Goal: Information Seeking & Learning: Understand process/instructions

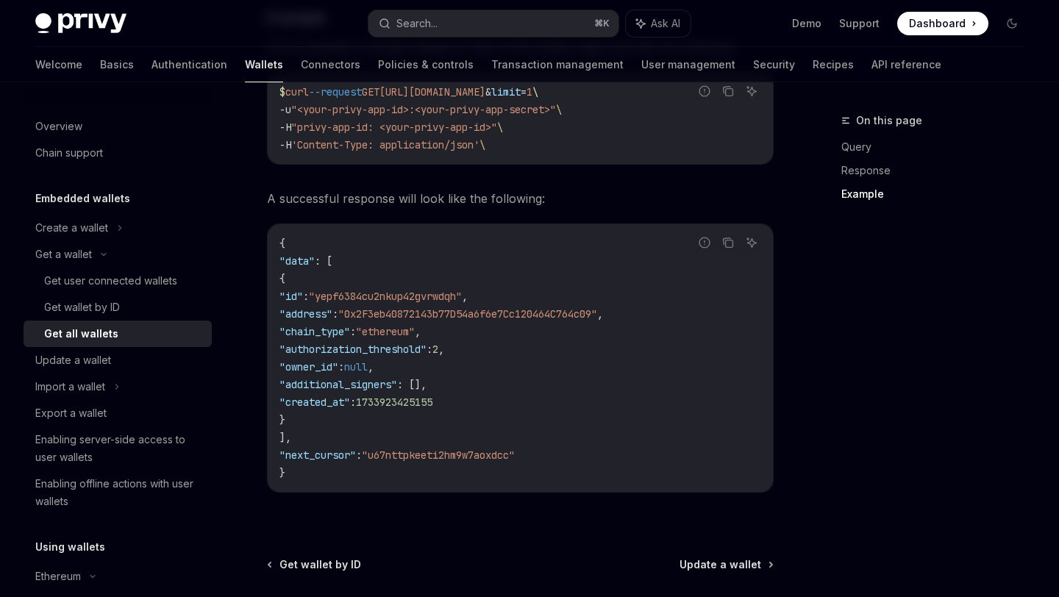
scroll to position [1517, 0]
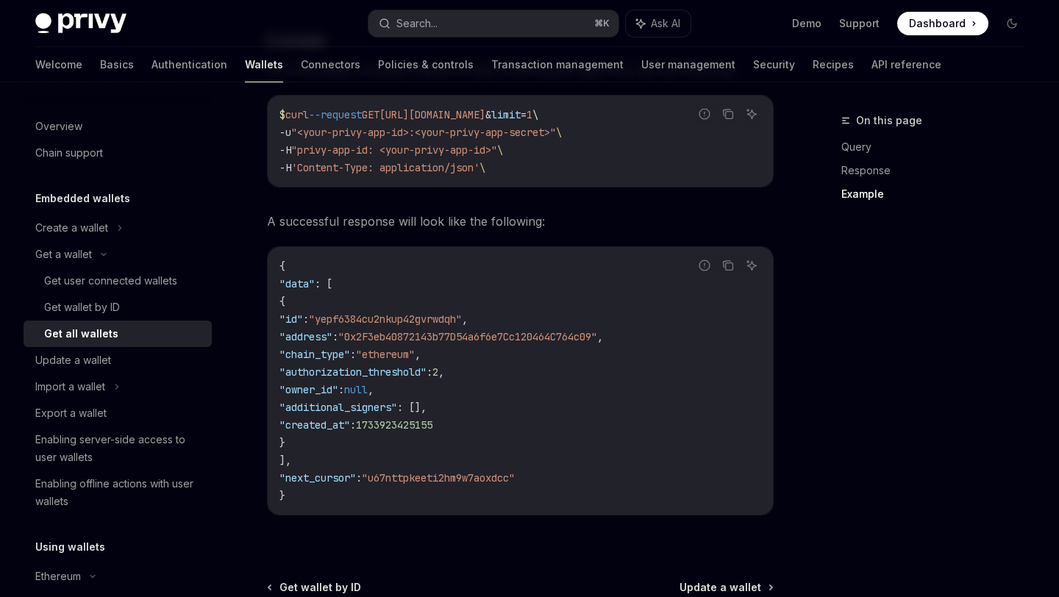
click at [276, 225] on span "A successful response will look like the following:" at bounding box center [520, 221] width 507 height 21
click at [325, 232] on span "A successful response will look like the following:" at bounding box center [520, 221] width 507 height 21
click at [393, 229] on span "A successful response will look like the following:" at bounding box center [520, 221] width 507 height 21
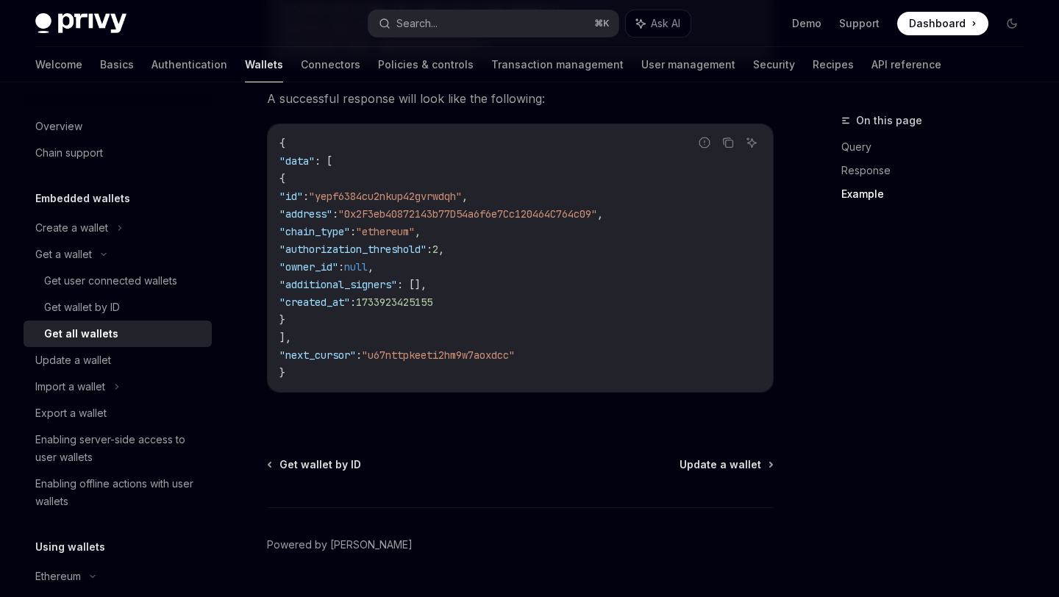
scroll to position [1639, 0]
click at [415, 239] on span ""ethereum"" at bounding box center [385, 232] width 59 height 13
click at [423, 277] on code "{ "data" : [ { "id" : "yepf6384cu2nkup42gvrwdqh" , "address" : "0x2F3eb40872143…" at bounding box center [520, 258] width 482 height 247
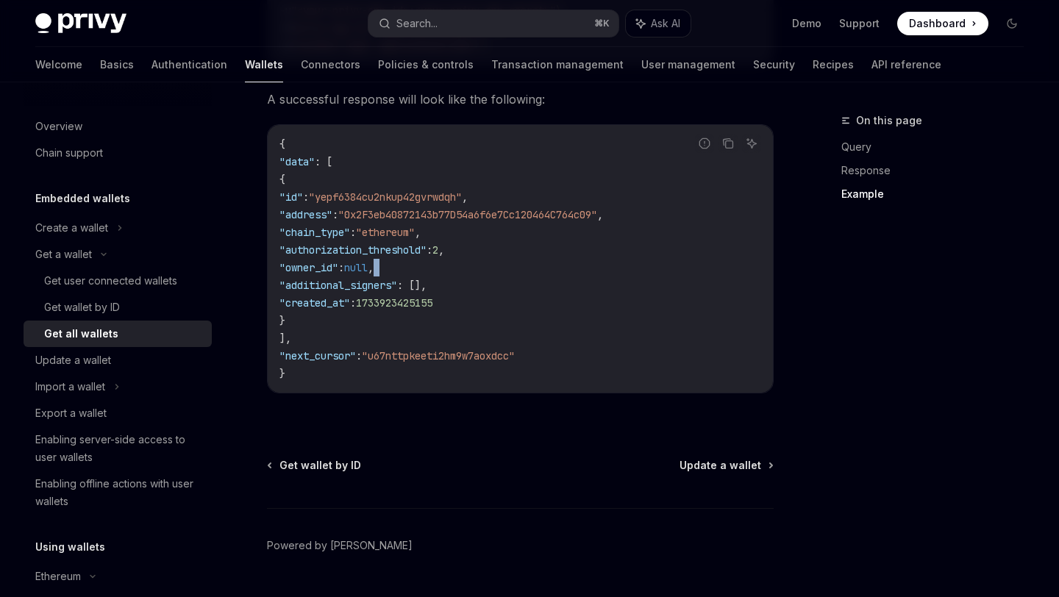
click at [397, 291] on span ""additional_signers"" at bounding box center [338, 285] width 118 height 13
click at [356, 310] on span ":" at bounding box center [353, 302] width 6 height 13
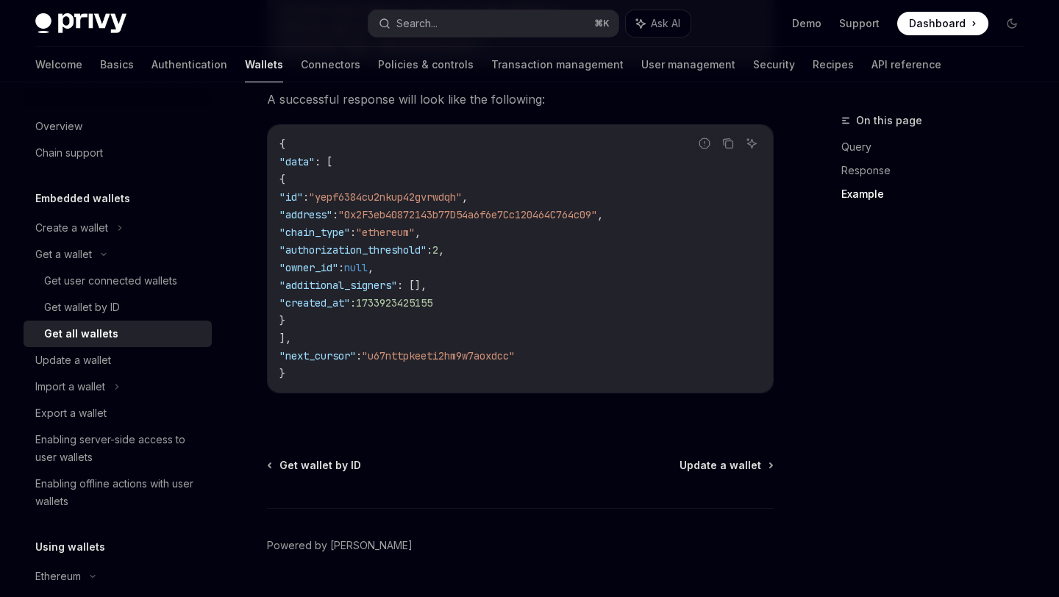
click at [436, 317] on code "{ "data" : [ { "id" : "yepf6384cu2nkup42gvrwdqh" , "address" : "0x2F3eb40872143…" at bounding box center [520, 258] width 482 height 247
click at [432, 310] on span "1733923425155" at bounding box center [394, 302] width 76 height 13
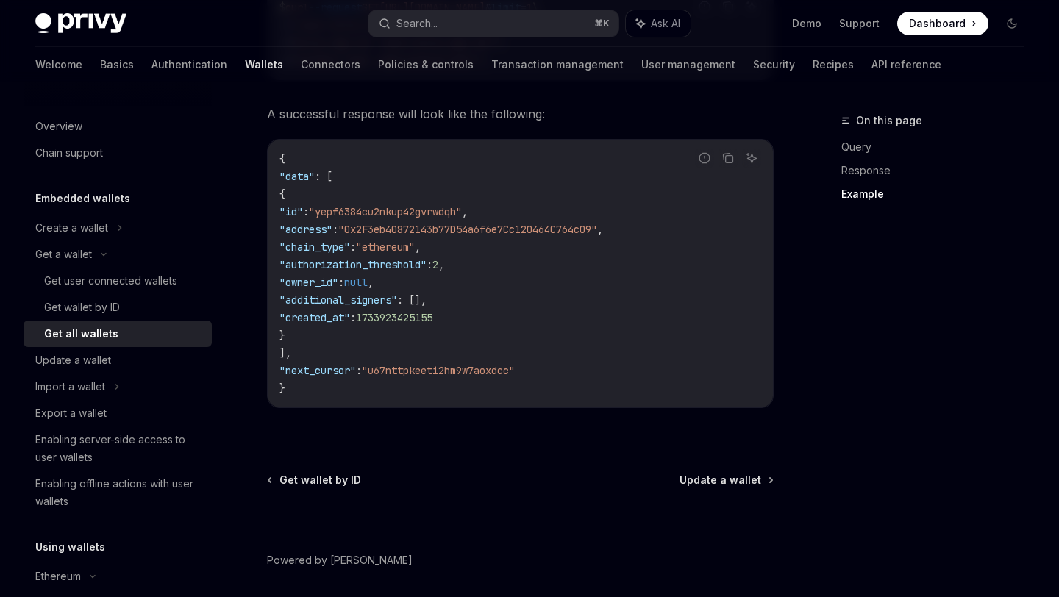
scroll to position [1622, 0]
click at [415, 257] on span ""ethereum"" at bounding box center [385, 249] width 59 height 13
click at [433, 285] on code "{ "data" : [ { "id" : "yepf6384cu2nkup42gvrwdqh" , "address" : "0x2F3eb40872143…" at bounding box center [520, 276] width 482 height 247
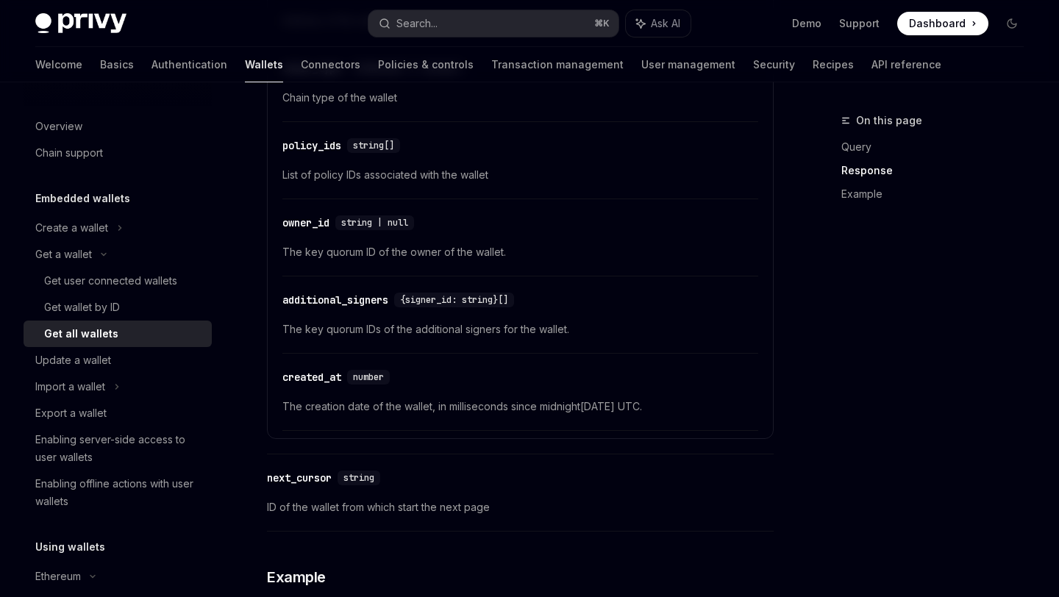
scroll to position [949, 0]
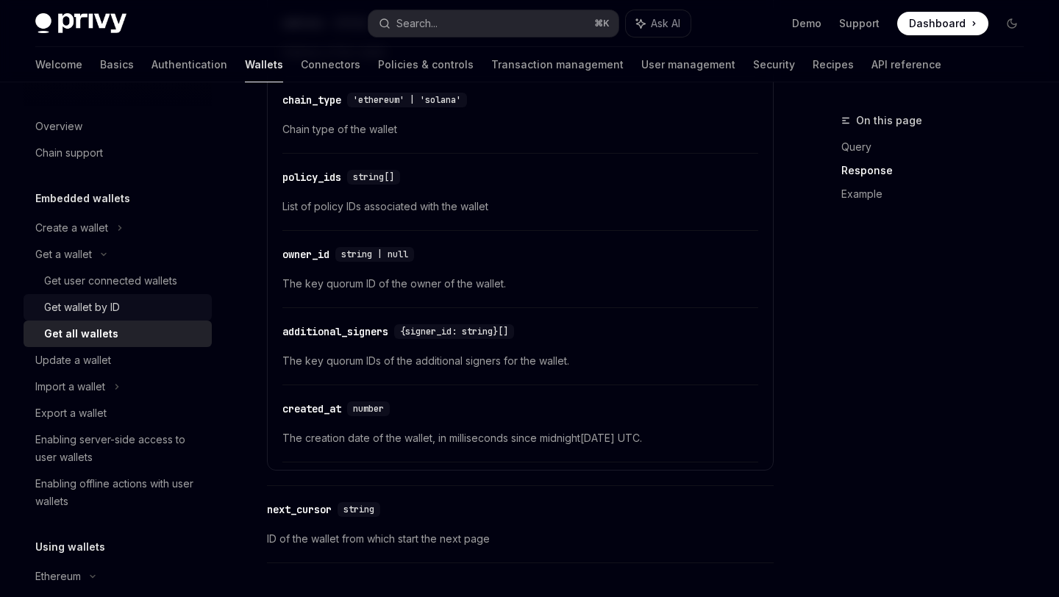
click at [123, 313] on div "Get wallet by ID" at bounding box center [123, 307] width 159 height 18
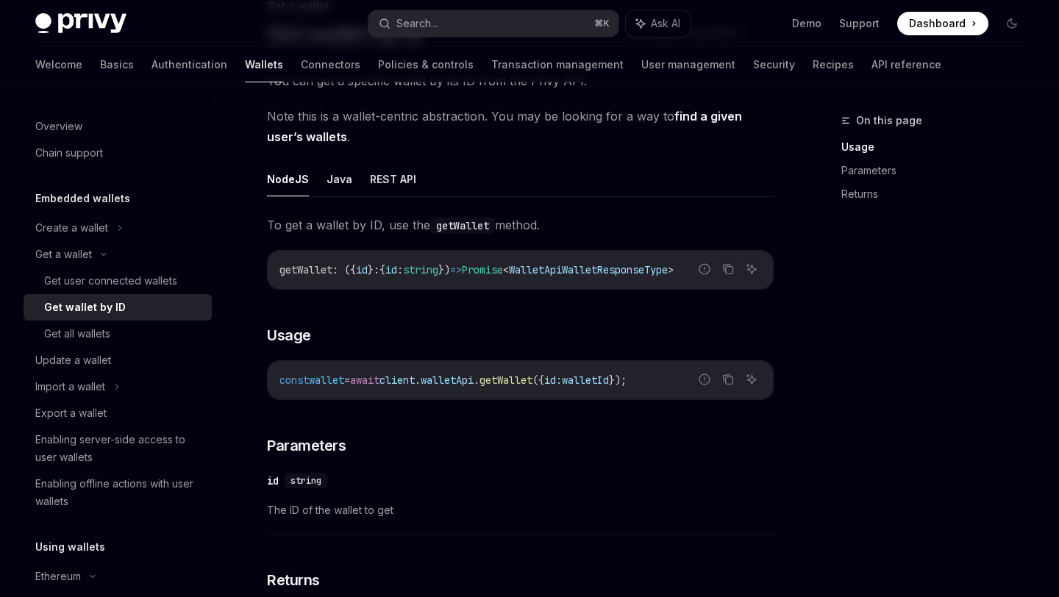
scroll to position [93, 0]
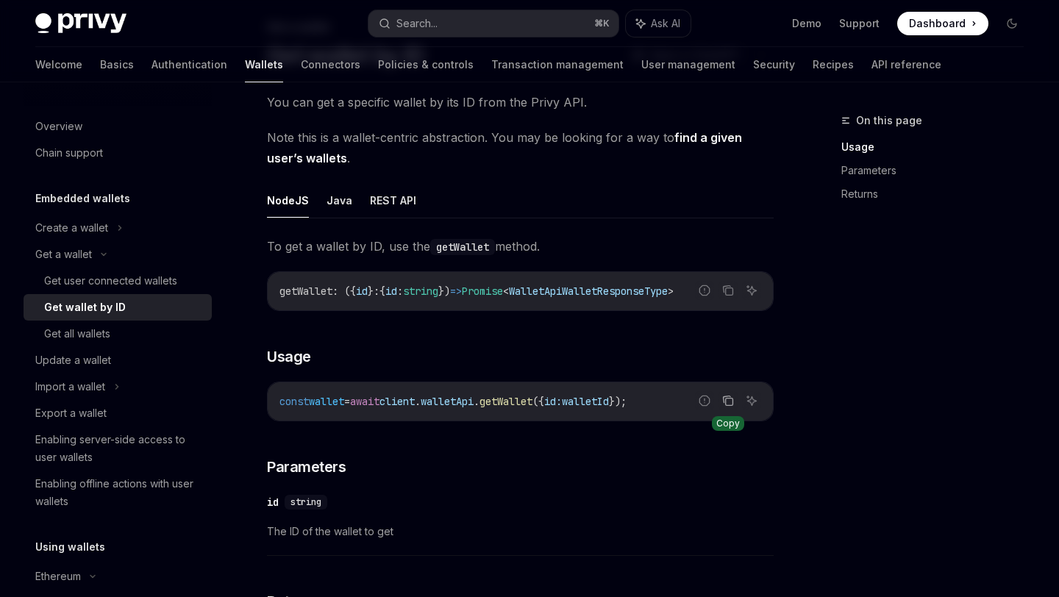
click at [728, 406] on icon "Copy the contents from the code block" at bounding box center [728, 401] width 12 height 12
click at [122, 327] on div "Get all wallets" at bounding box center [123, 334] width 159 height 18
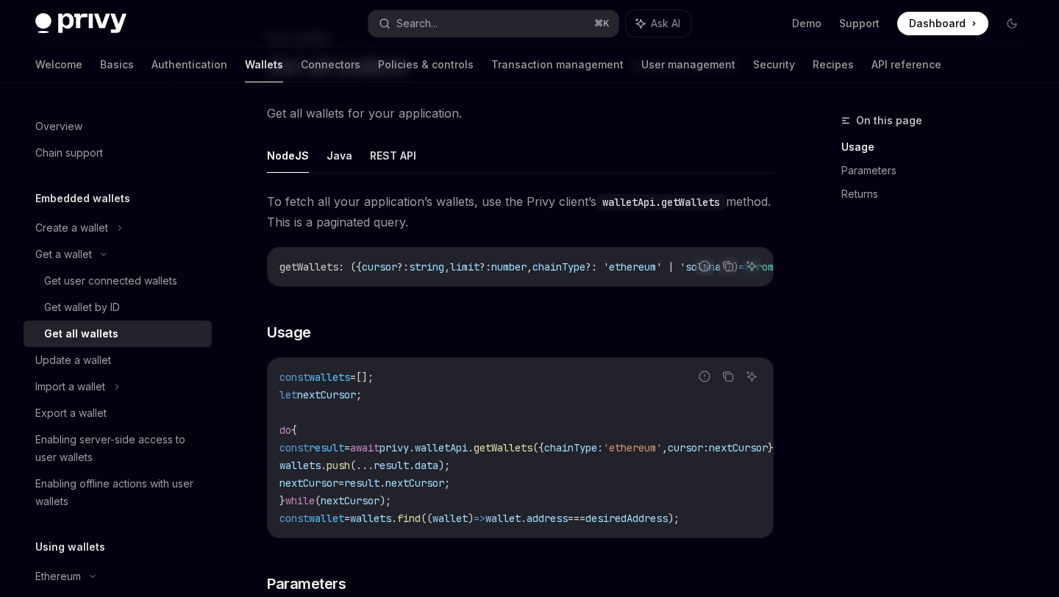
scroll to position [85, 0]
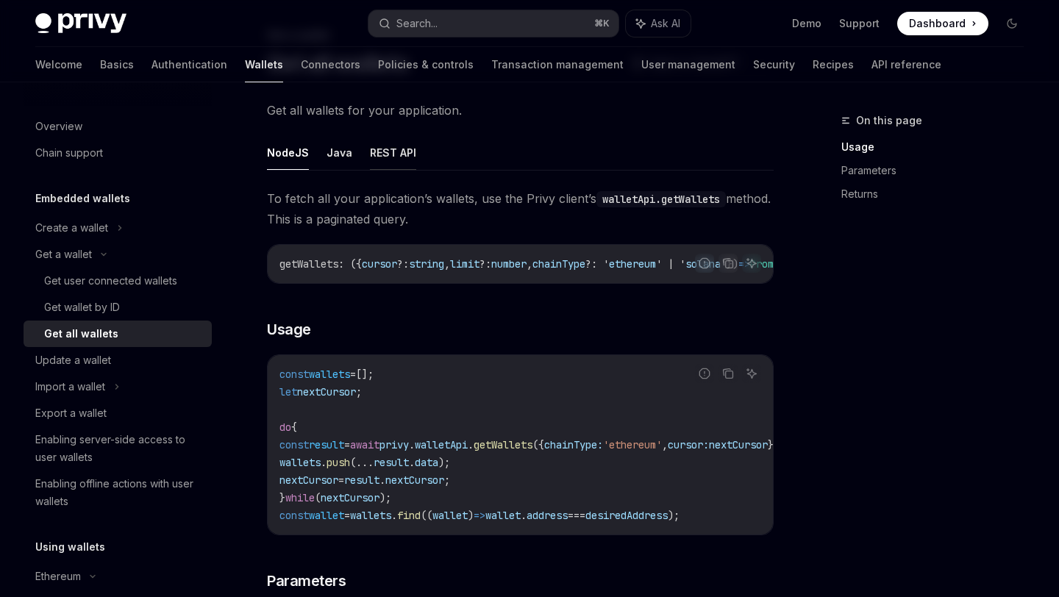
click at [393, 158] on button "REST API" at bounding box center [393, 152] width 46 height 35
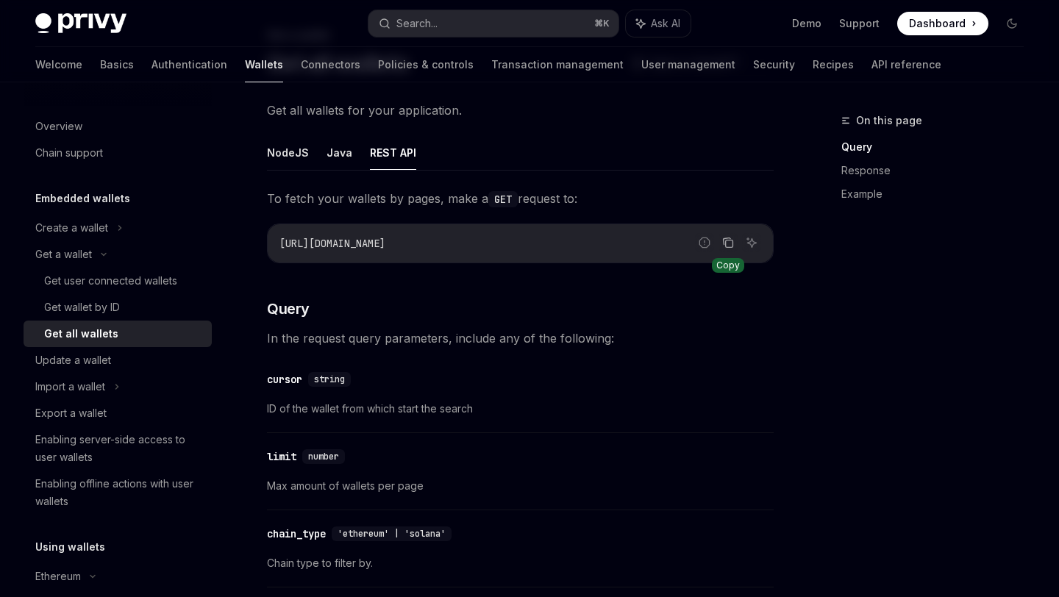
click at [727, 239] on icon "Copy the contents from the code block" at bounding box center [728, 243] width 12 height 12
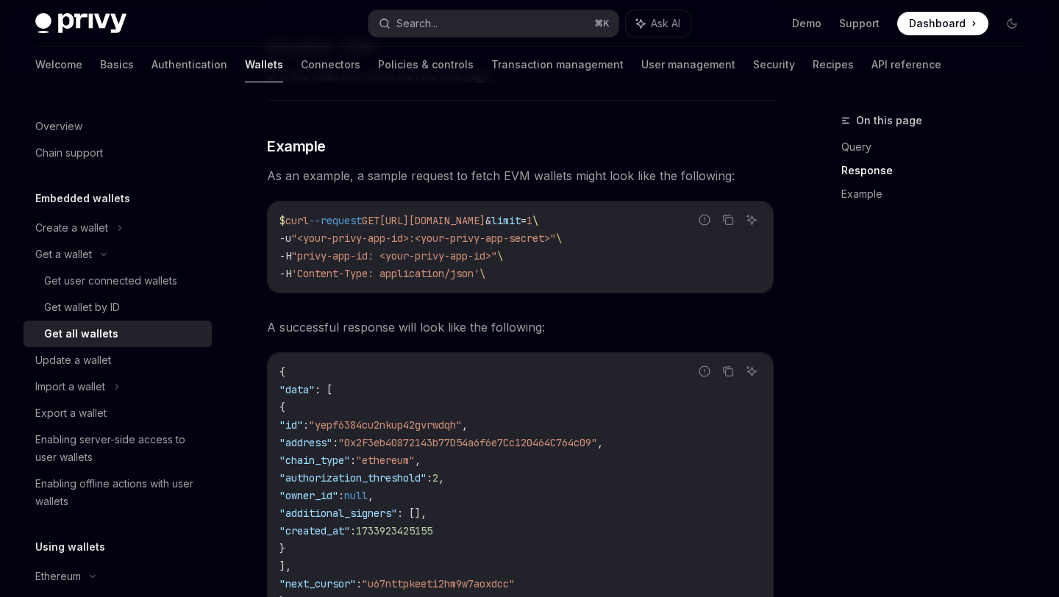
scroll to position [1381, 0]
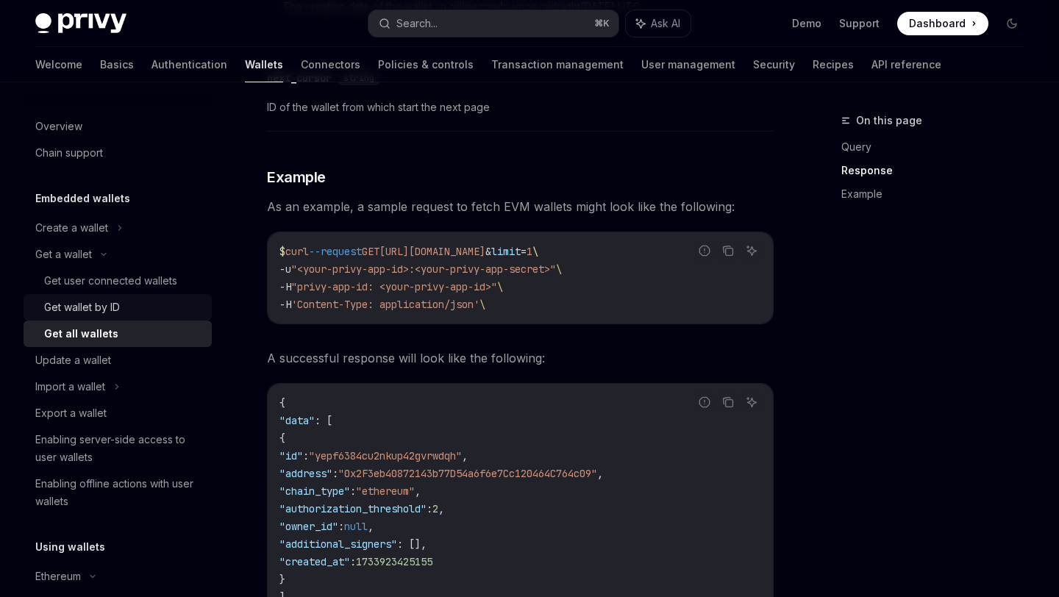
click at [85, 309] on div "Get wallet by ID" at bounding box center [82, 307] width 76 height 18
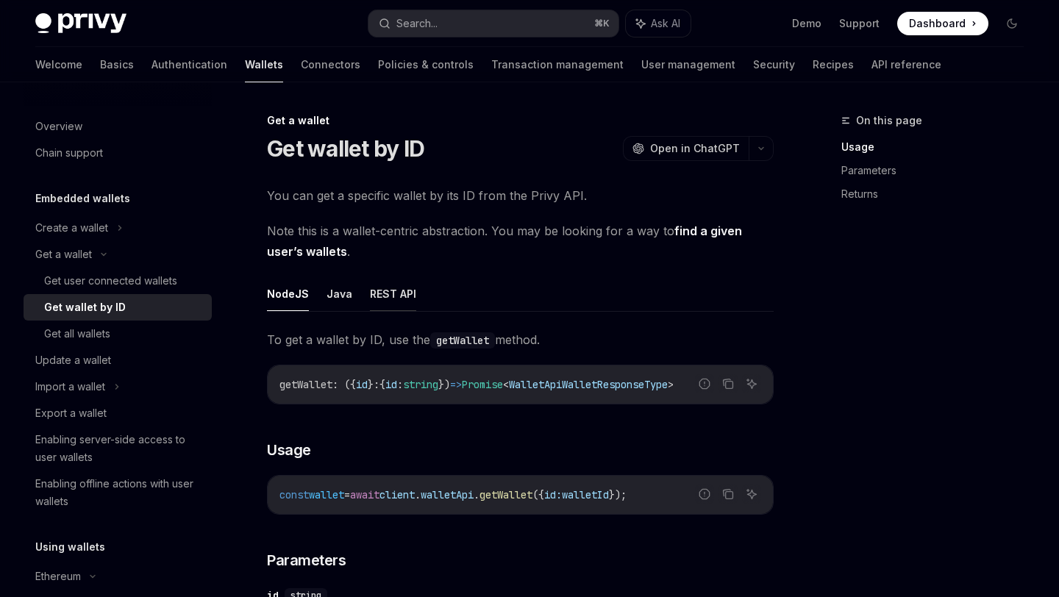
click at [375, 293] on button "REST API" at bounding box center [393, 293] width 46 height 35
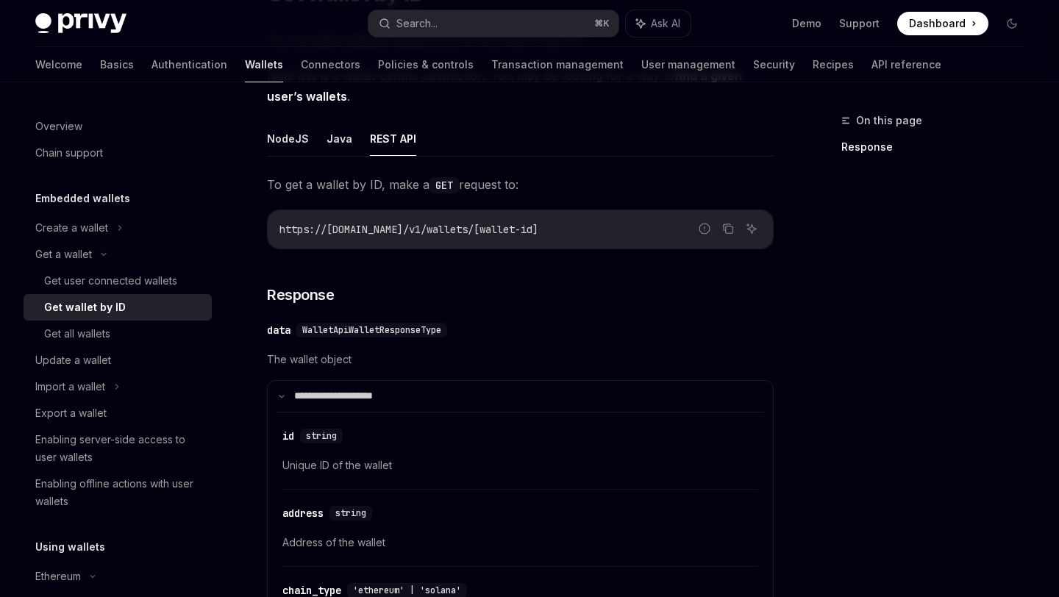
scroll to position [154, 0]
click at [728, 225] on icon "Copy the contents from the code block" at bounding box center [728, 230] width 12 height 12
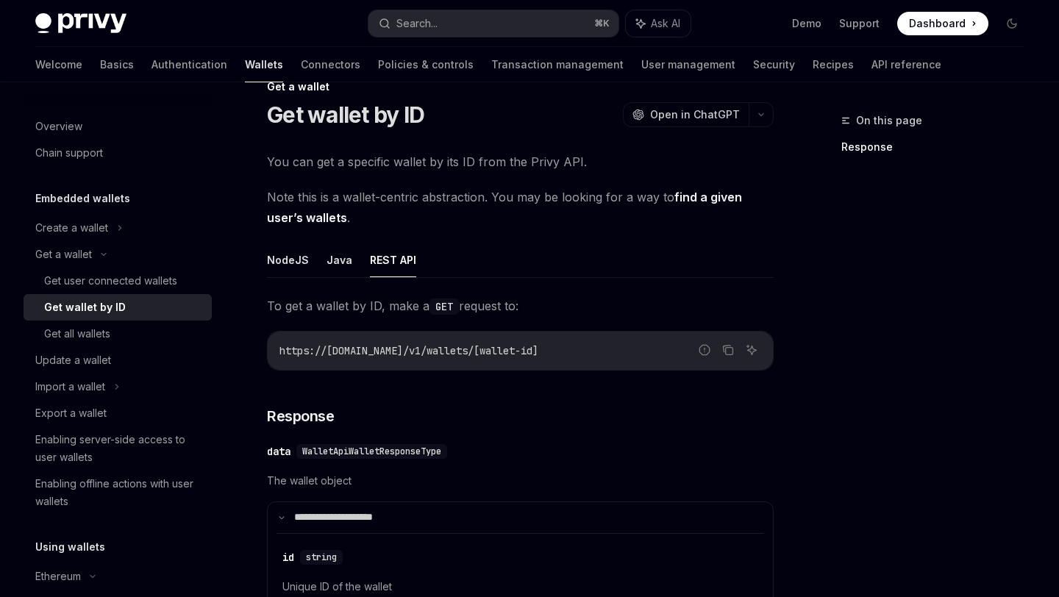
scroll to position [0, 0]
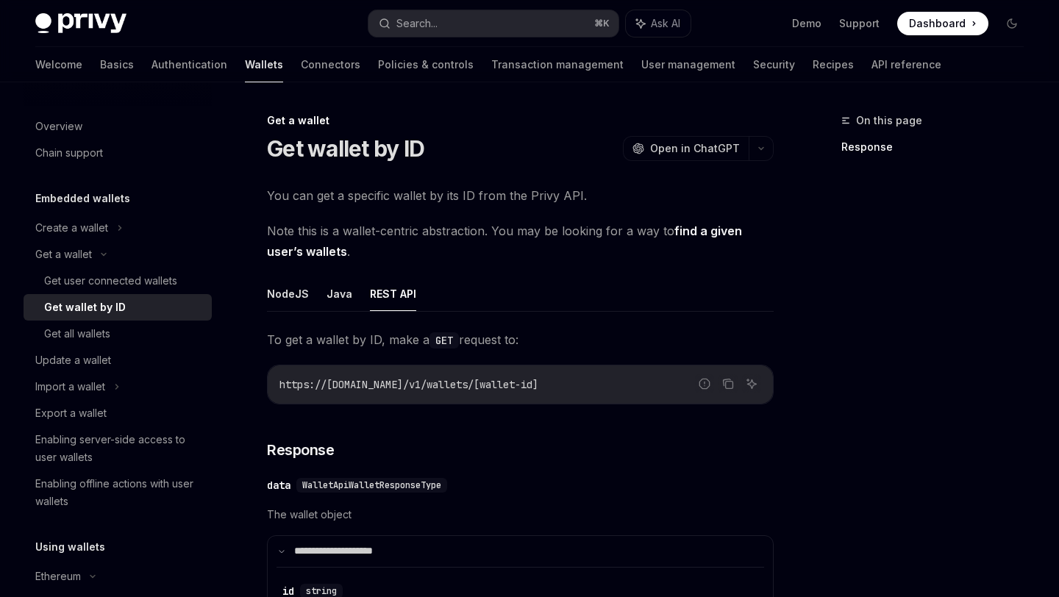
click at [329, 250] on link "find a given user’s wallets" at bounding box center [504, 241] width 475 height 36
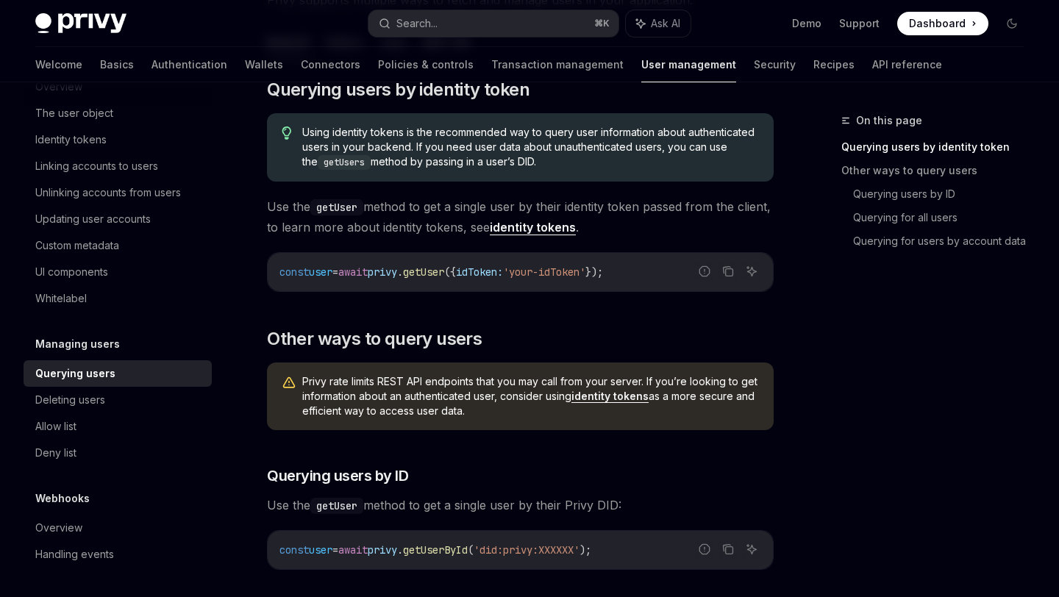
scroll to position [196, 0]
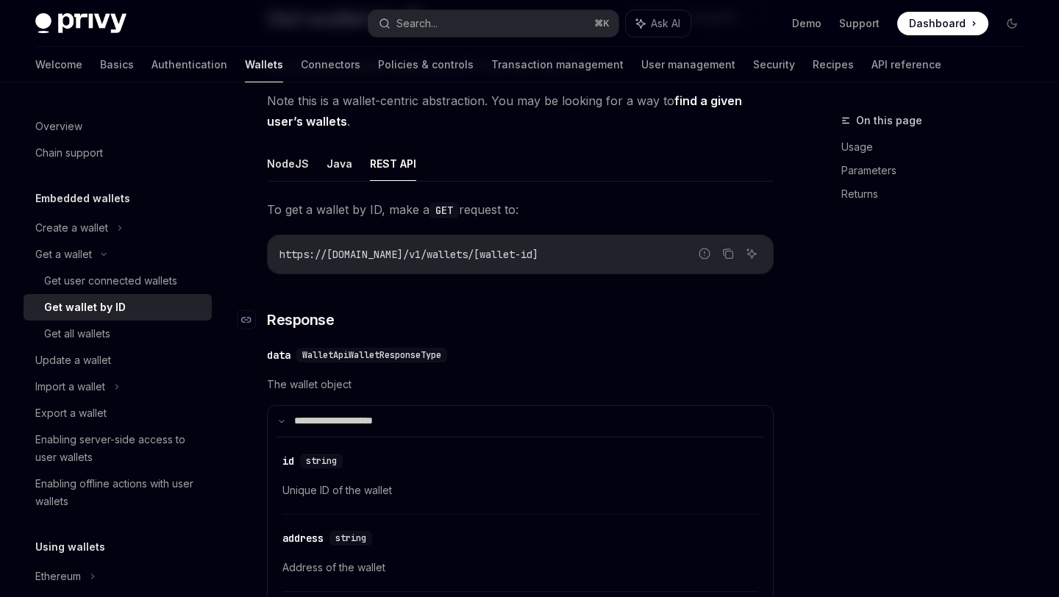
scroll to position [65, 0]
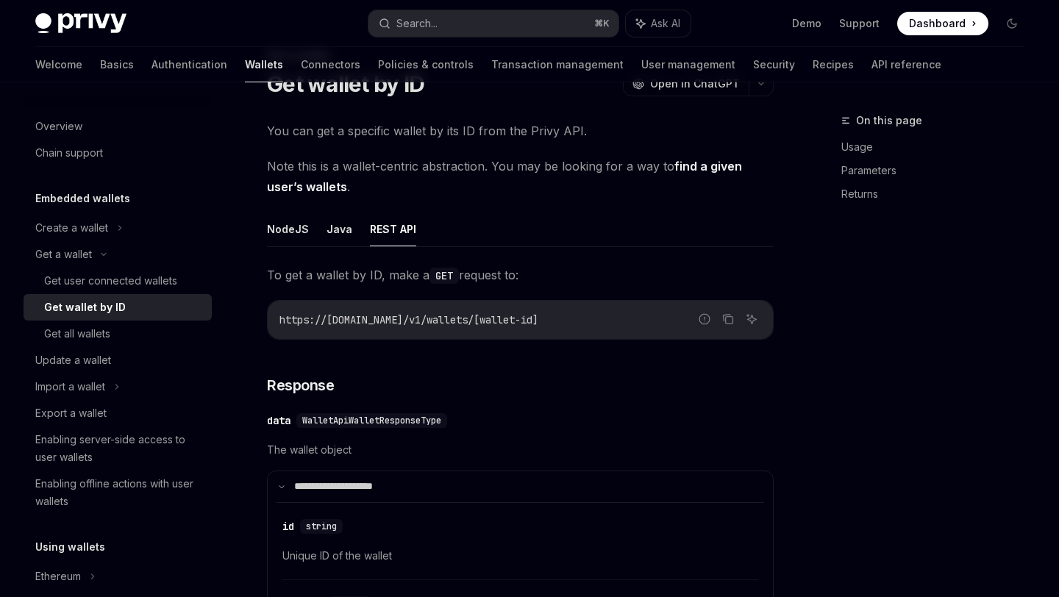
click at [316, 194] on span "Note this is a wallet-centric abstraction. You may be looking for a way to find…" at bounding box center [520, 176] width 507 height 41
click at [319, 193] on link "find a given user’s wallets" at bounding box center [504, 177] width 475 height 36
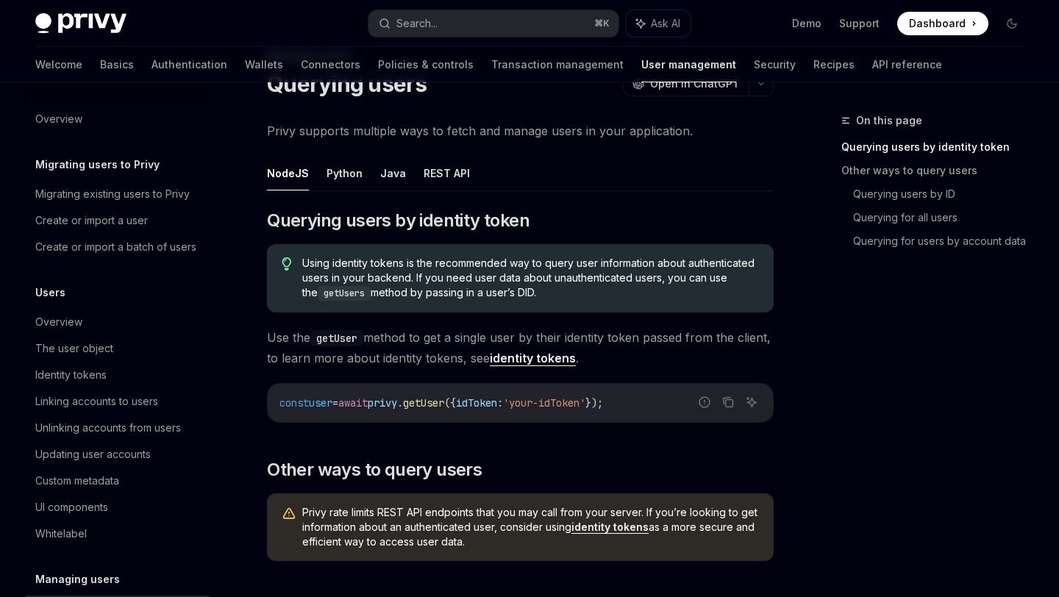
scroll to position [235, 0]
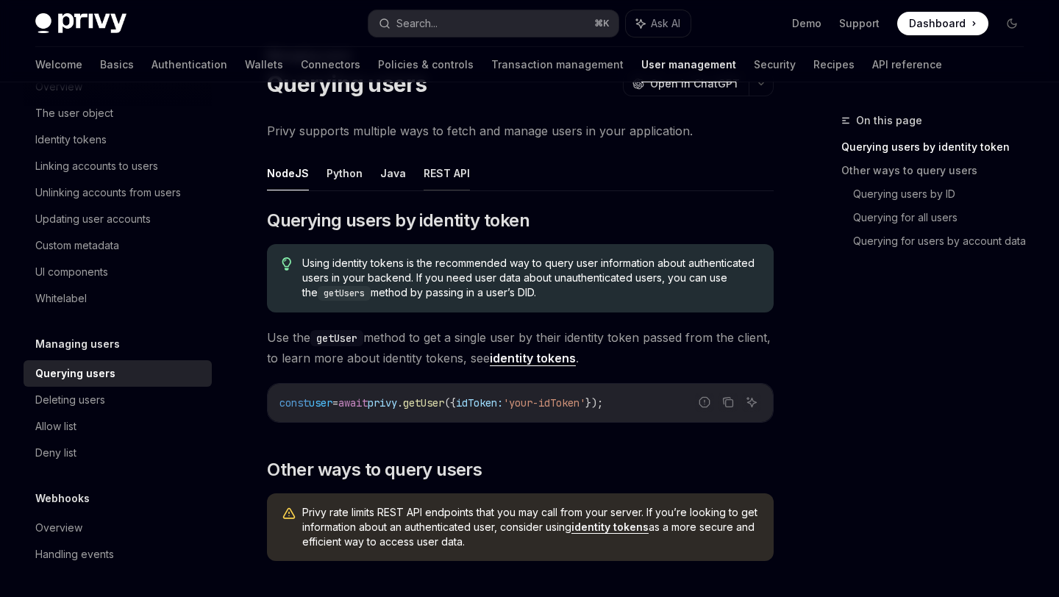
click at [457, 185] on button "REST API" at bounding box center [446, 173] width 46 height 35
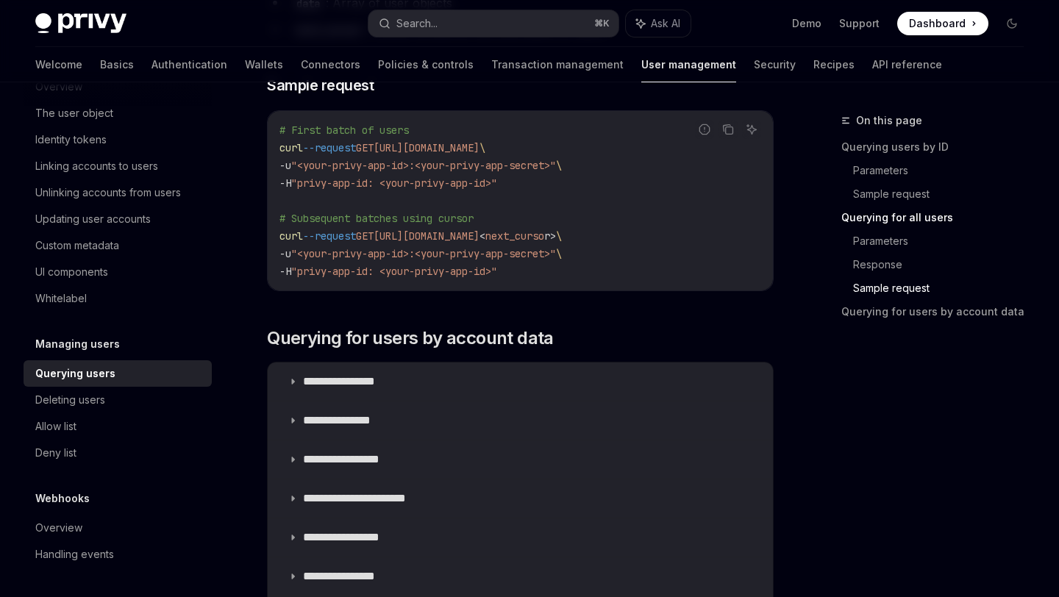
scroll to position [1556, 0]
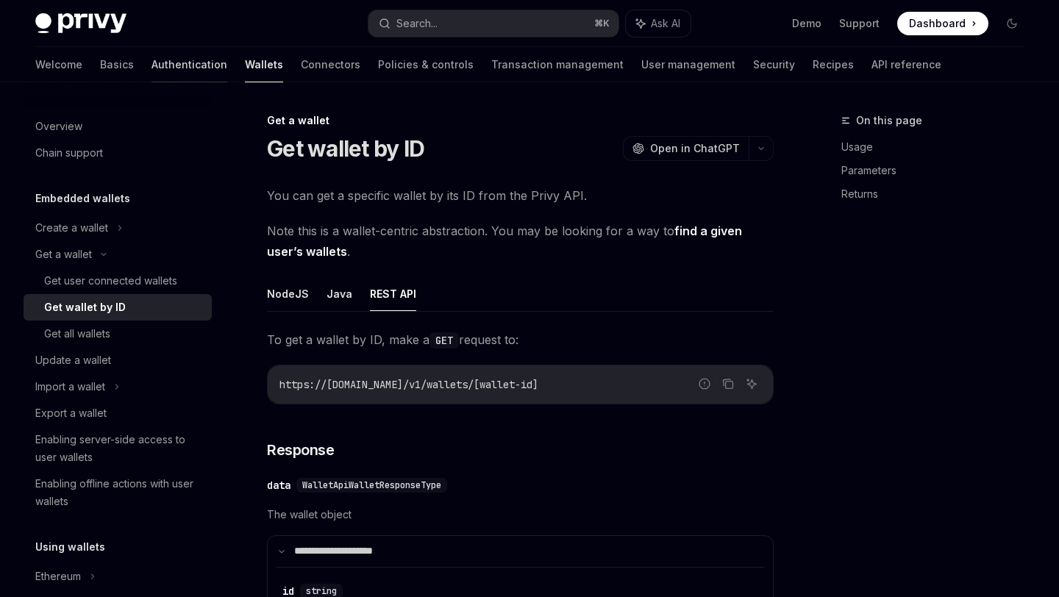
click at [151, 65] on link "Authentication" at bounding box center [189, 64] width 76 height 35
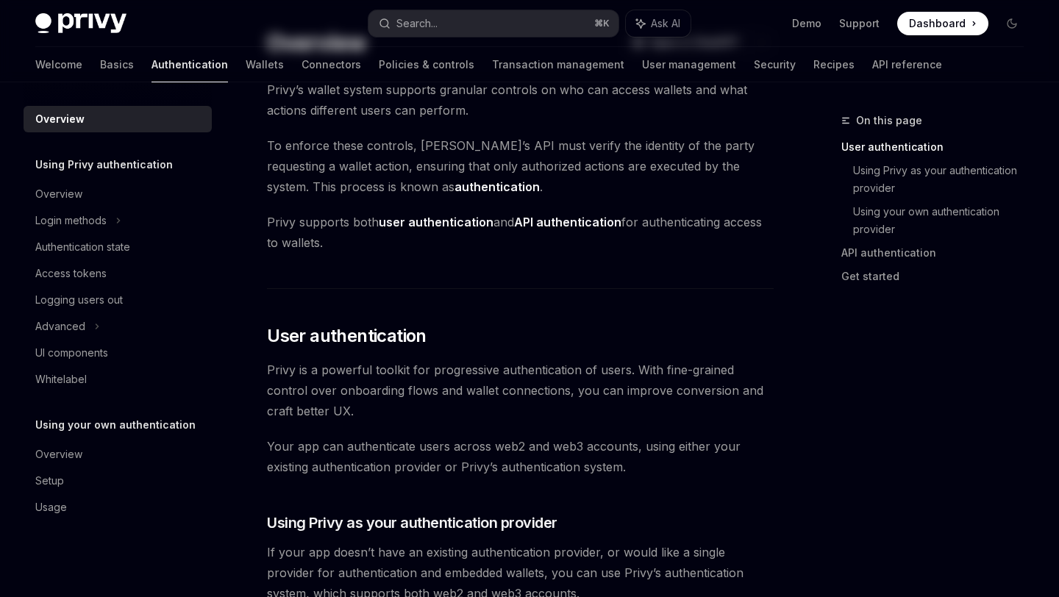
scroll to position [187, 0]
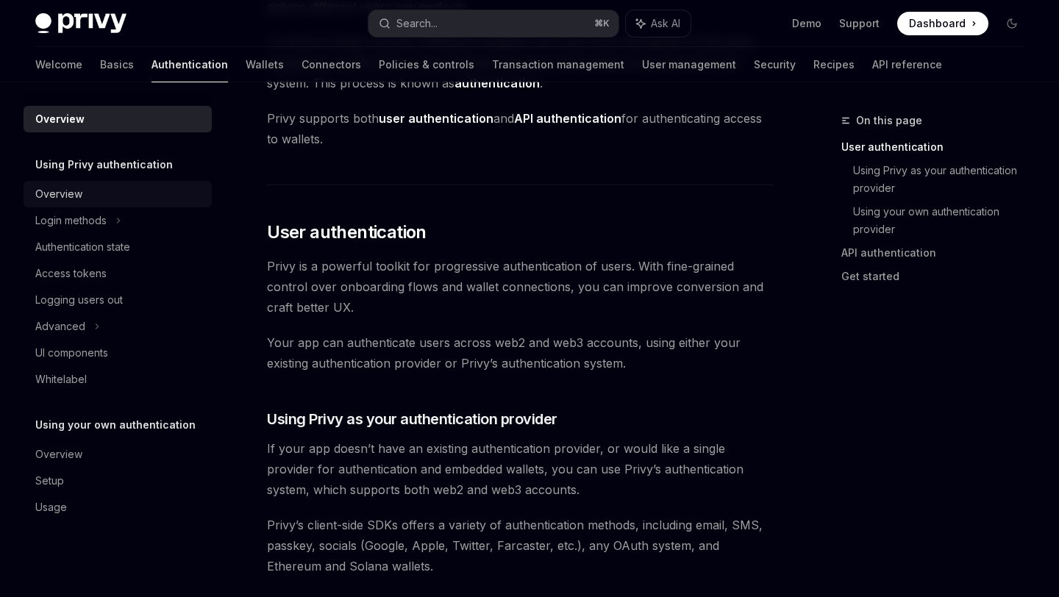
click at [76, 201] on div "Overview" at bounding box center [58, 194] width 47 height 18
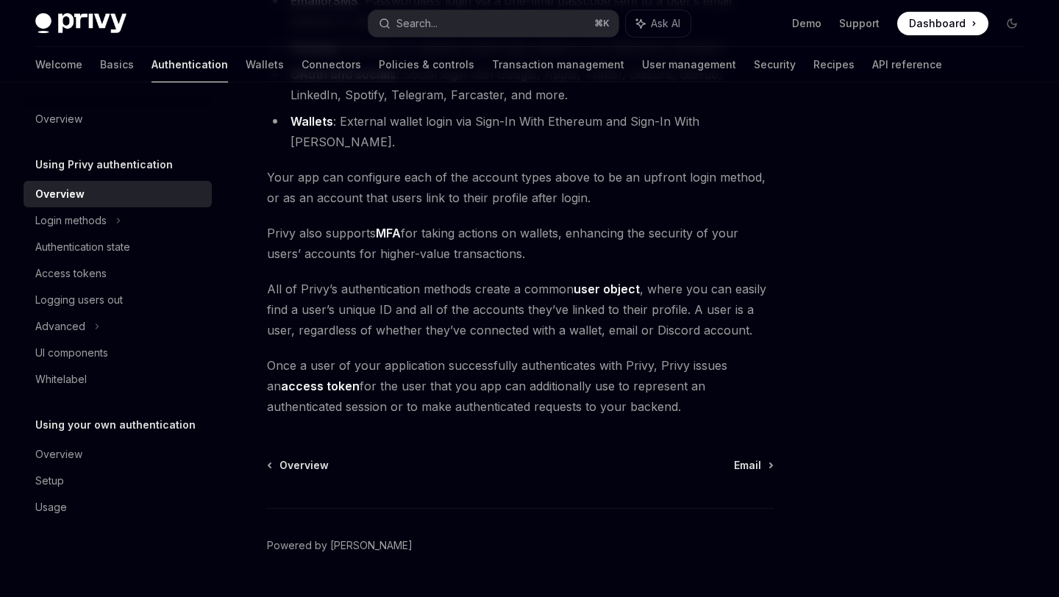
scroll to position [267, 0]
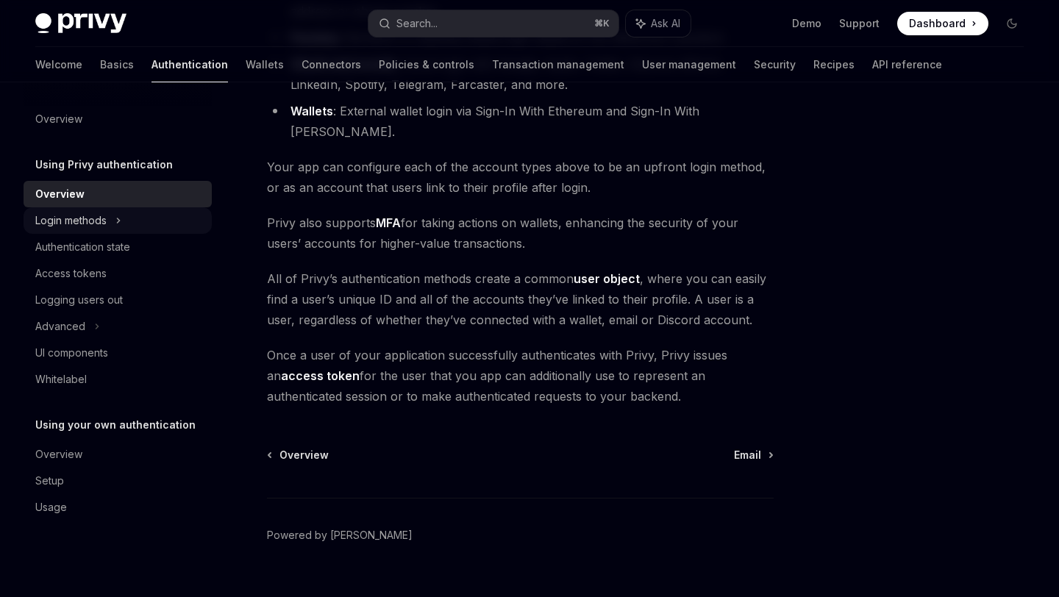
click at [126, 215] on div "Login methods" at bounding box center [118, 220] width 188 height 26
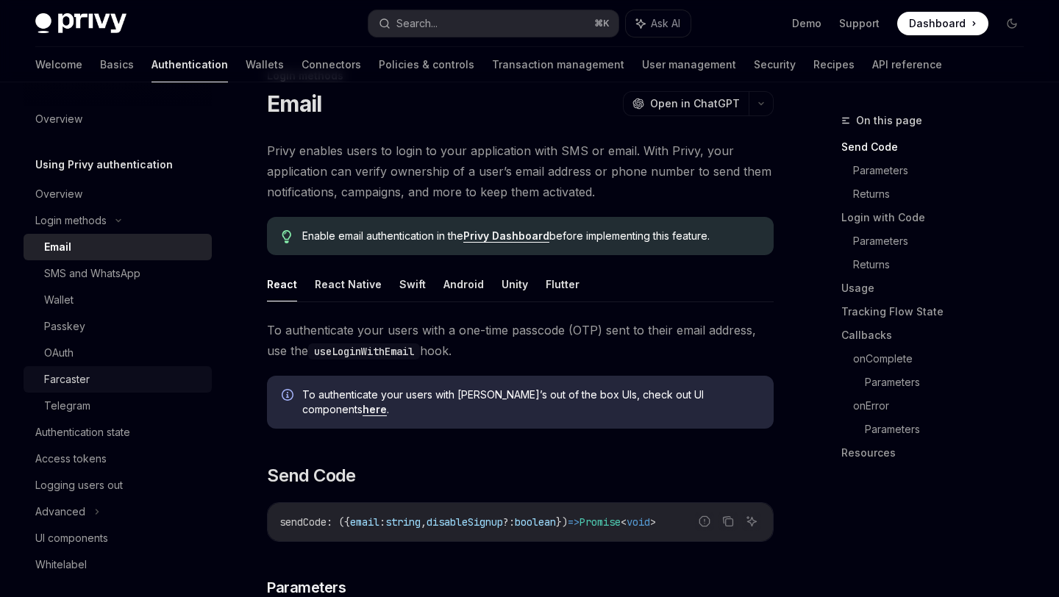
scroll to position [111, 0]
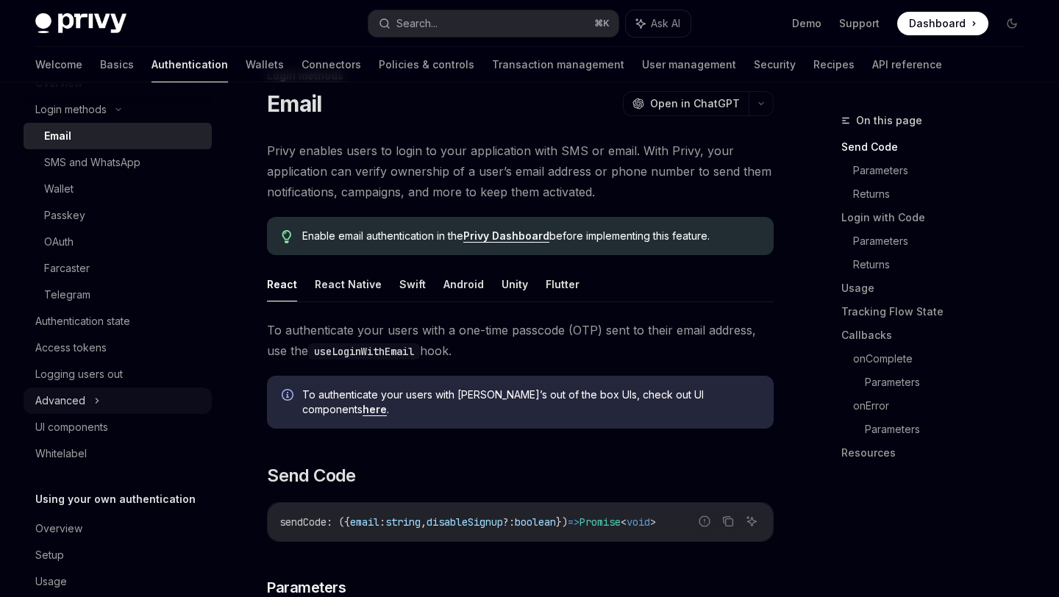
click at [82, 399] on div "Advanced" at bounding box center [60, 401] width 50 height 18
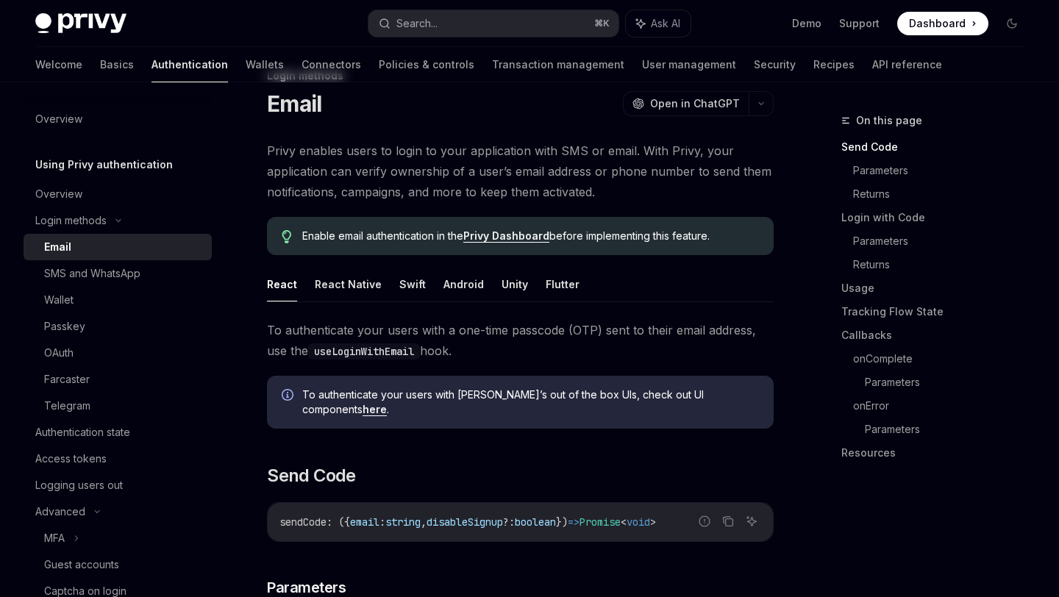
scroll to position [0, 0]
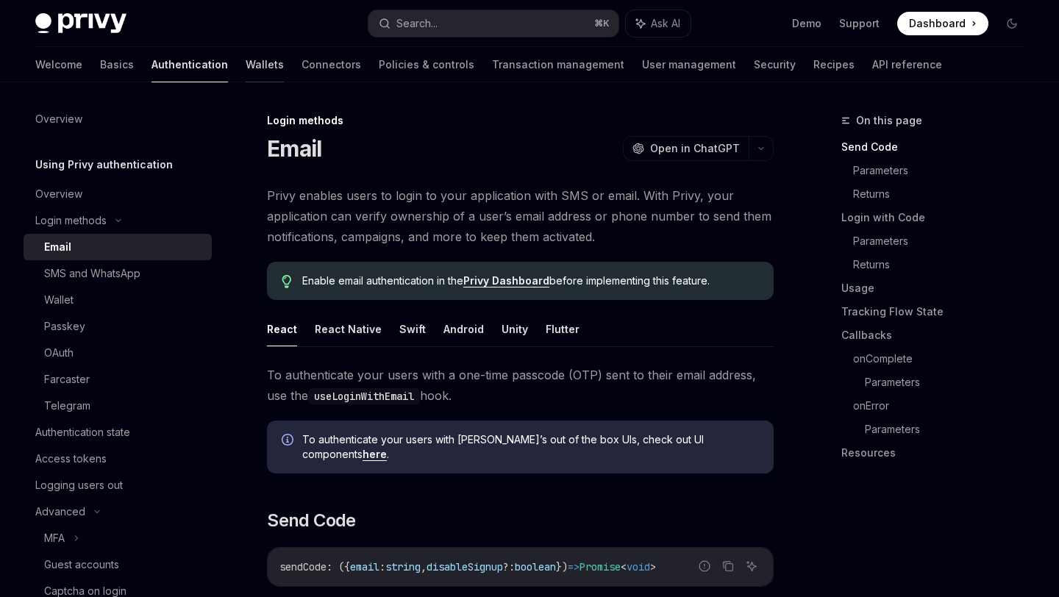
click at [246, 67] on link "Wallets" at bounding box center [265, 64] width 38 height 35
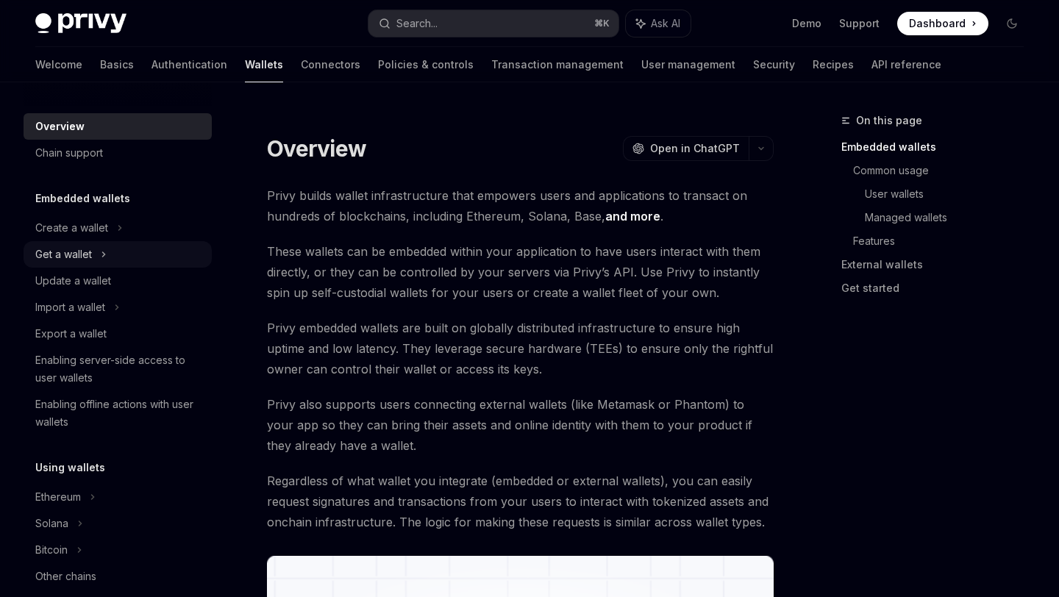
click at [87, 255] on div "Get a wallet" at bounding box center [63, 255] width 57 height 18
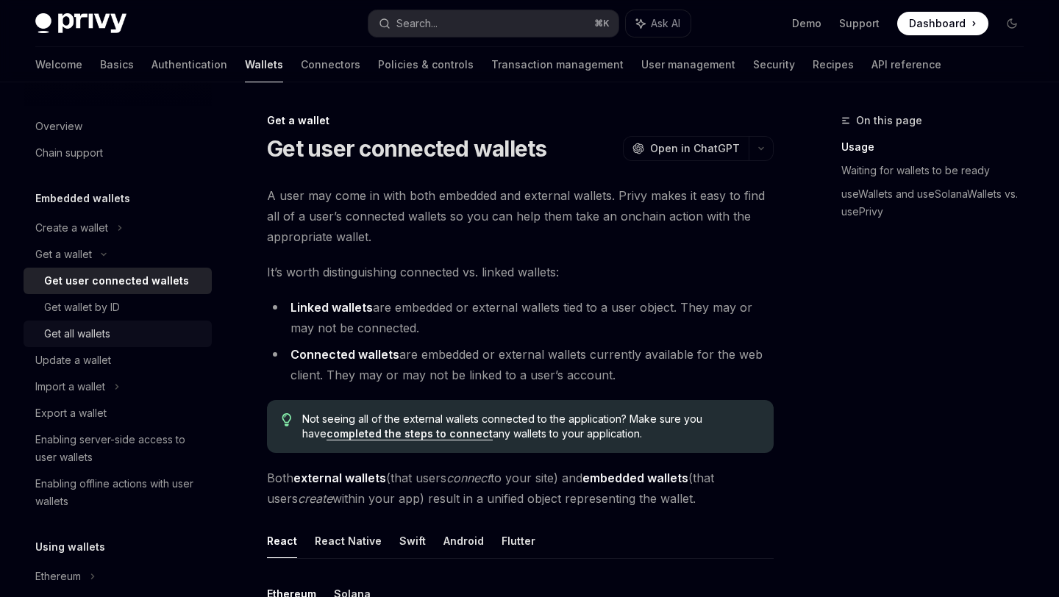
click at [93, 329] on div "Get all wallets" at bounding box center [77, 334] width 66 height 18
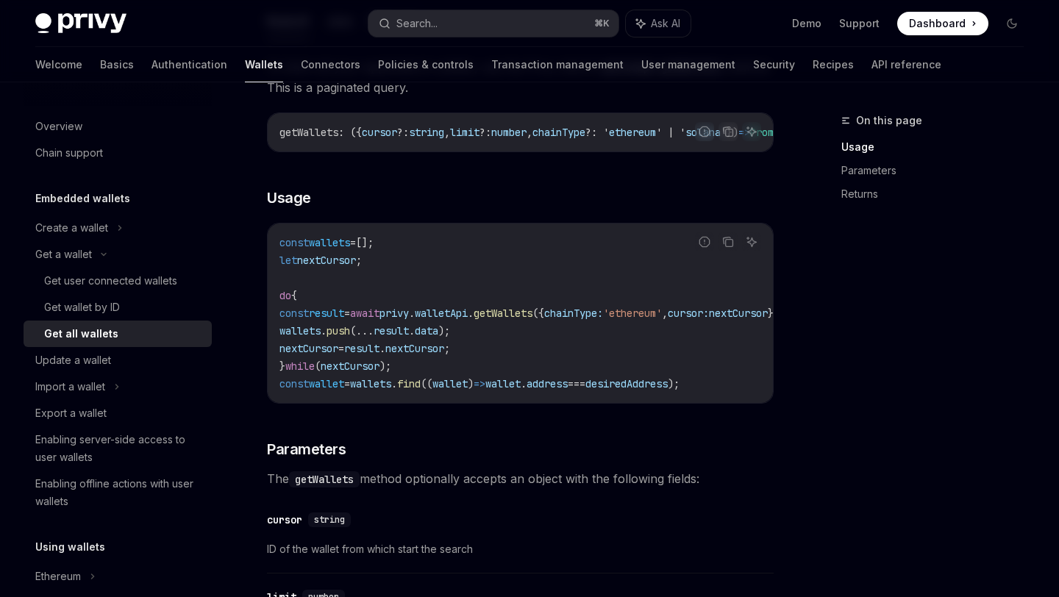
scroll to position [63, 0]
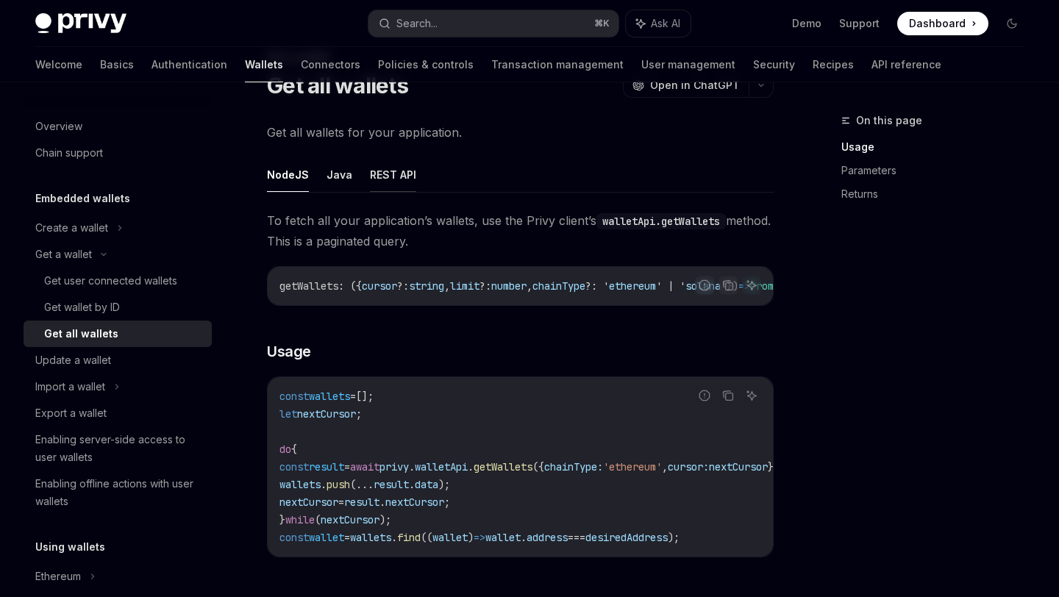
click at [401, 181] on button "REST API" at bounding box center [393, 174] width 46 height 35
type textarea "*"
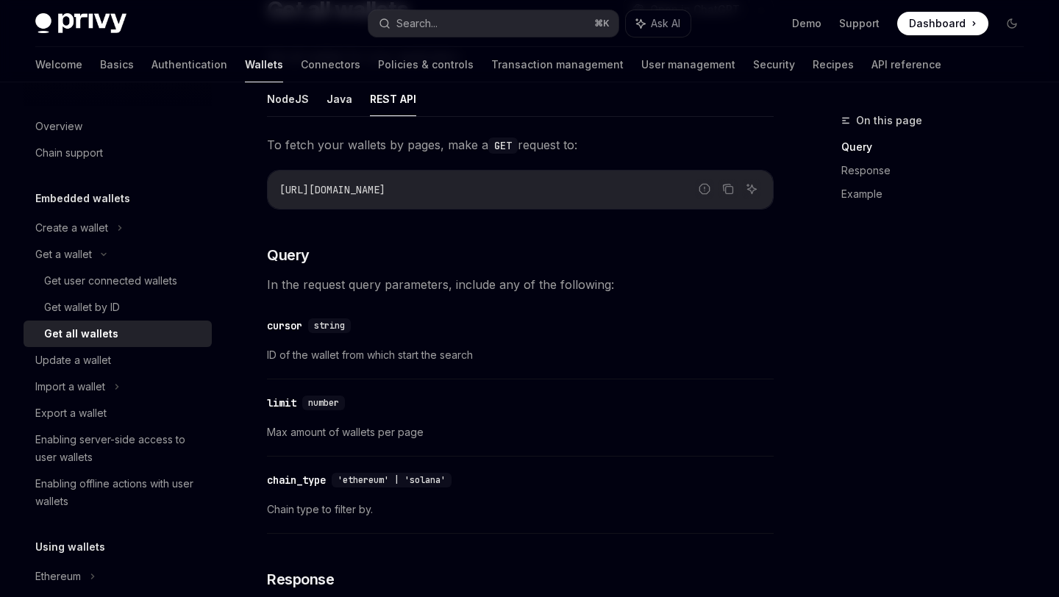
scroll to position [182, 0]
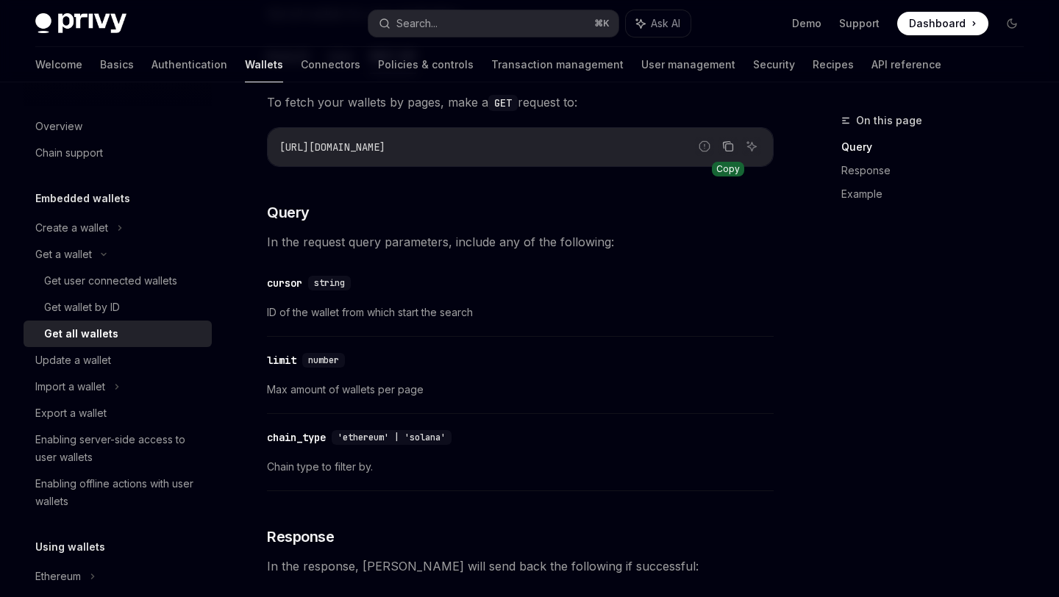
click at [729, 146] on icon "Copy the contents from the code block" at bounding box center [728, 146] width 12 height 12
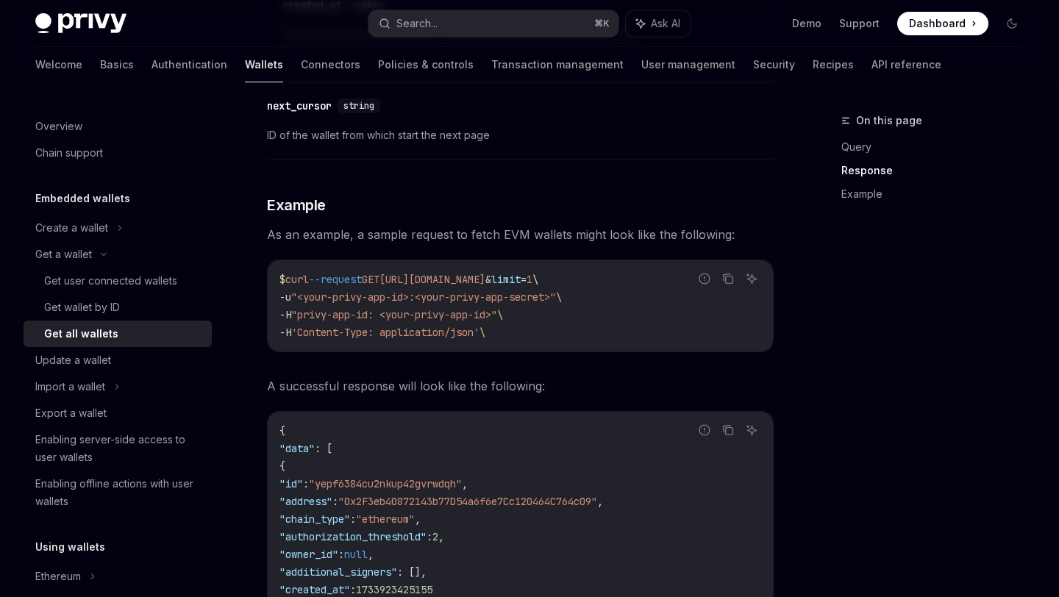
scroll to position [1360, 0]
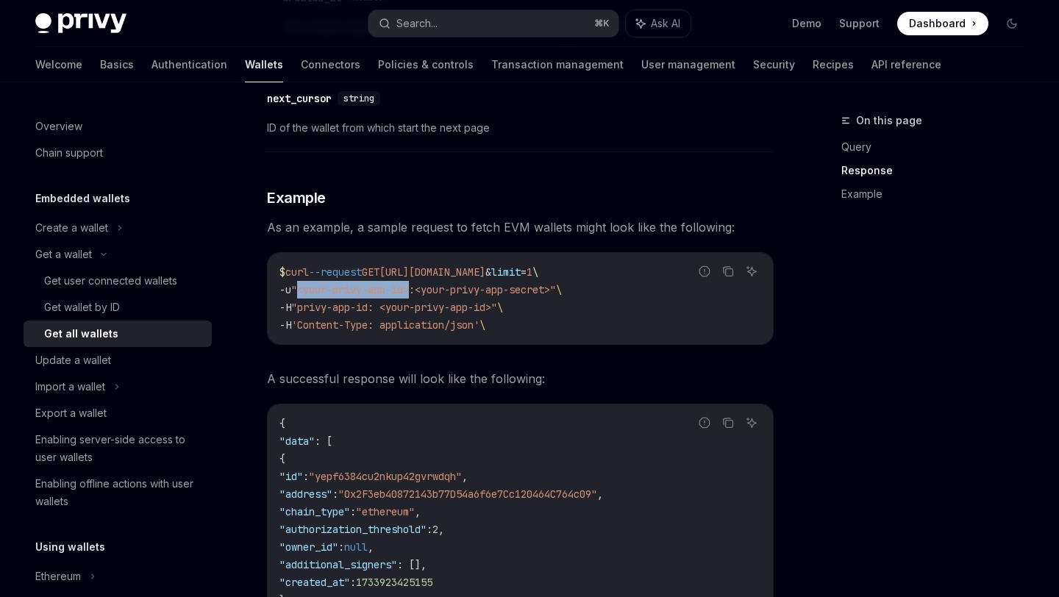
drag, startPoint x: 303, startPoint y: 286, endPoint x: 424, endPoint y: 286, distance: 121.3
click at [424, 286] on span ""<your-privy-app-id>:<your-privy-app-secret>"" at bounding box center [423, 289] width 265 height 13
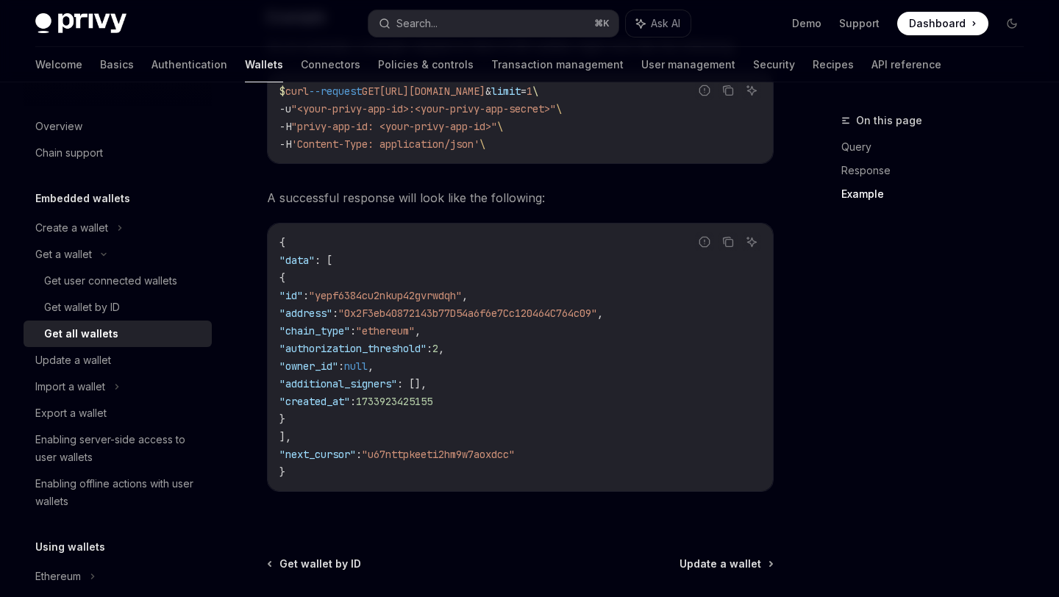
scroll to position [1511, 0]
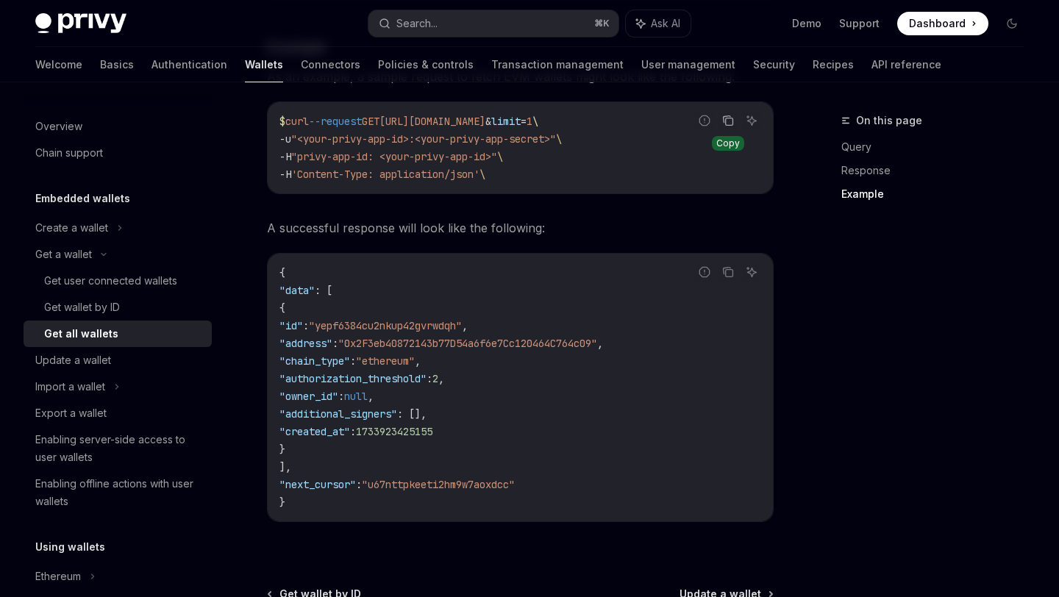
click at [732, 118] on icon "Copy the contents from the code block" at bounding box center [729, 121] width 7 height 7
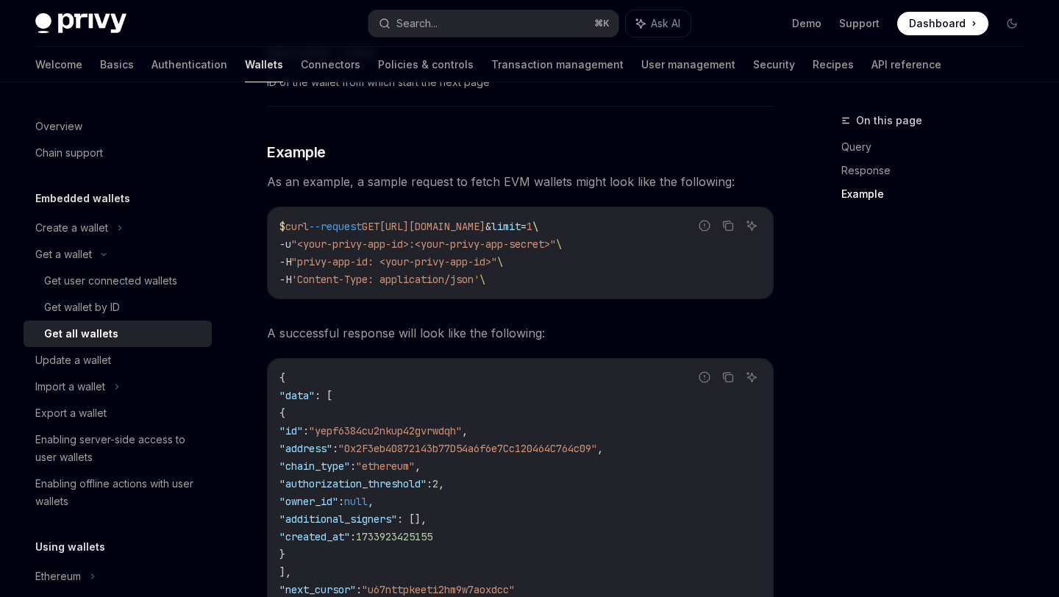
scroll to position [1400, 0]
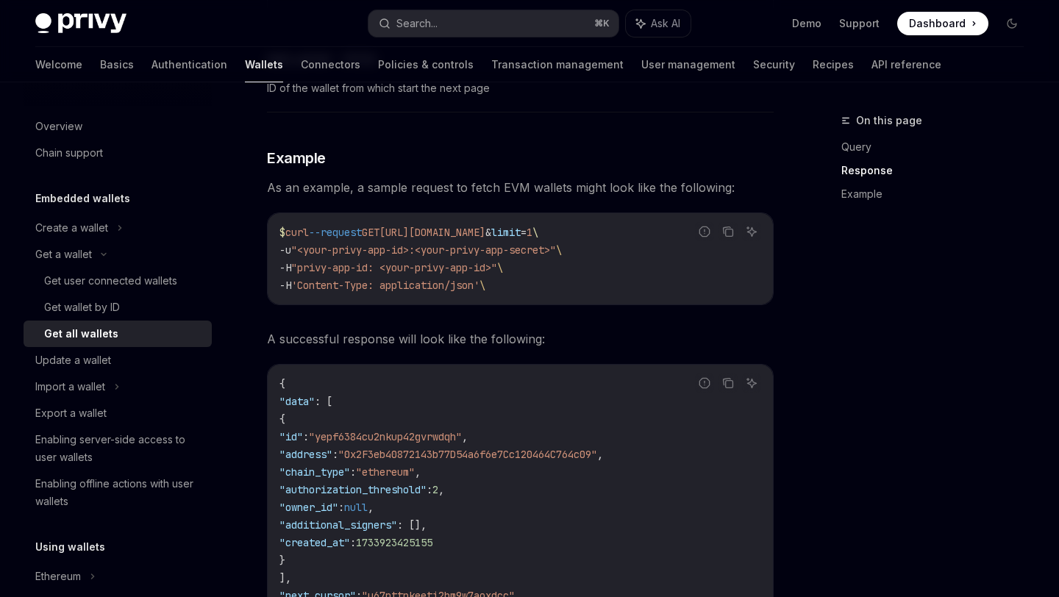
click at [485, 231] on span "https://api.privy.io/v1/wallets?chain_type=ethereum" at bounding box center [432, 232] width 106 height 13
copy span "ethereum"
click at [485, 235] on span "https://api.privy.io/v1/wallets?chain_type=ethereum" at bounding box center [432, 232] width 106 height 13
click at [730, 228] on icon "Copy the contents from the code block" at bounding box center [728, 232] width 12 height 12
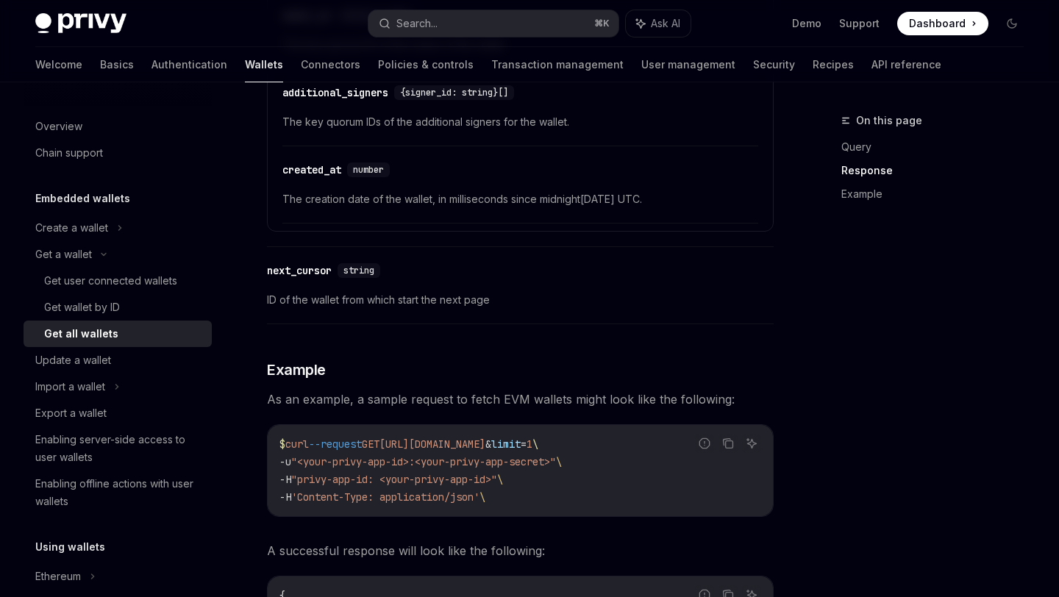
scroll to position [1059, 0]
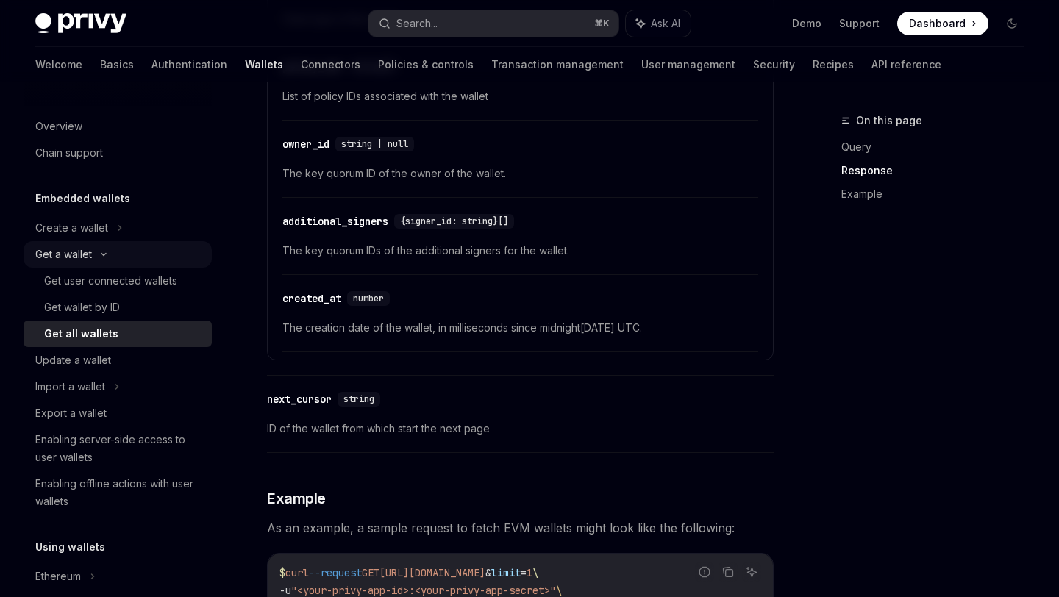
click at [99, 254] on icon at bounding box center [104, 254] width 18 height 6
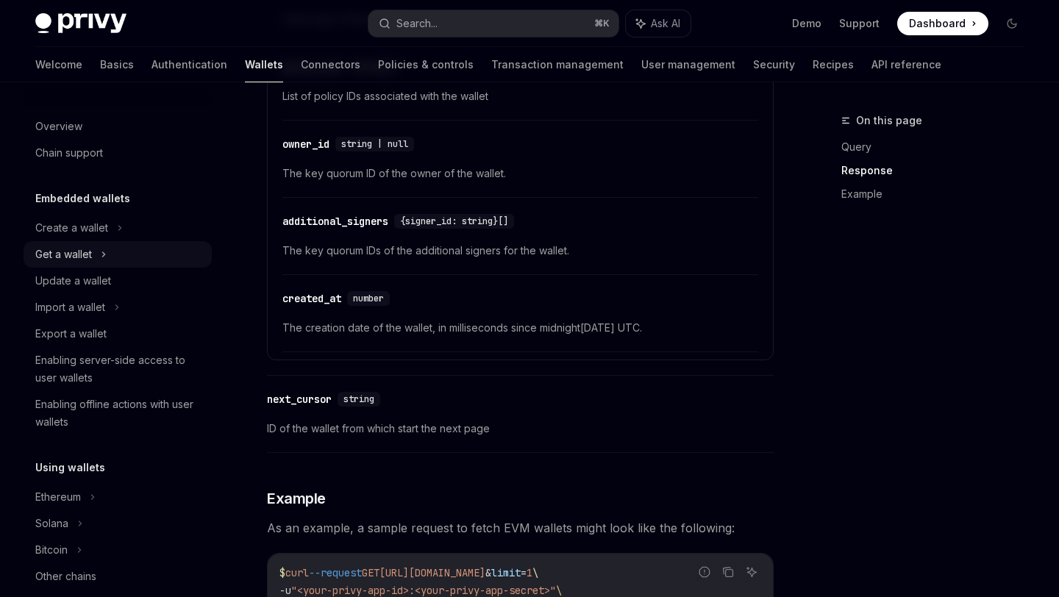
click at [99, 254] on div "Get a wallet" at bounding box center [118, 254] width 188 height 26
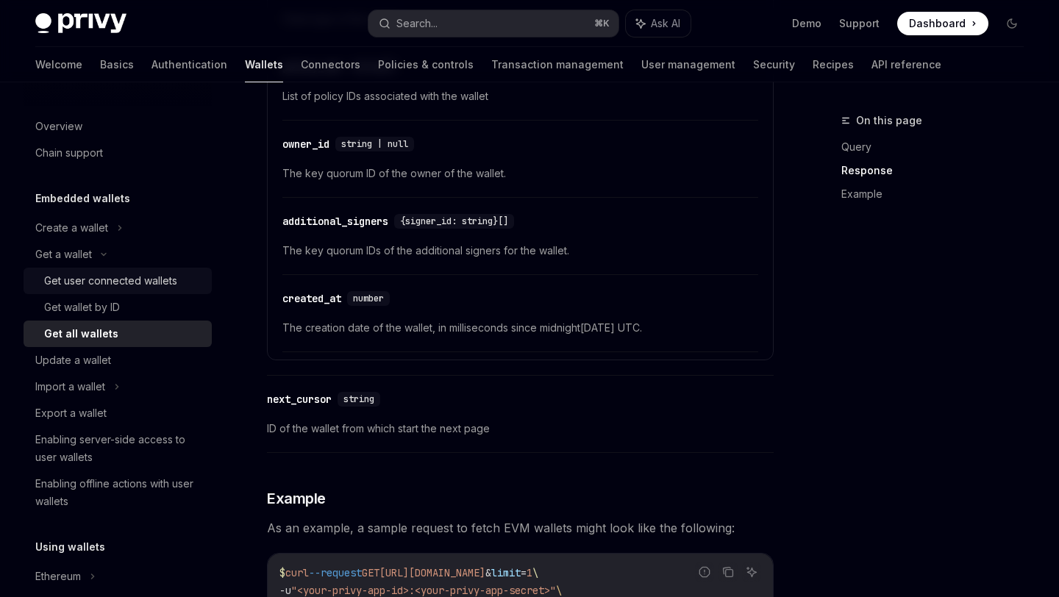
click at [88, 279] on div "Get user connected wallets" at bounding box center [110, 281] width 133 height 18
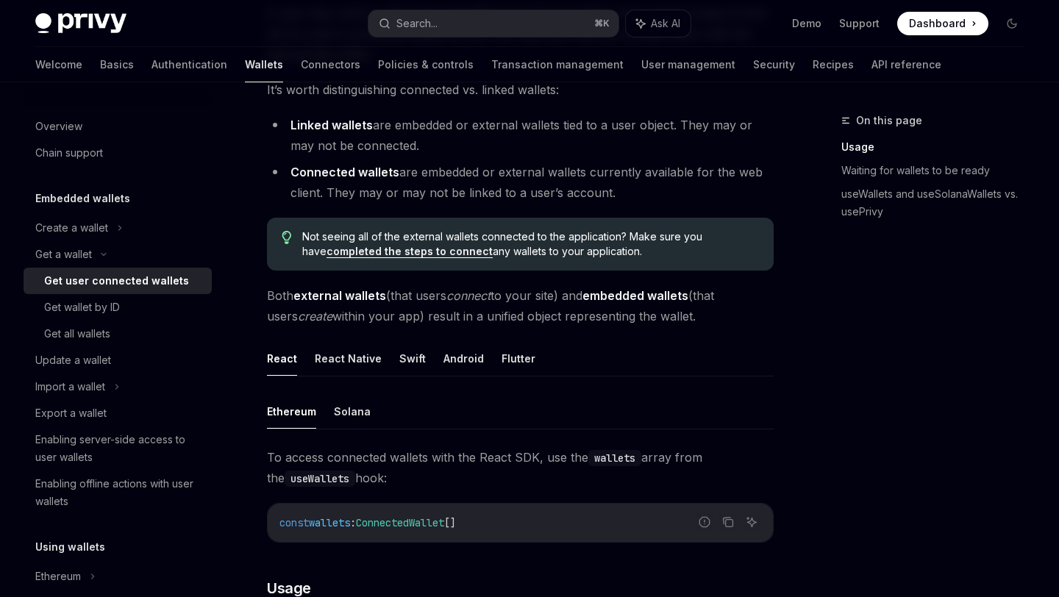
scroll to position [237, 0]
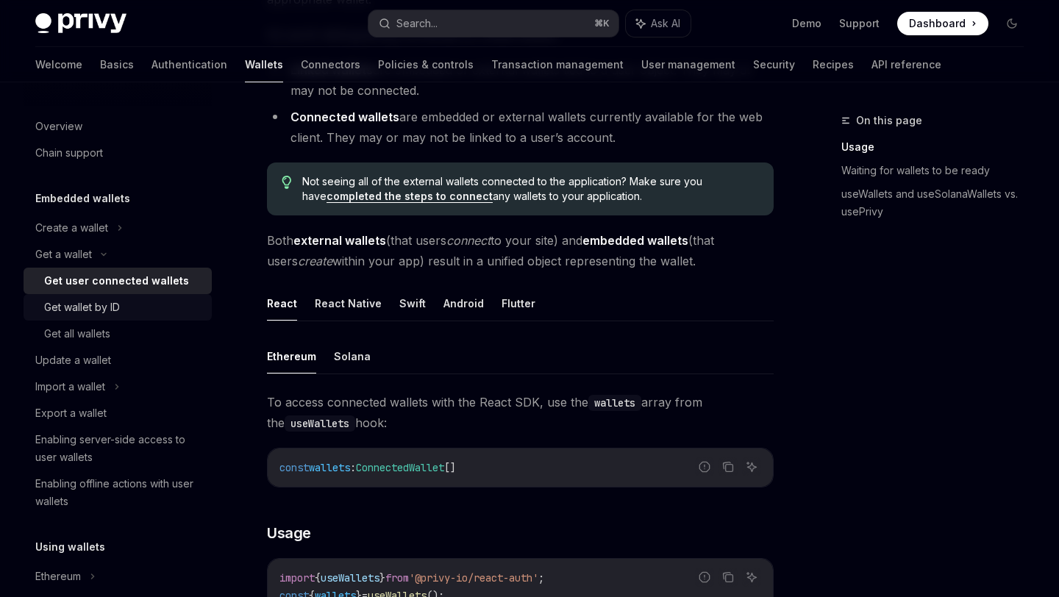
click at [158, 312] on div "Get wallet by ID" at bounding box center [123, 307] width 159 height 18
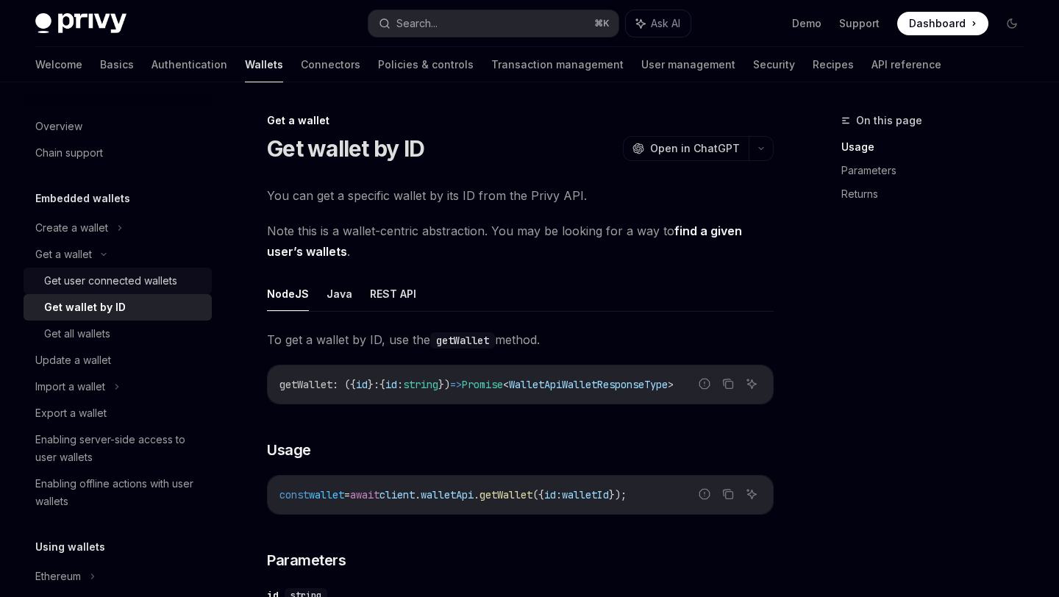
click at [187, 282] on div "Get user connected wallets" at bounding box center [123, 281] width 159 height 18
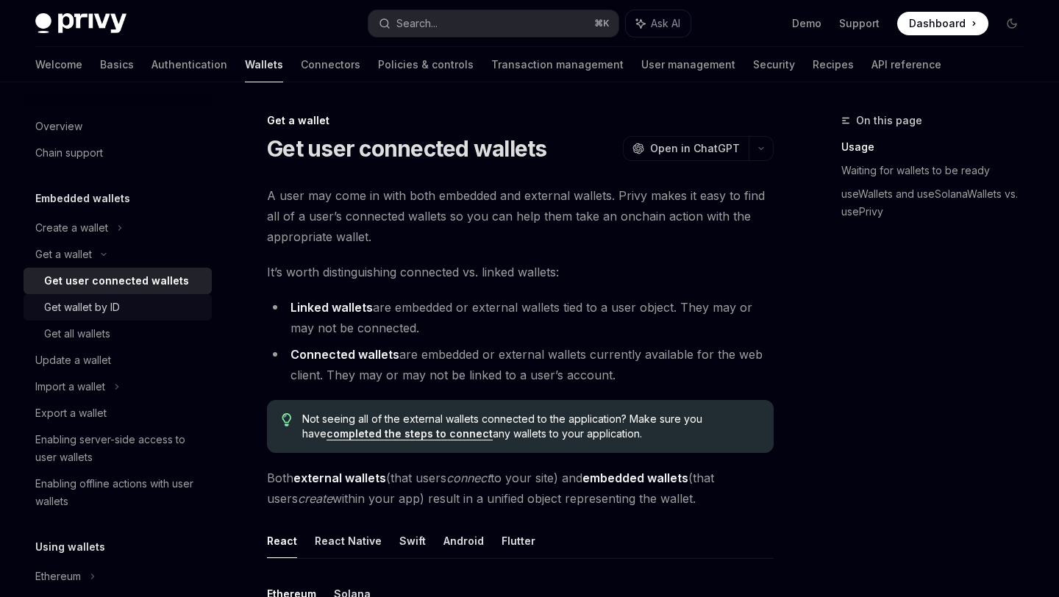
click at [175, 303] on div "Get wallet by ID" at bounding box center [123, 307] width 159 height 18
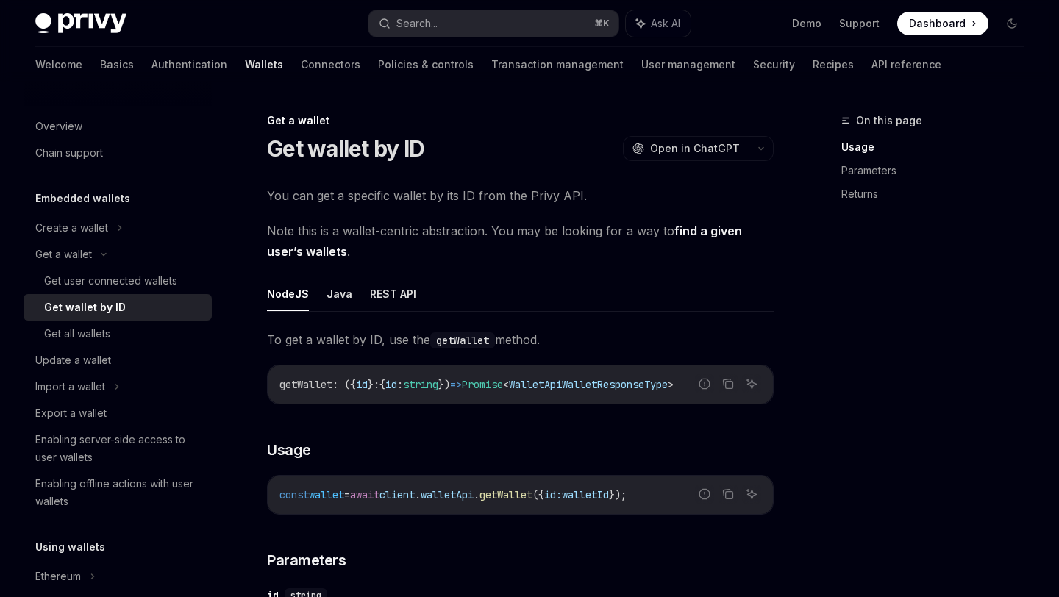
click at [468, 241] on span "Note this is a wallet-centric abstraction. You may be looking for a way to find…" at bounding box center [520, 241] width 507 height 41
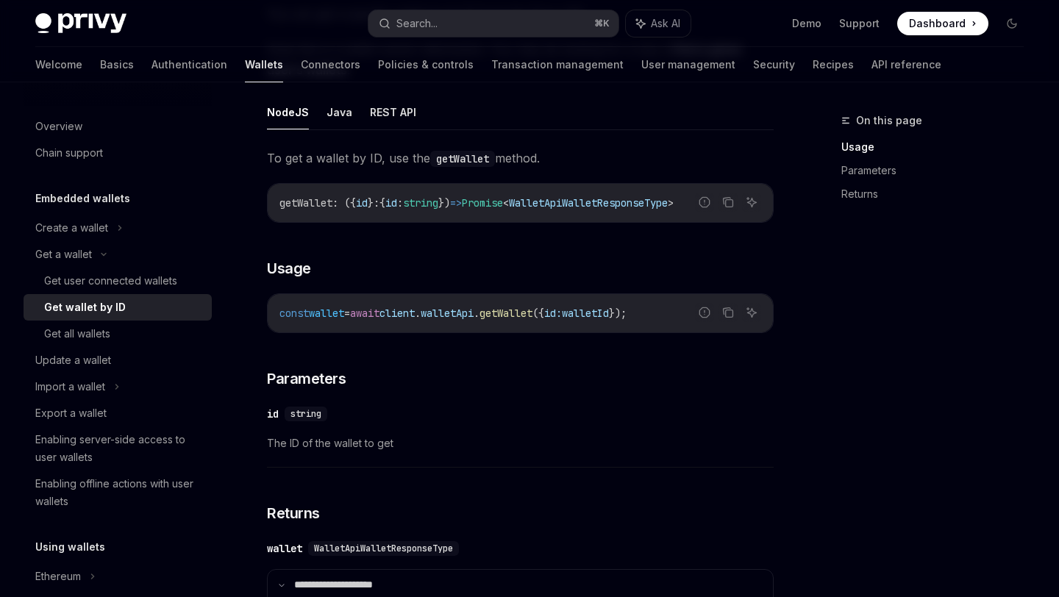
scroll to position [199, 0]
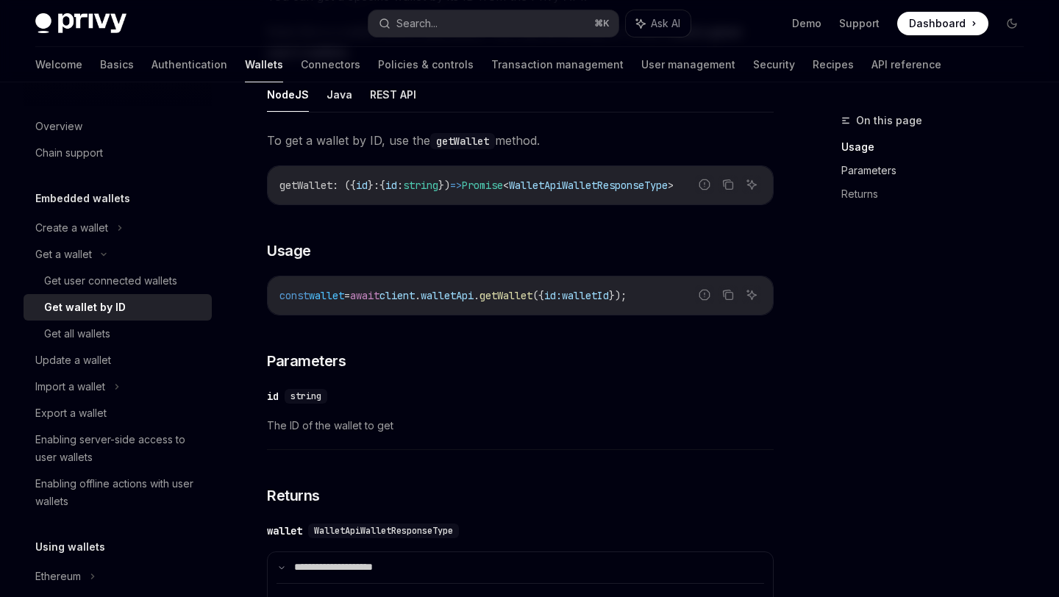
click at [853, 165] on link "Parameters" at bounding box center [938, 171] width 194 height 24
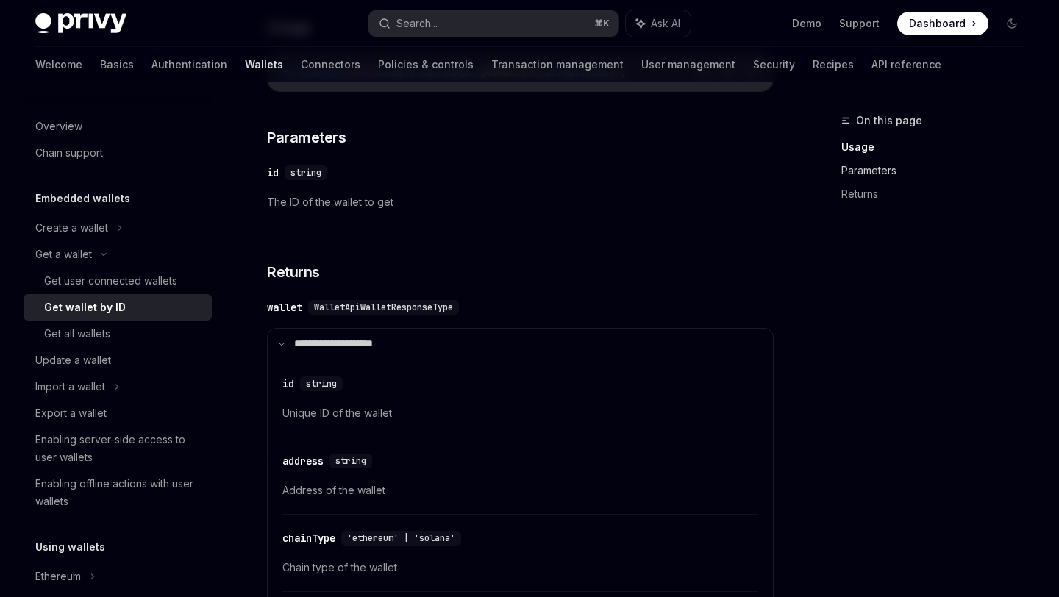
scroll to position [438, 0]
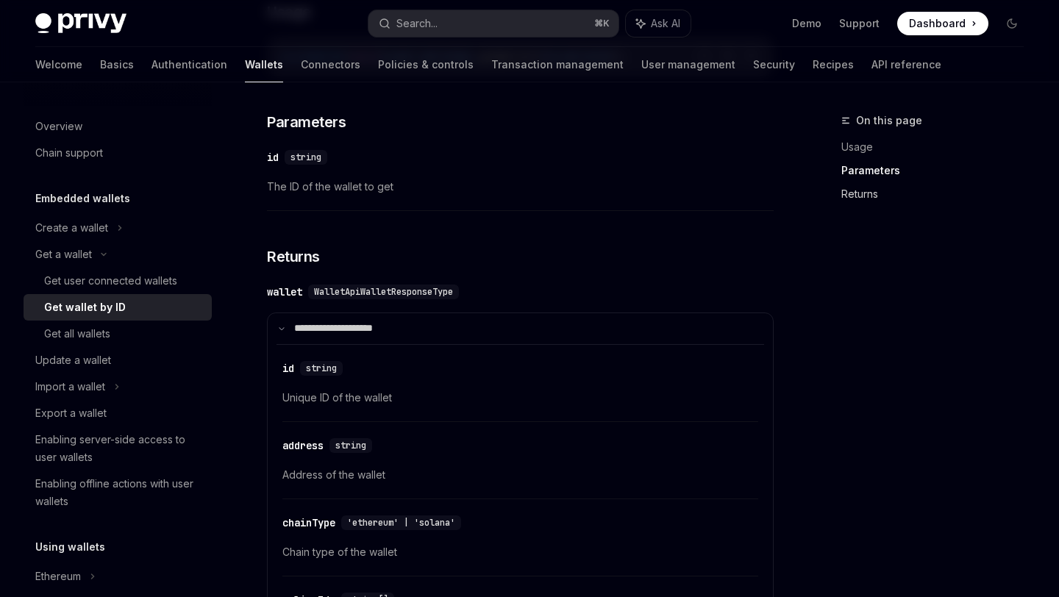
click at [857, 193] on link "Returns" at bounding box center [938, 194] width 194 height 24
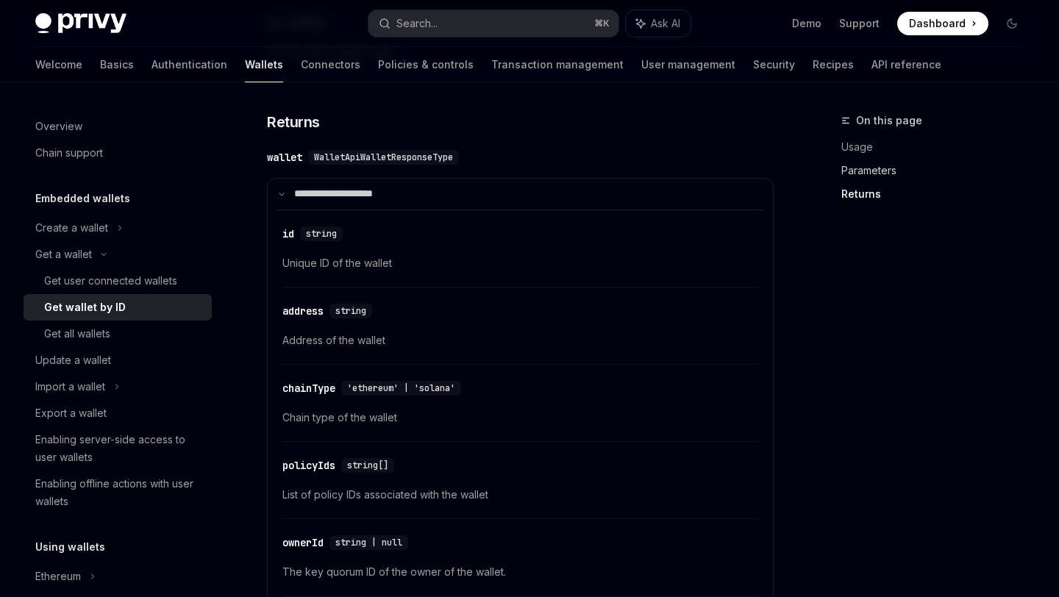
click at [873, 168] on link "Parameters" at bounding box center [938, 171] width 194 height 24
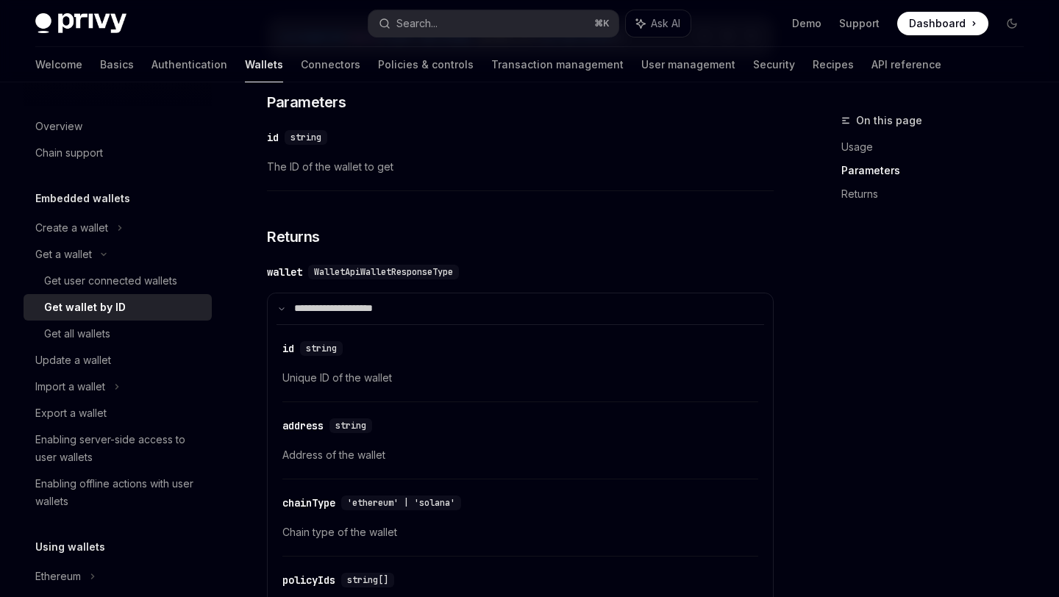
scroll to position [438, 0]
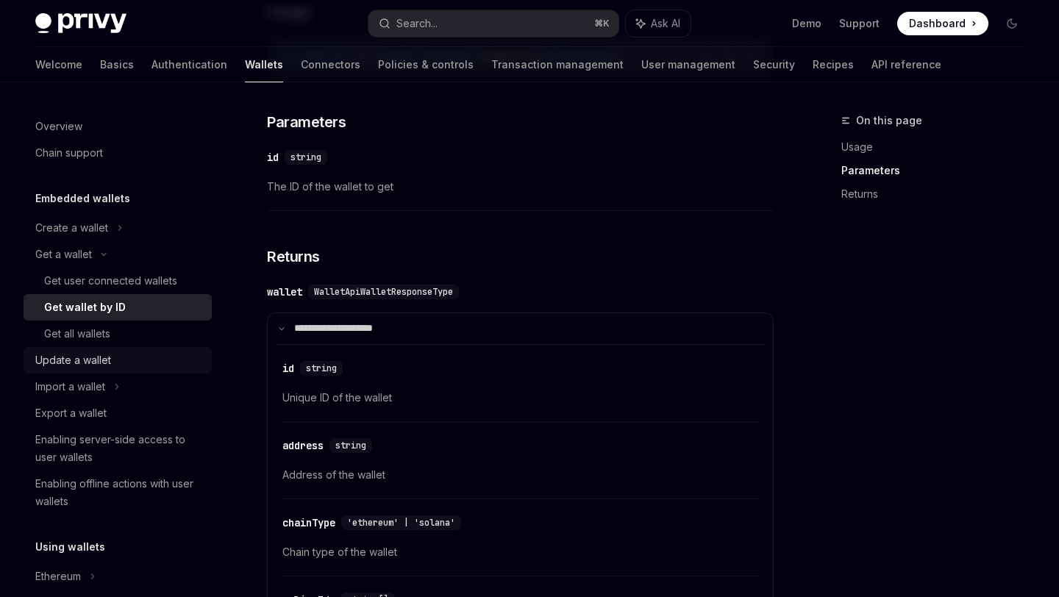
click at [95, 357] on div "Update a wallet" at bounding box center [73, 360] width 76 height 18
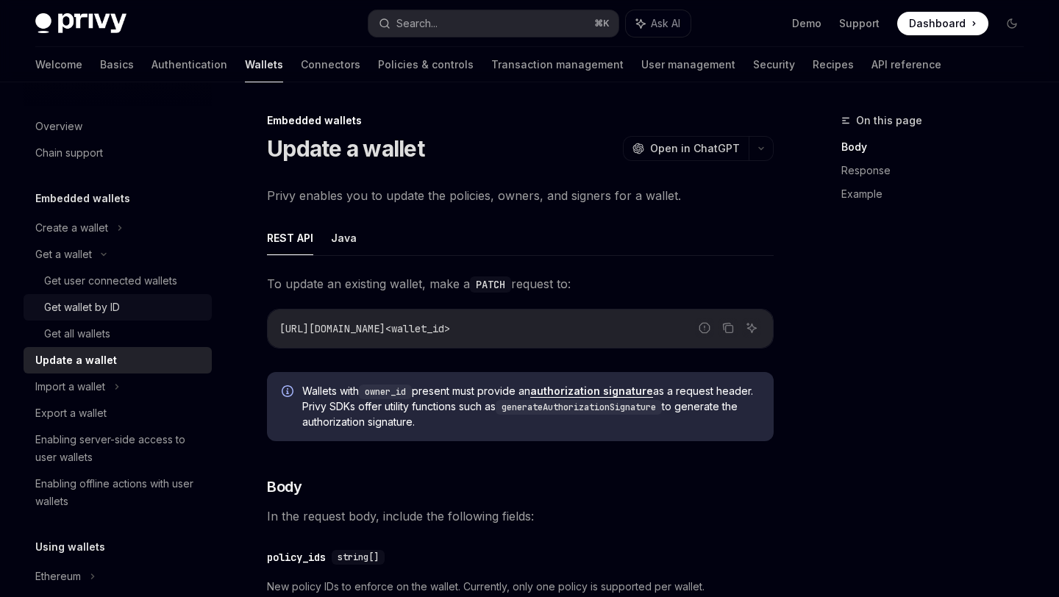
click at [125, 314] on div "Get wallet by ID" at bounding box center [123, 307] width 159 height 18
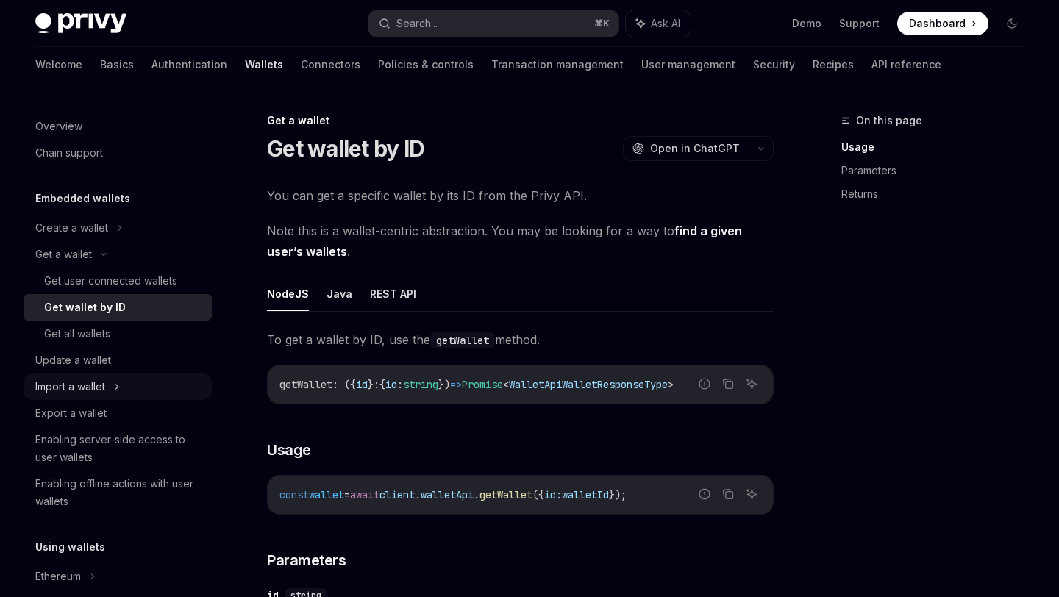
click at [104, 382] on div "Import a wallet" at bounding box center [70, 387] width 70 height 18
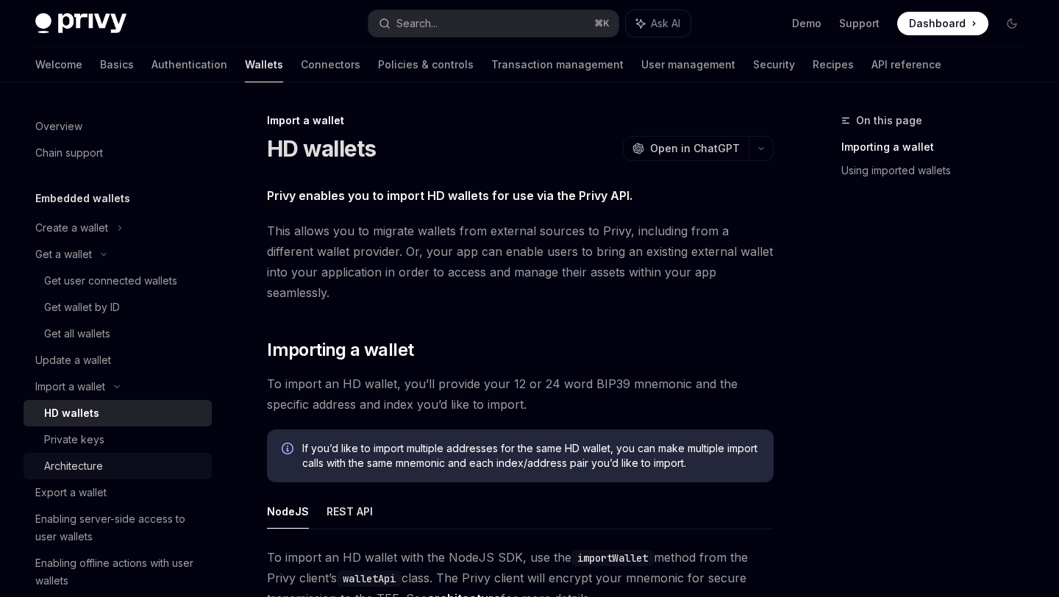
scroll to position [35, 0]
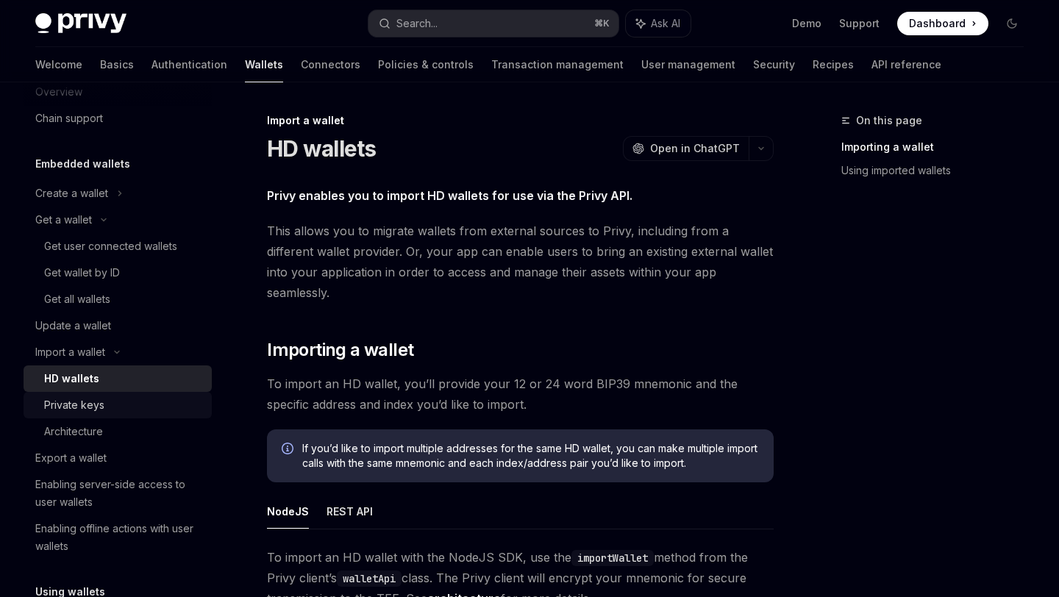
click at [112, 407] on div "Private keys" at bounding box center [123, 405] width 159 height 18
type textarea "*"
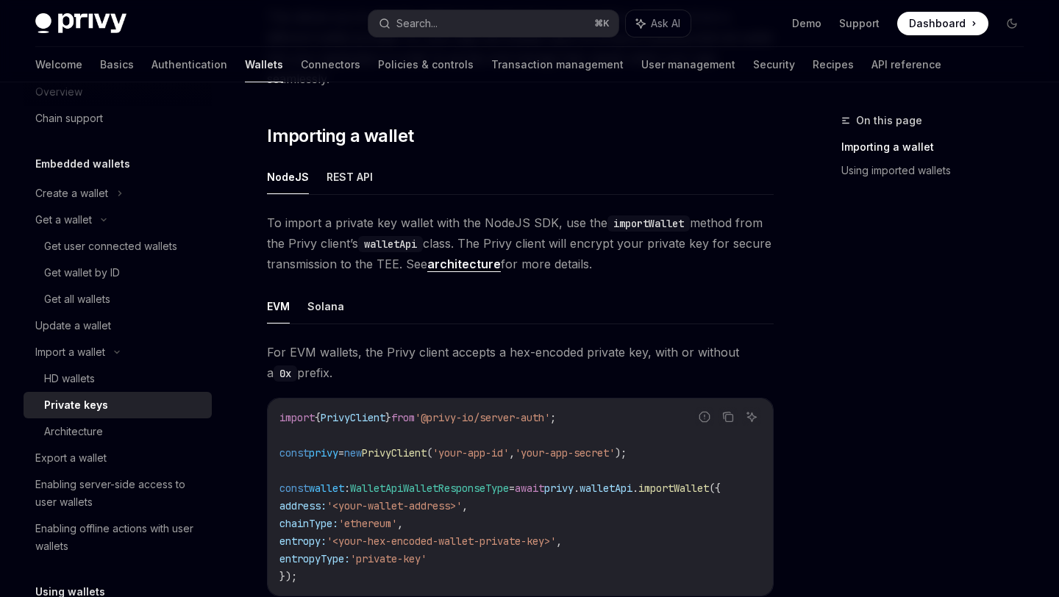
scroll to position [199, 0]
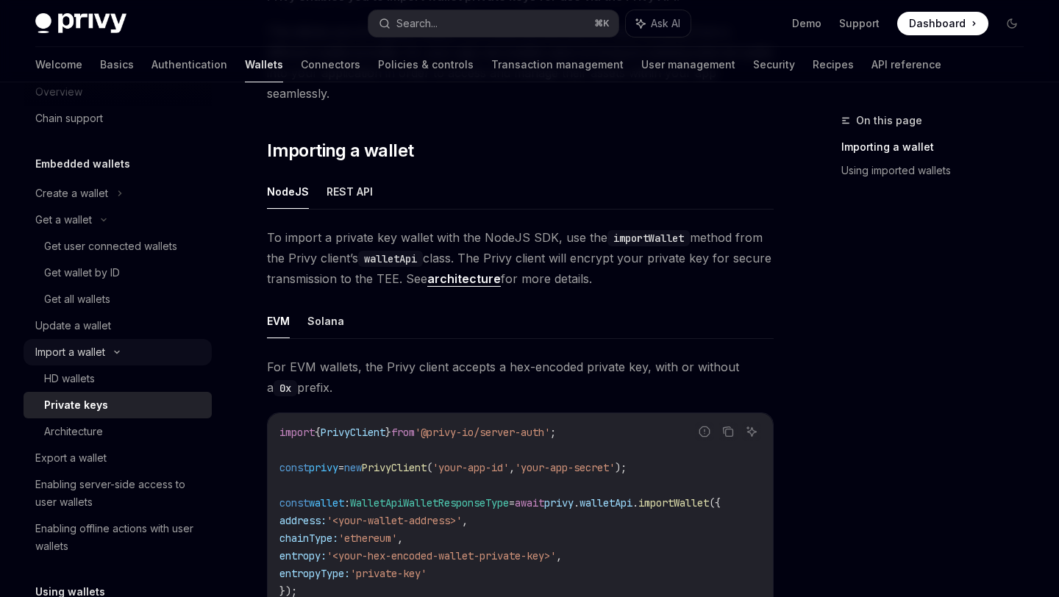
click at [118, 350] on icon at bounding box center [117, 352] width 18 height 6
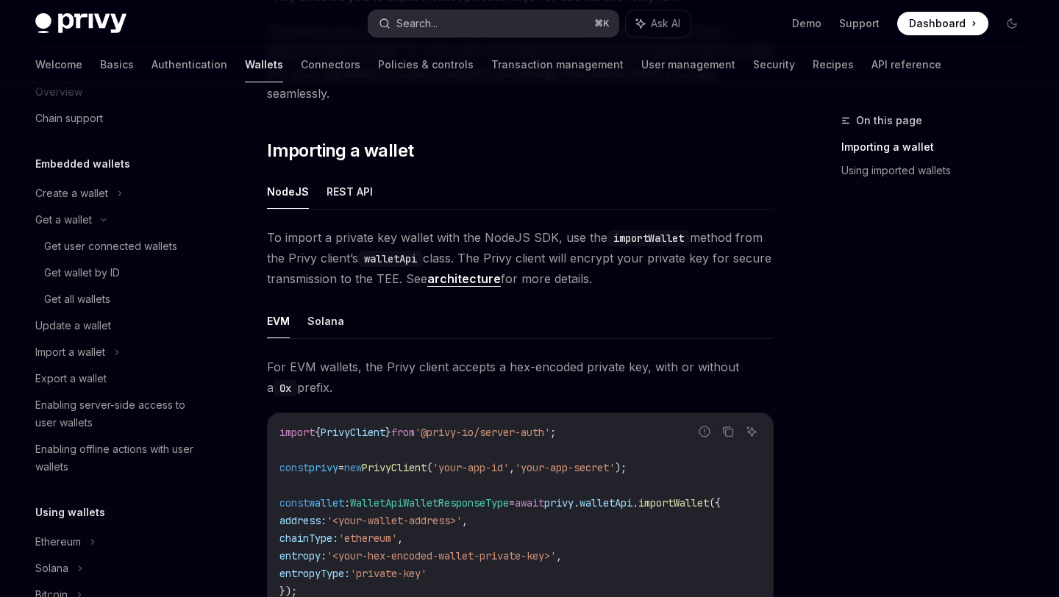
click at [457, 14] on button "Search... ⌘ K" at bounding box center [492, 23] width 249 height 26
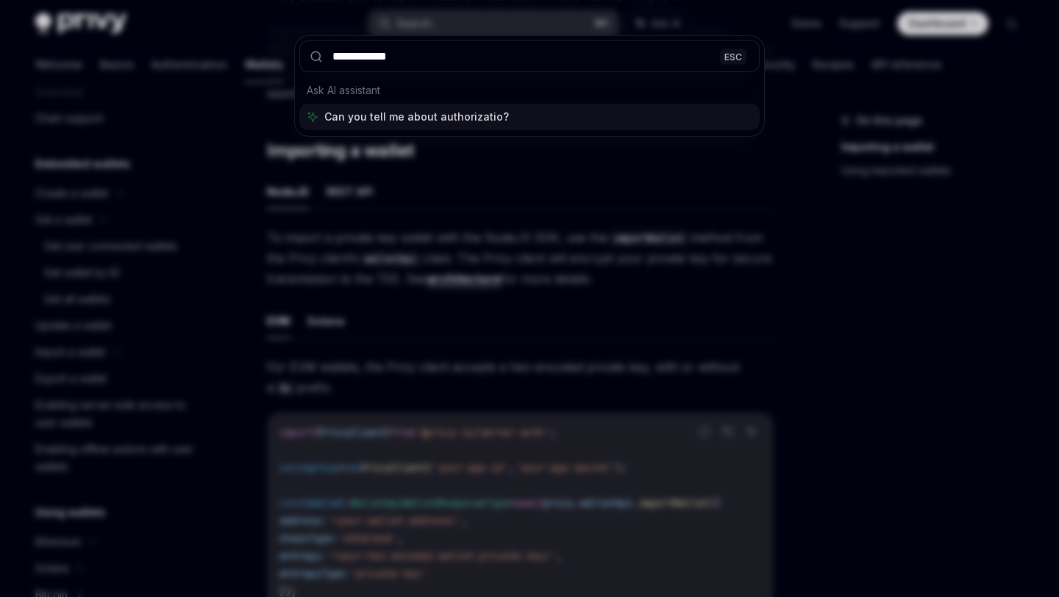
type input "**********"
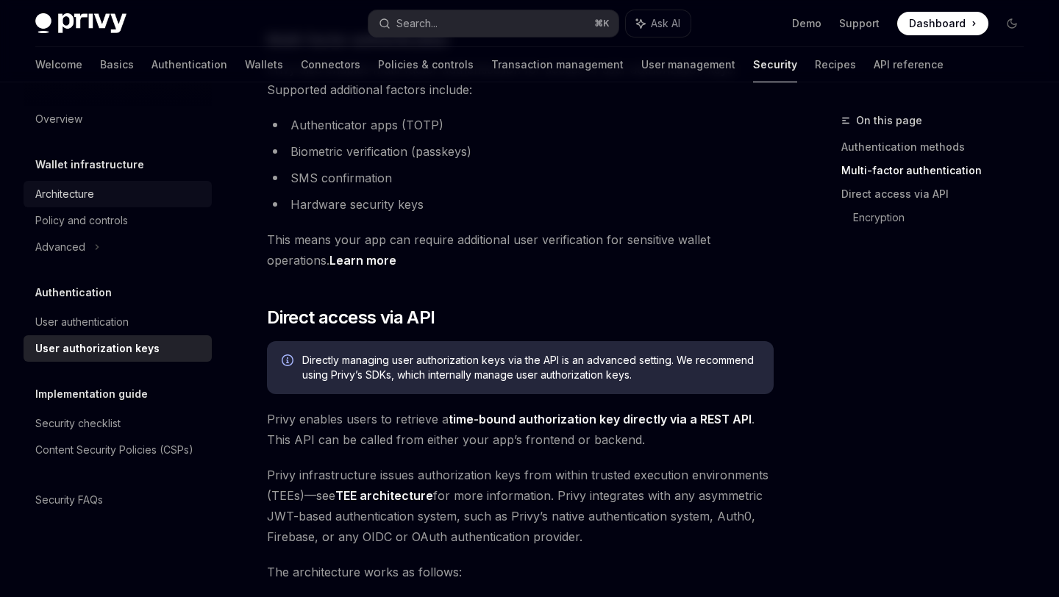
scroll to position [511, 0]
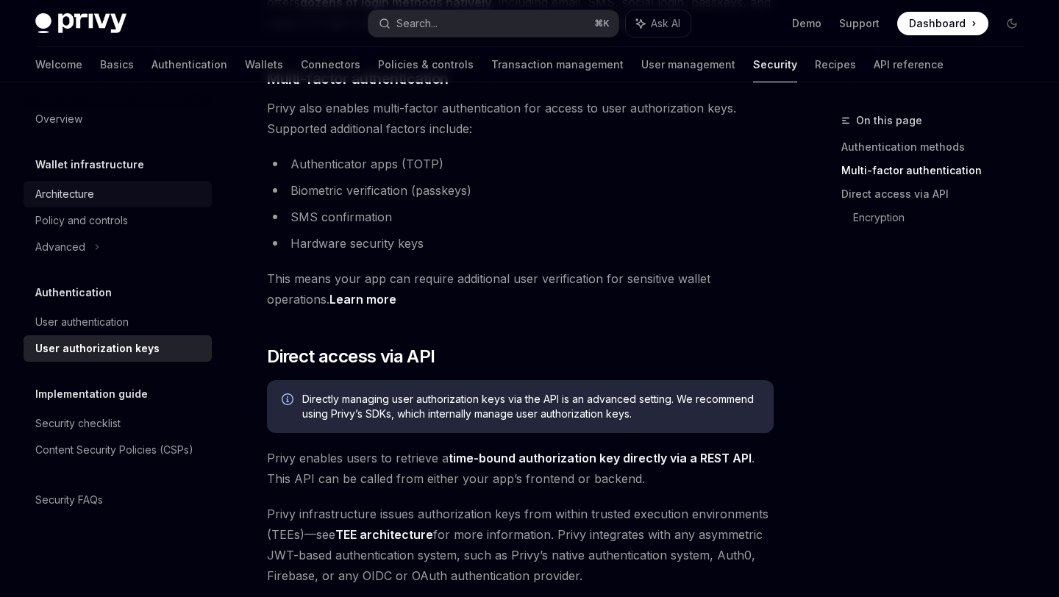
click at [135, 199] on div "Architecture" at bounding box center [119, 194] width 168 height 18
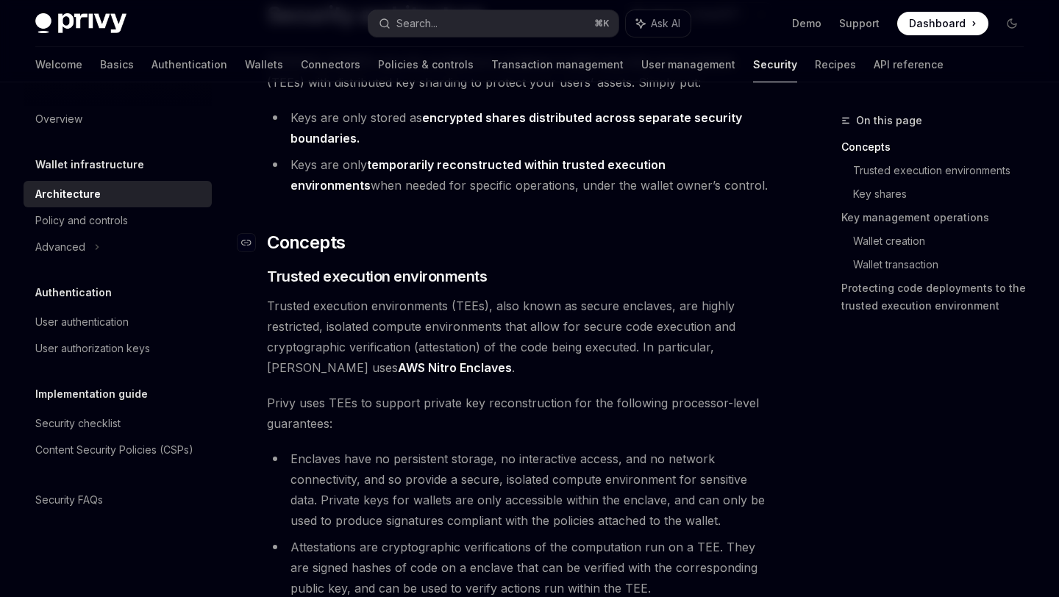
scroll to position [160, 0]
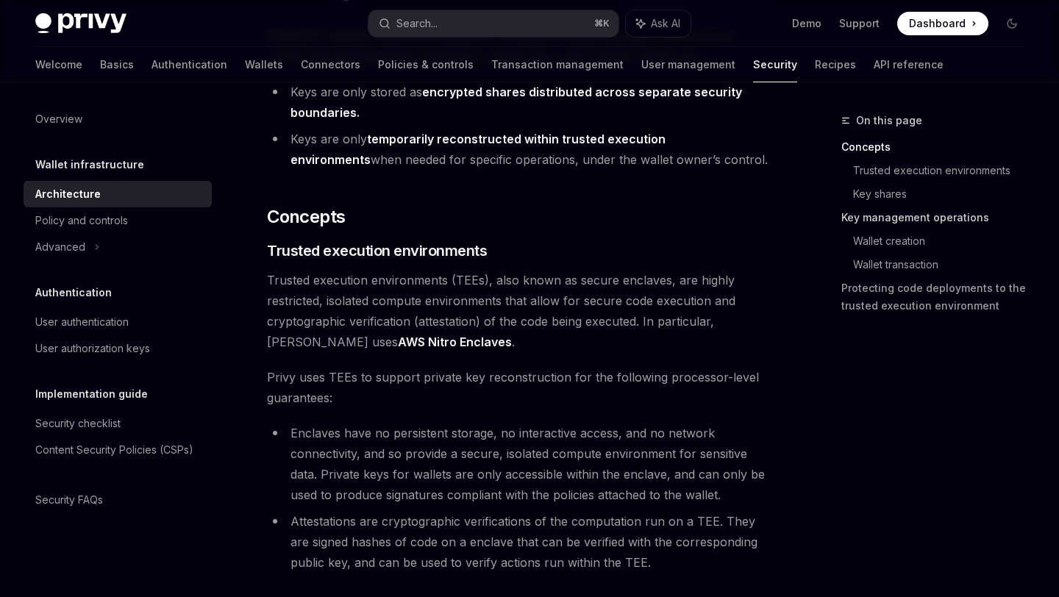
click at [898, 221] on link "Key management operations" at bounding box center [938, 218] width 194 height 24
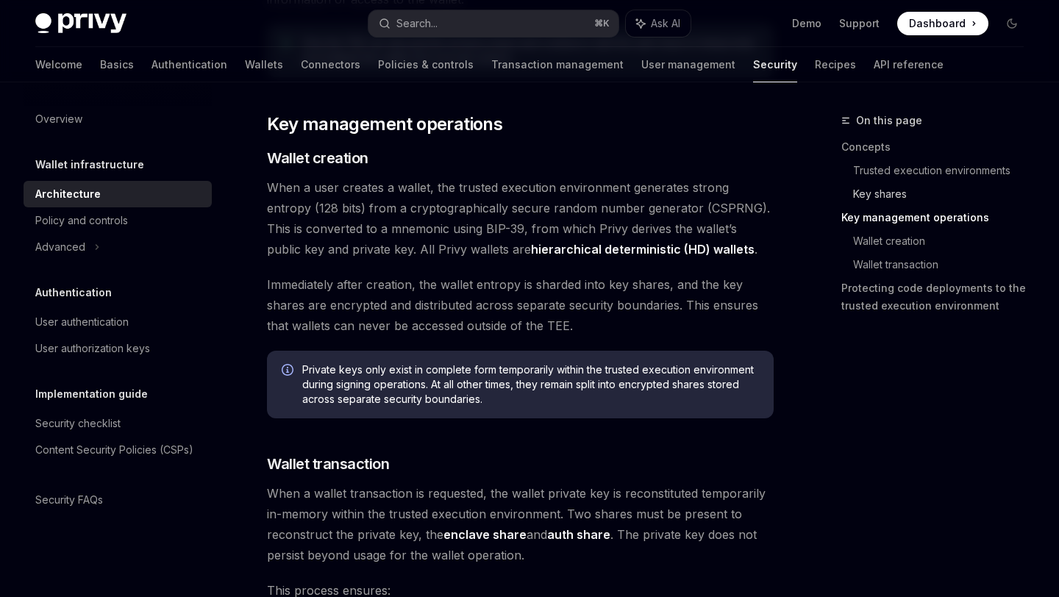
click at [876, 196] on link "Key shares" at bounding box center [944, 194] width 182 height 24
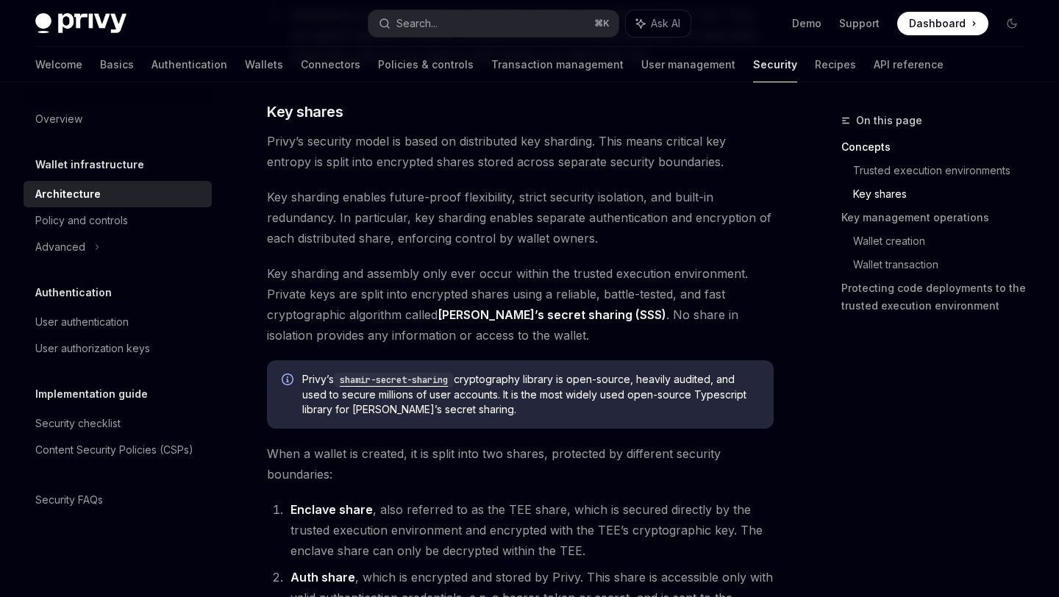
scroll to position [656, 0]
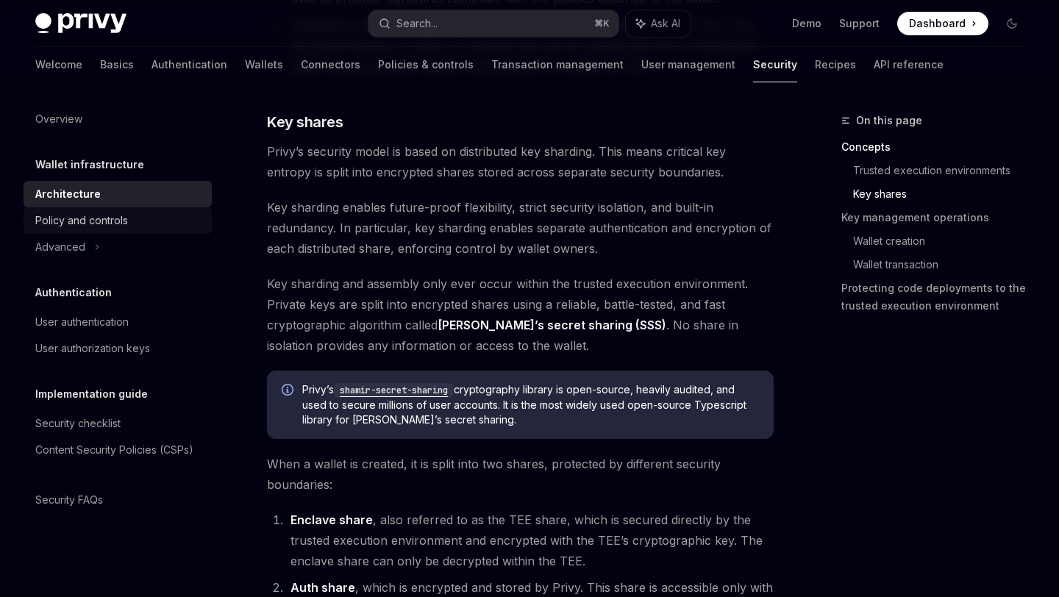
click at [146, 223] on div "Policy and controls" at bounding box center [119, 221] width 168 height 18
type textarea "*"
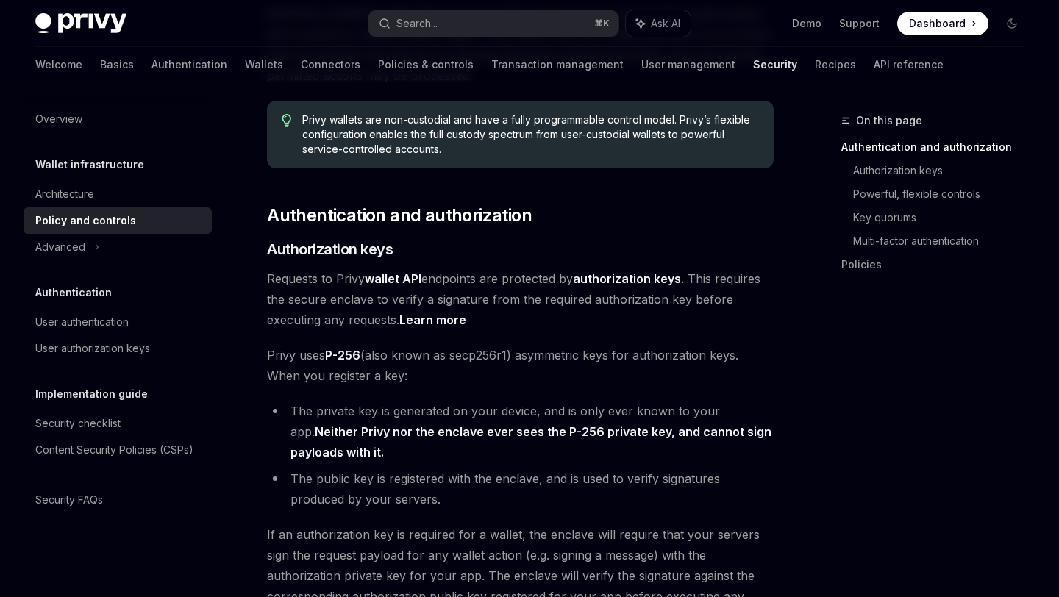
scroll to position [226, 0]
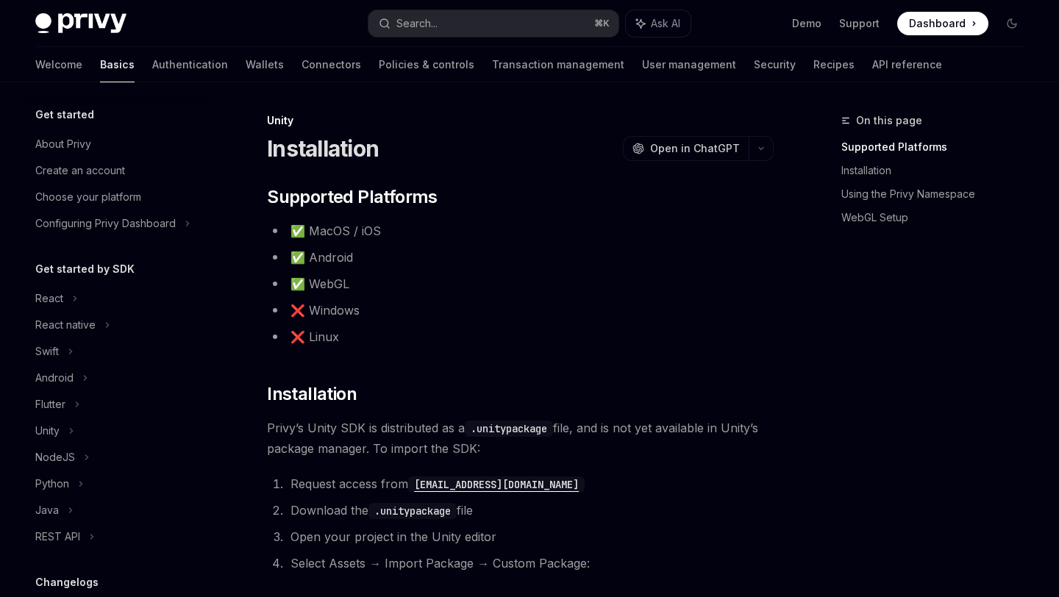
scroll to position [45, 0]
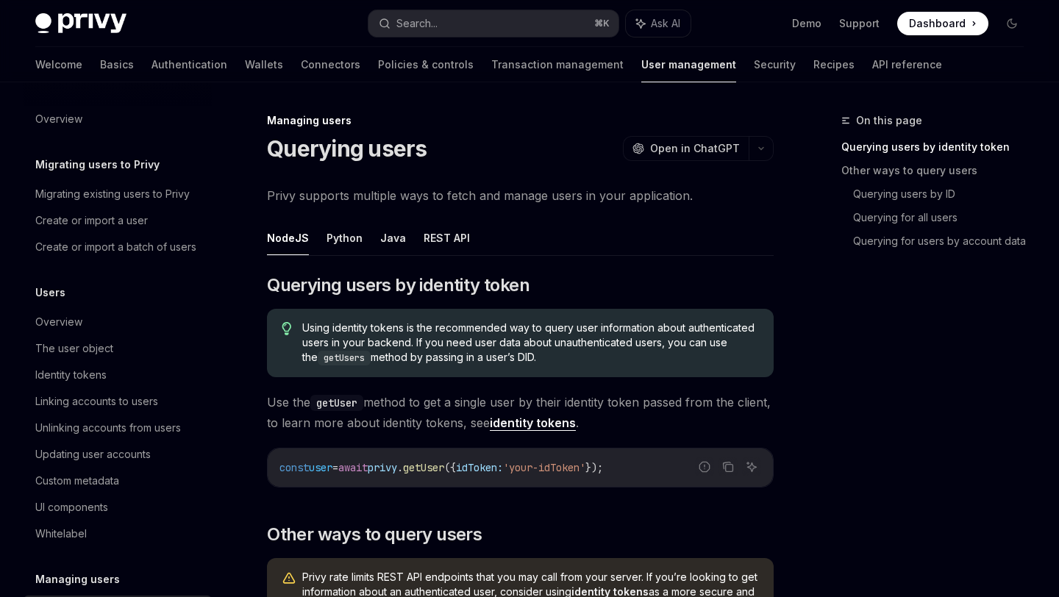
scroll to position [235, 0]
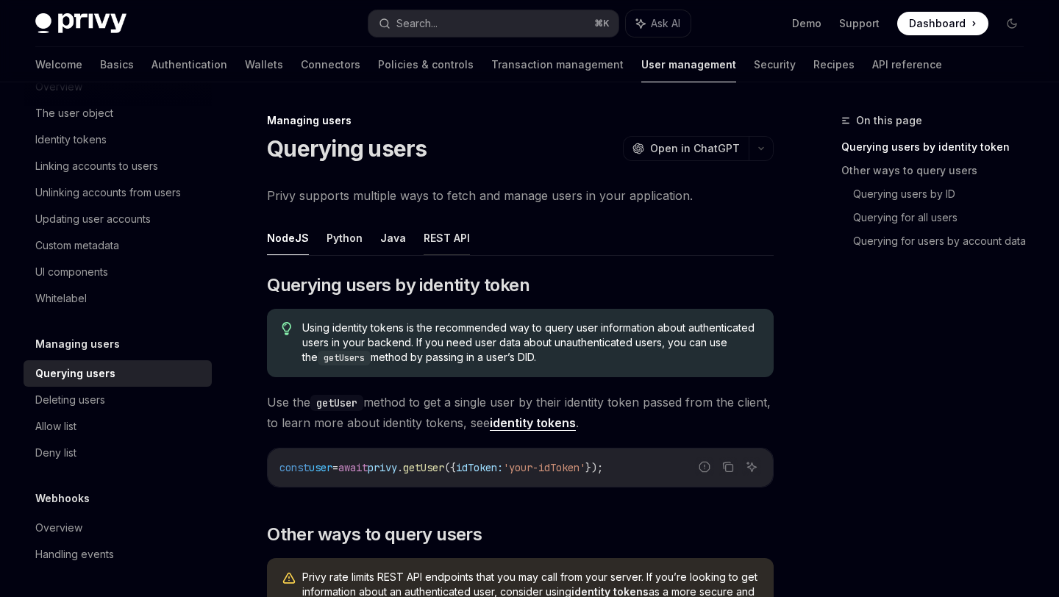
click at [423, 251] on button "REST API" at bounding box center [446, 238] width 46 height 35
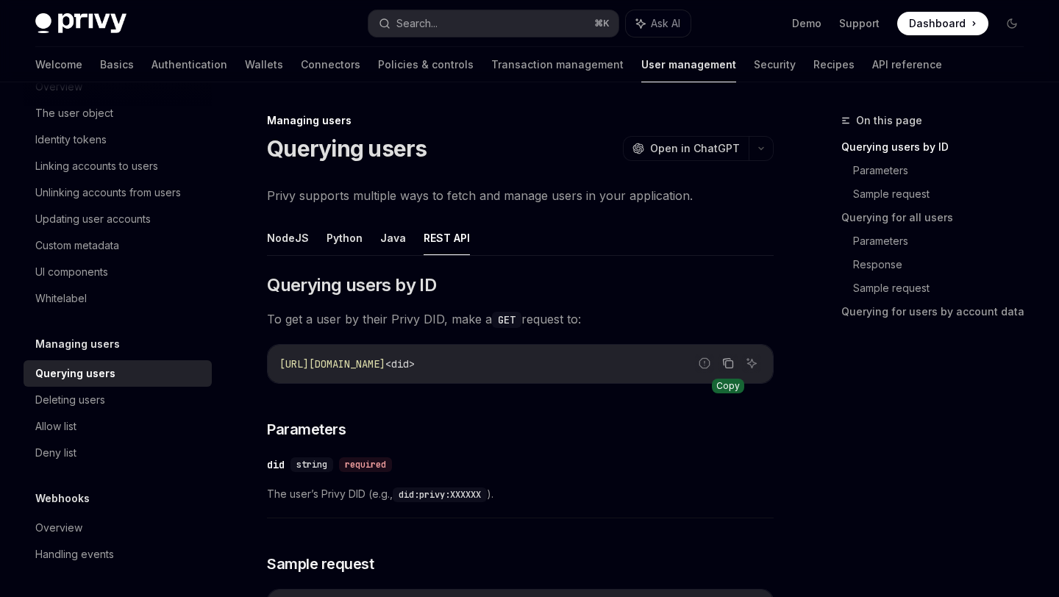
click at [725, 360] on icon "Copy the contents from the code block" at bounding box center [728, 363] width 12 height 12
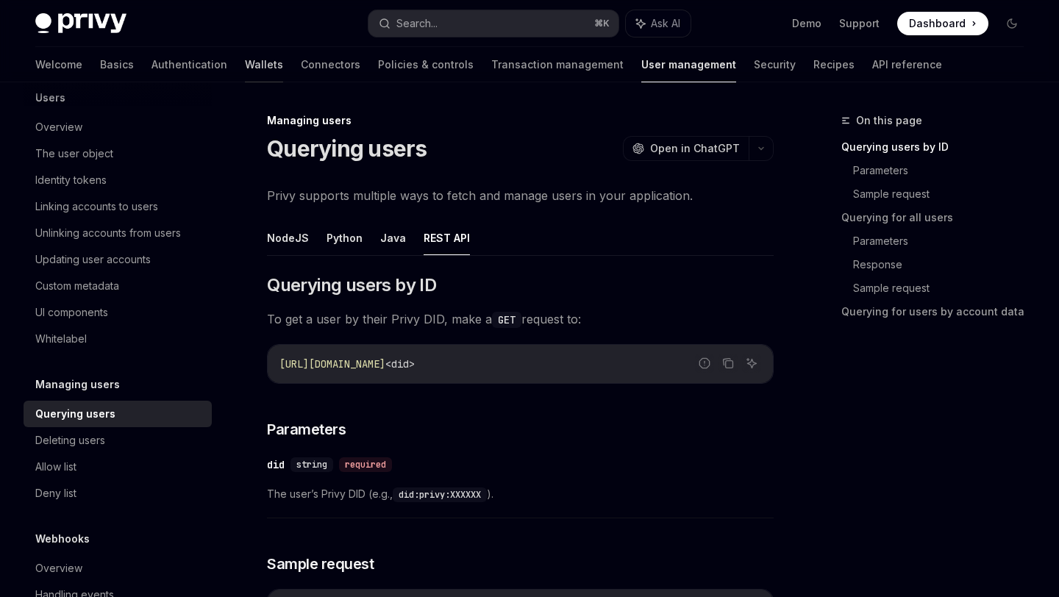
scroll to position [191, 0]
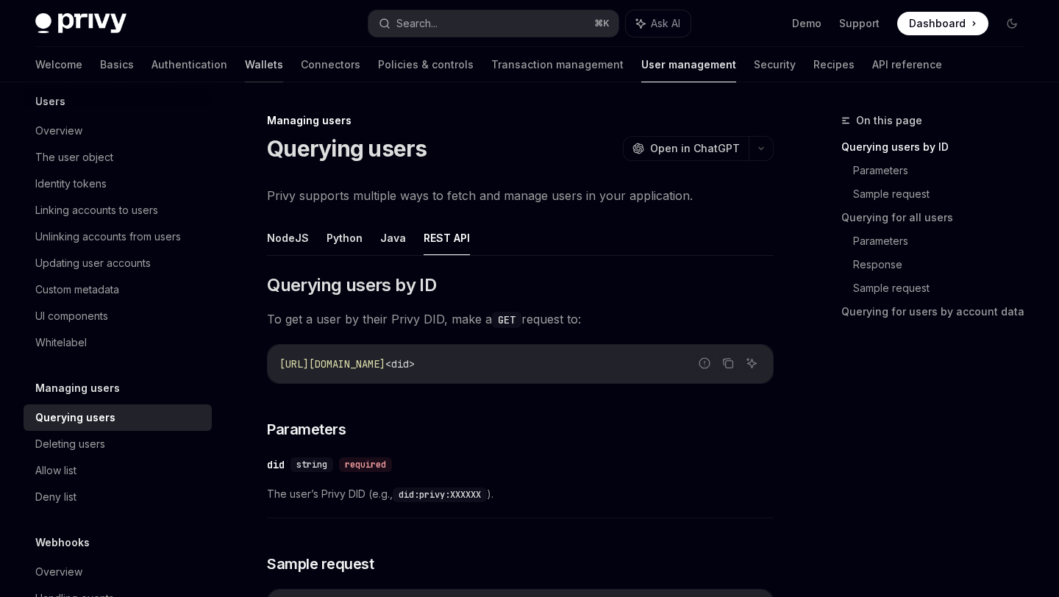
click at [245, 59] on link "Wallets" at bounding box center [264, 64] width 38 height 35
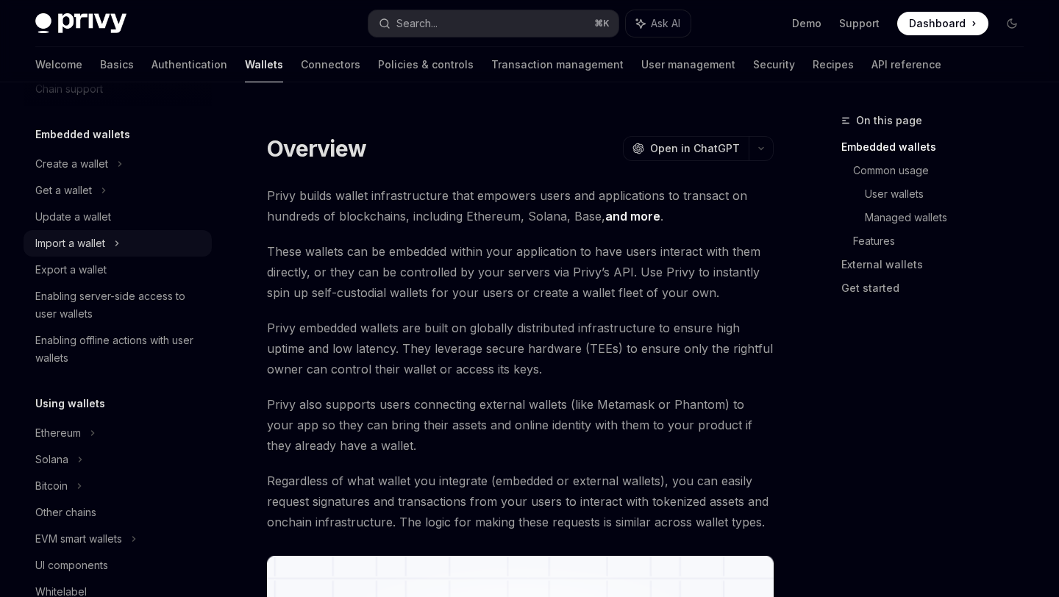
scroll to position [60, 0]
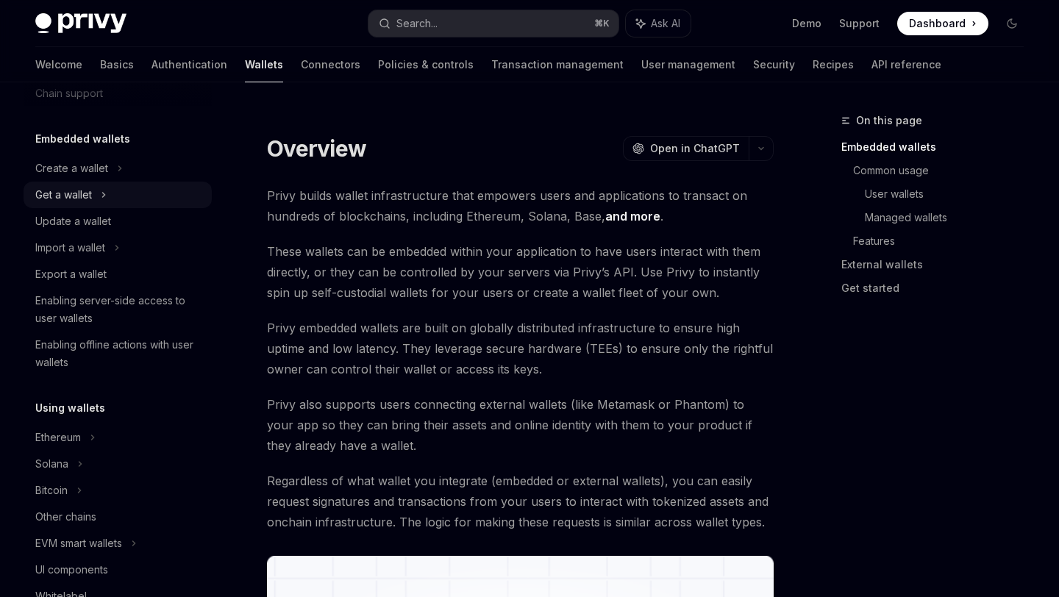
click at [105, 191] on icon at bounding box center [104, 195] width 6 height 18
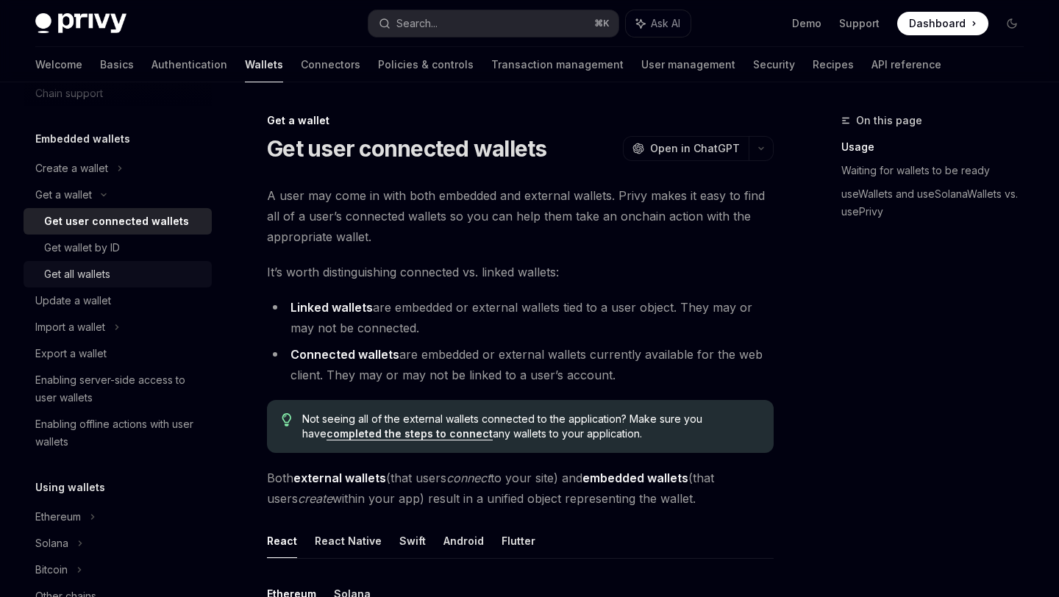
click at [96, 266] on div "Get all wallets" at bounding box center [77, 274] width 66 height 18
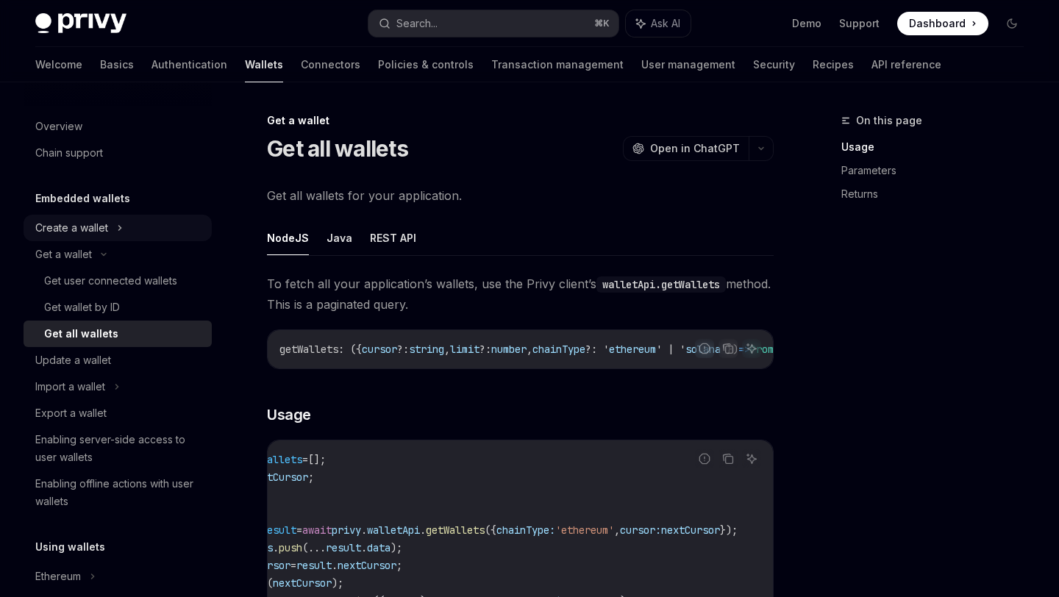
click at [98, 223] on div "Create a wallet" at bounding box center [71, 228] width 73 height 18
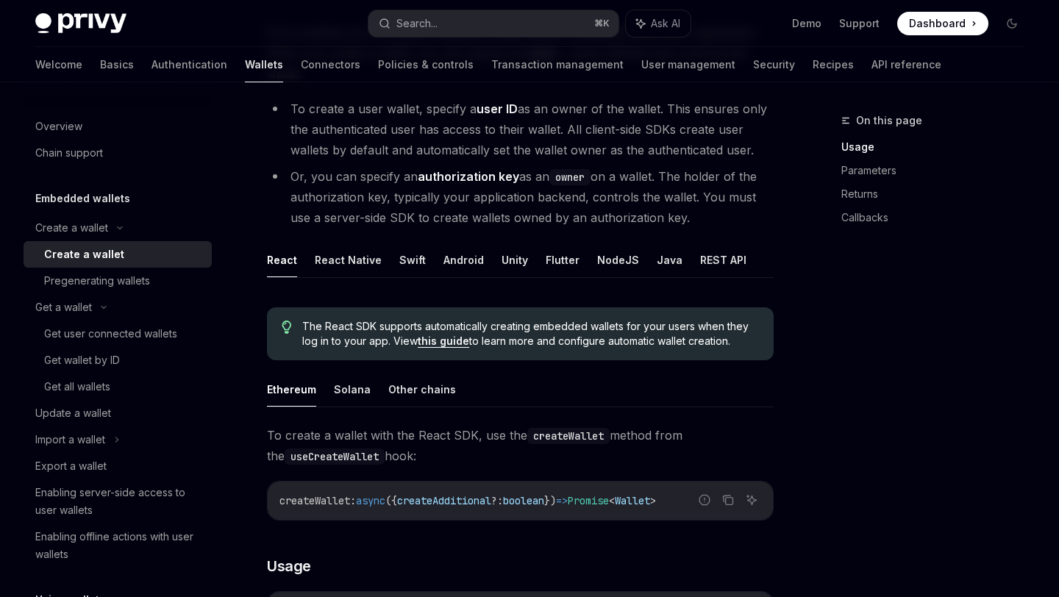
scroll to position [164, 0]
click at [113, 362] on div "Get wallet by ID" at bounding box center [82, 360] width 76 height 18
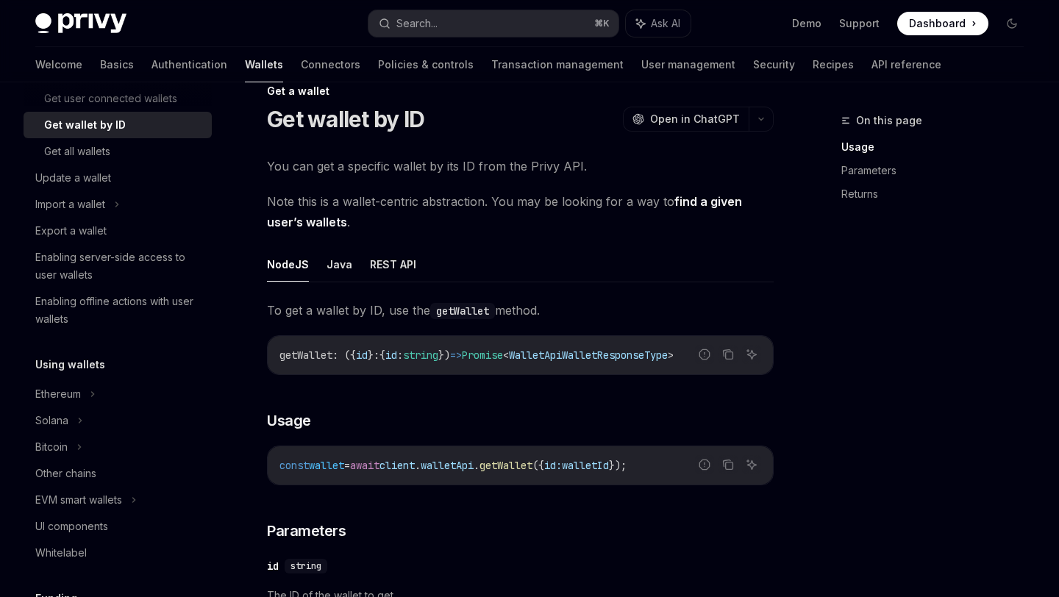
scroll to position [279, 0]
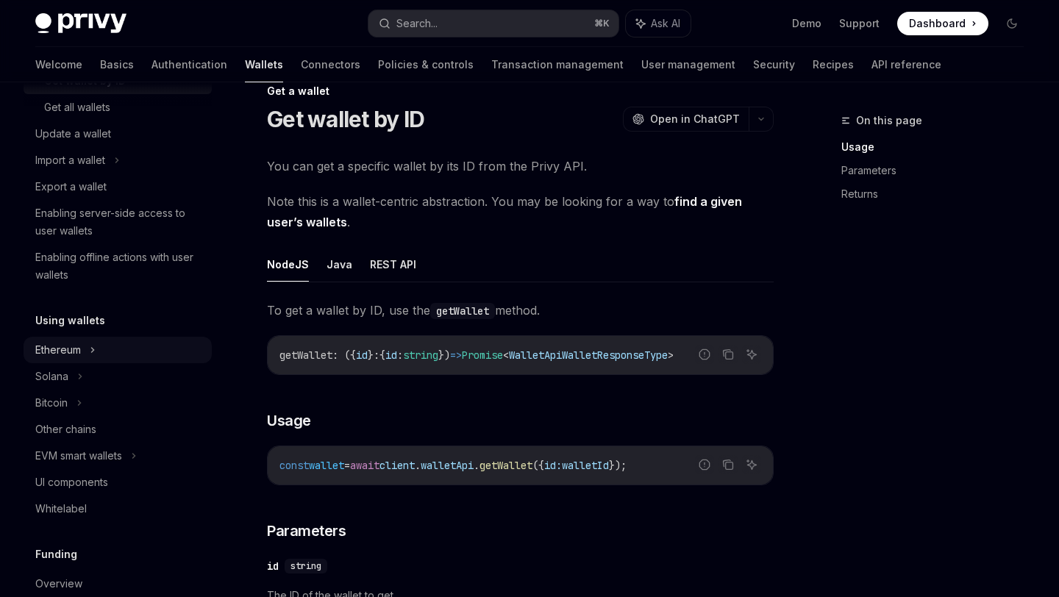
click at [92, 351] on icon at bounding box center [93, 350] width 2 height 4
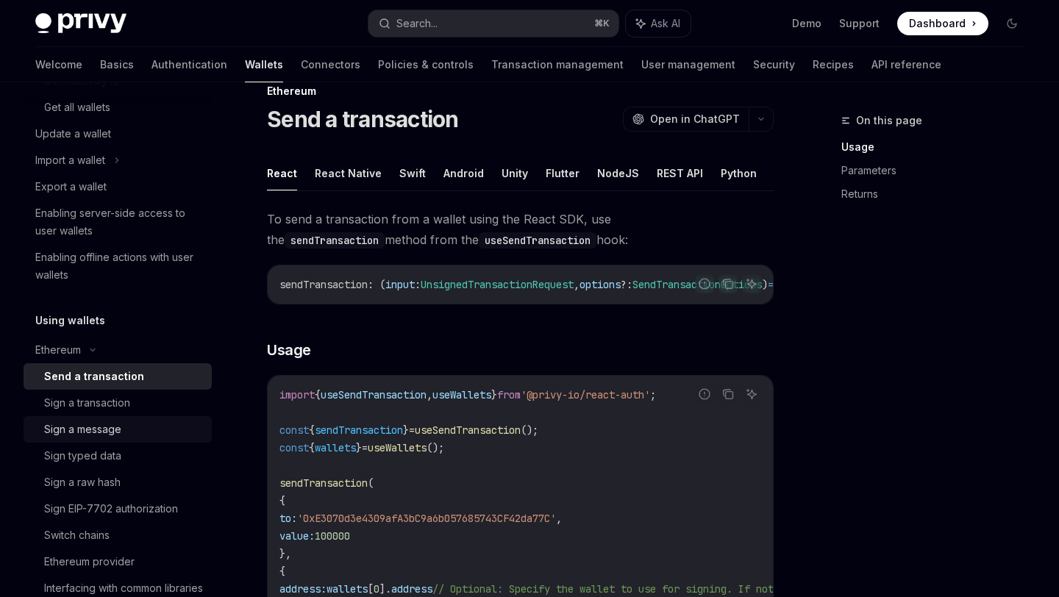
click at [87, 423] on div "Sign a message" at bounding box center [82, 430] width 77 height 18
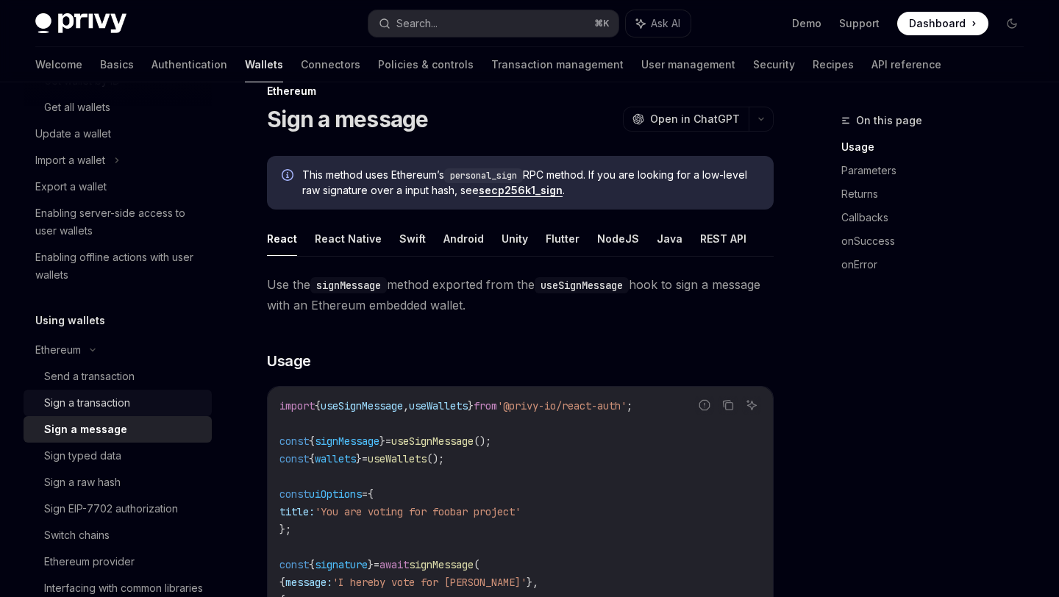
click at [132, 407] on div "Sign a transaction" at bounding box center [123, 403] width 159 height 18
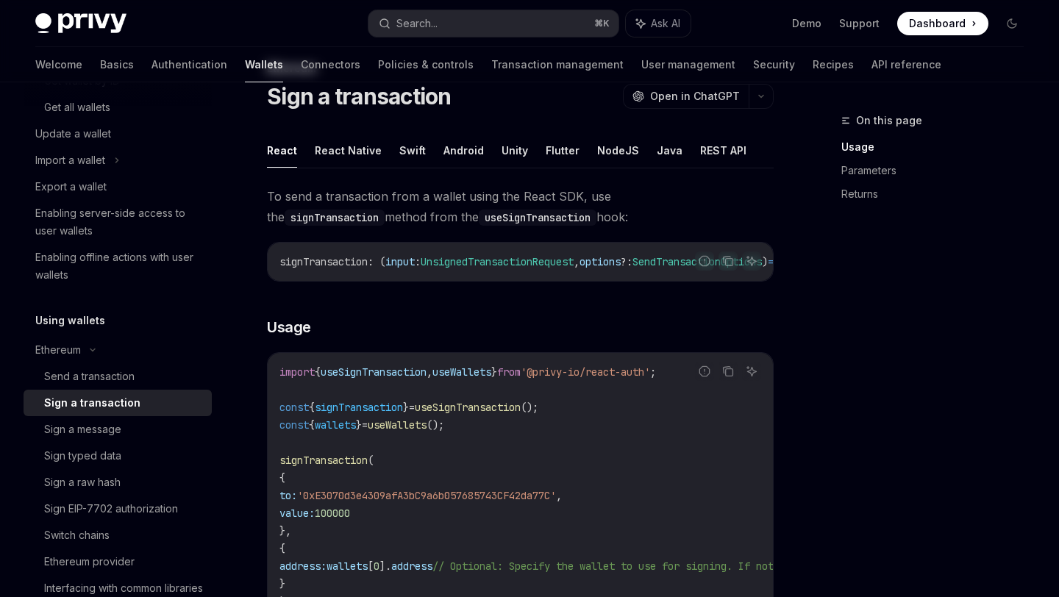
scroll to position [31, 0]
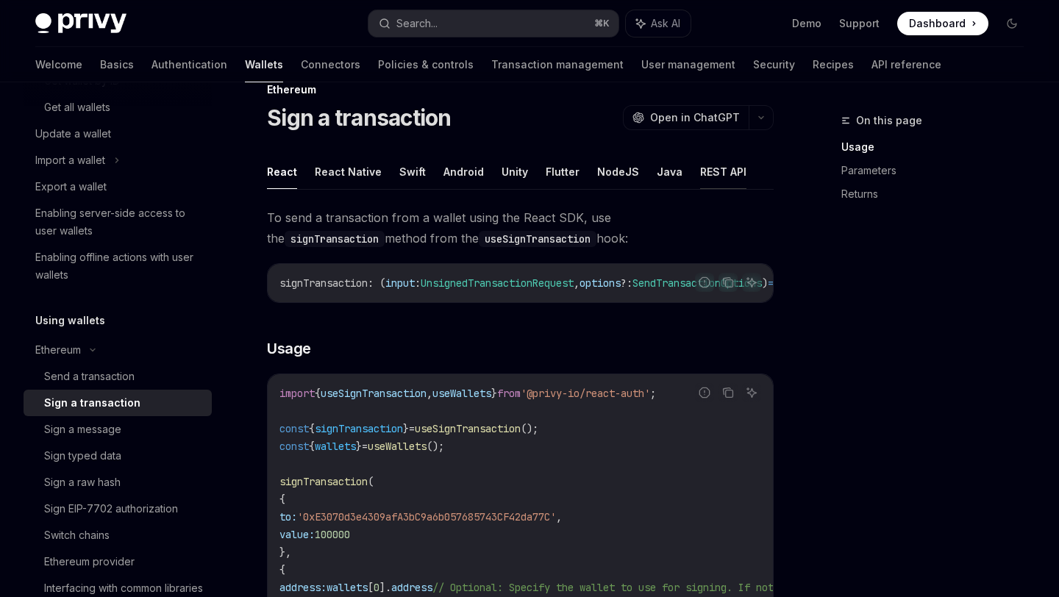
click at [700, 177] on button "REST API" at bounding box center [723, 171] width 46 height 35
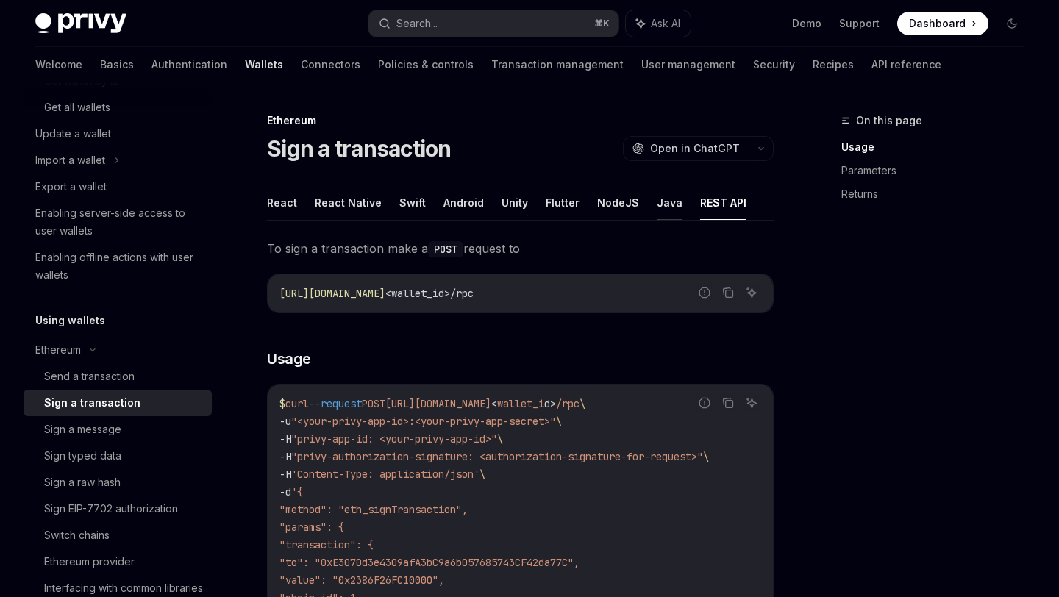
click at [657, 210] on button "Java" at bounding box center [670, 202] width 26 height 35
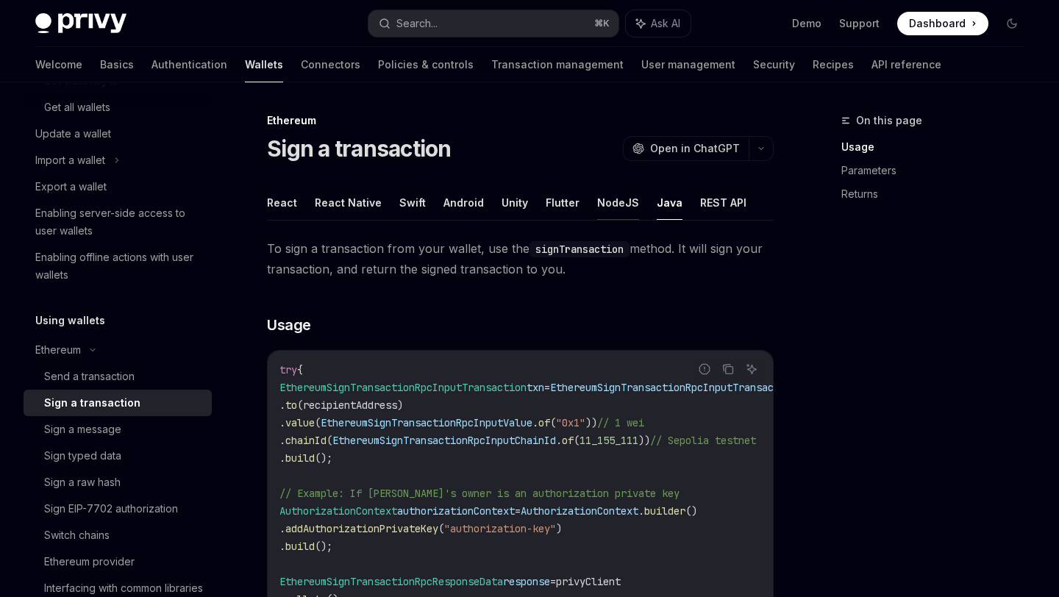
click at [603, 204] on button "NodeJS" at bounding box center [618, 202] width 42 height 35
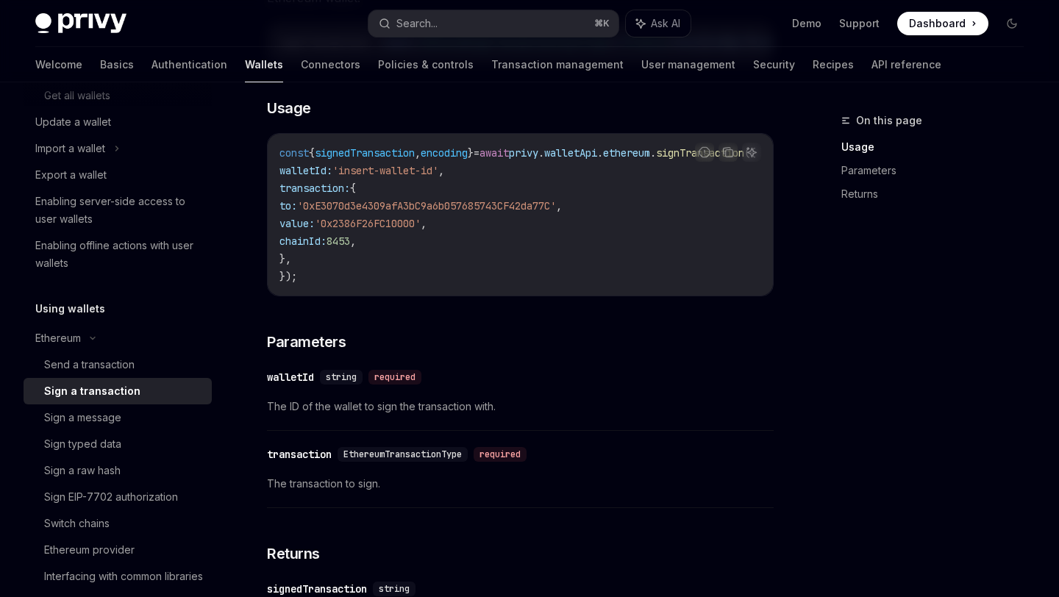
scroll to position [179, 0]
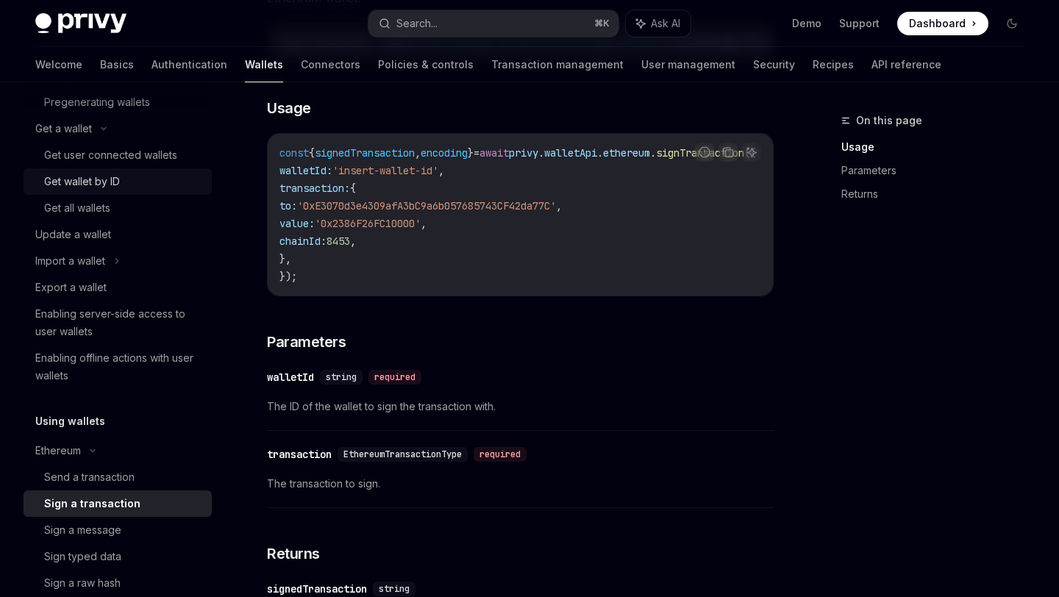
click at [108, 188] on div "Get wallet by ID" at bounding box center [82, 182] width 76 height 18
type textarea "*"
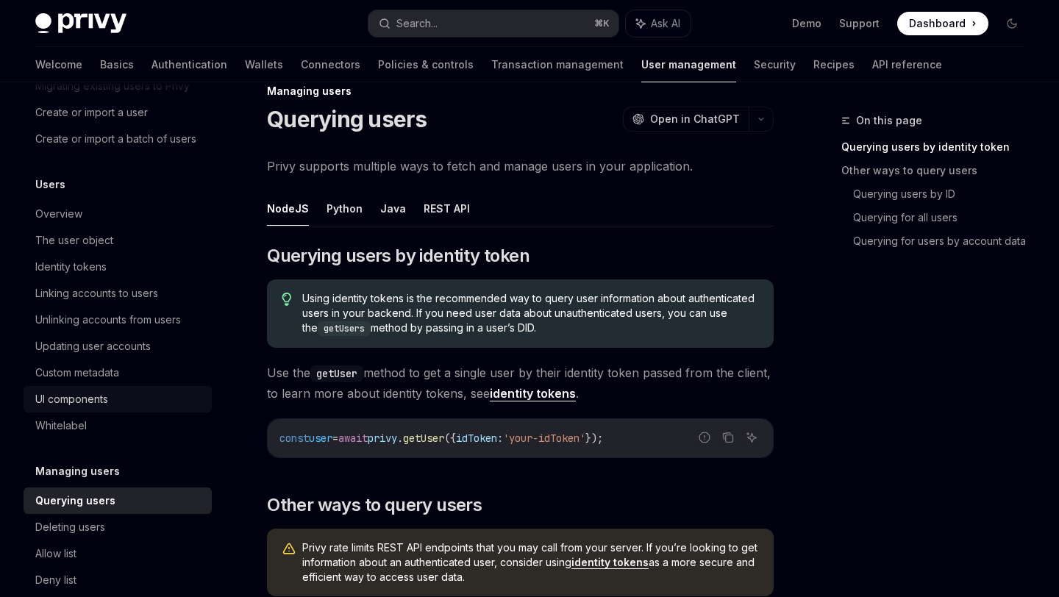
scroll to position [97, 0]
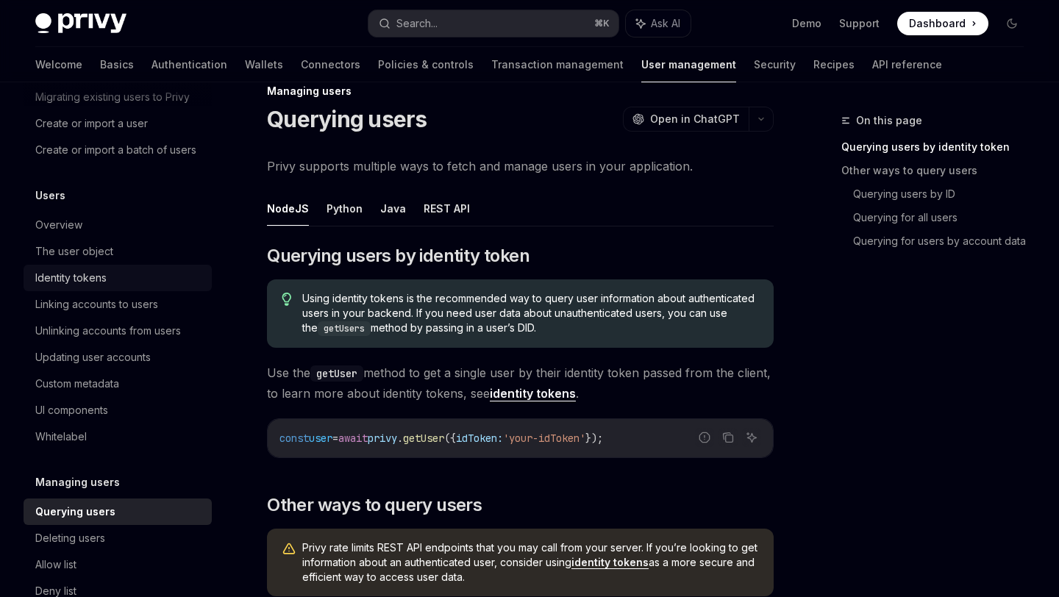
click at [98, 284] on div "Identity tokens" at bounding box center [70, 278] width 71 height 18
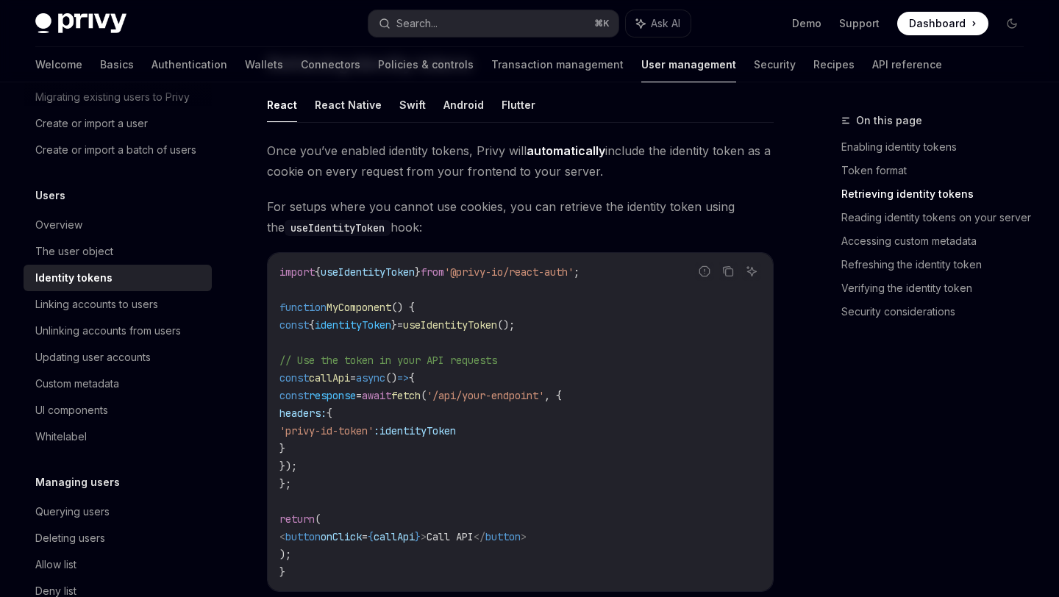
scroll to position [1306, 0]
click at [117, 304] on div "Linking accounts to users" at bounding box center [96, 305] width 123 height 18
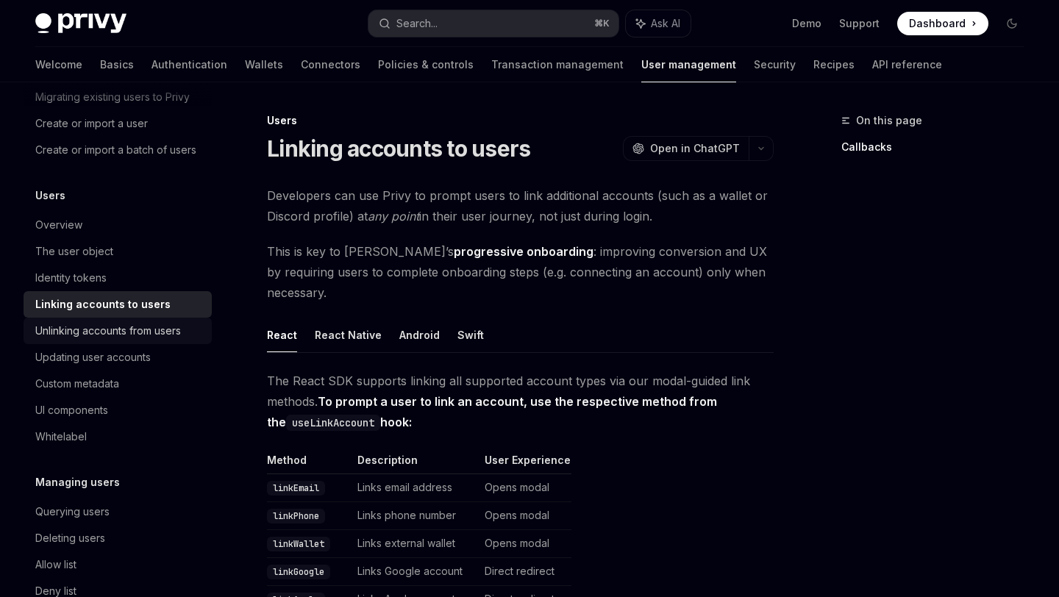
click at [107, 333] on div "Unlinking accounts from users" at bounding box center [108, 331] width 146 height 18
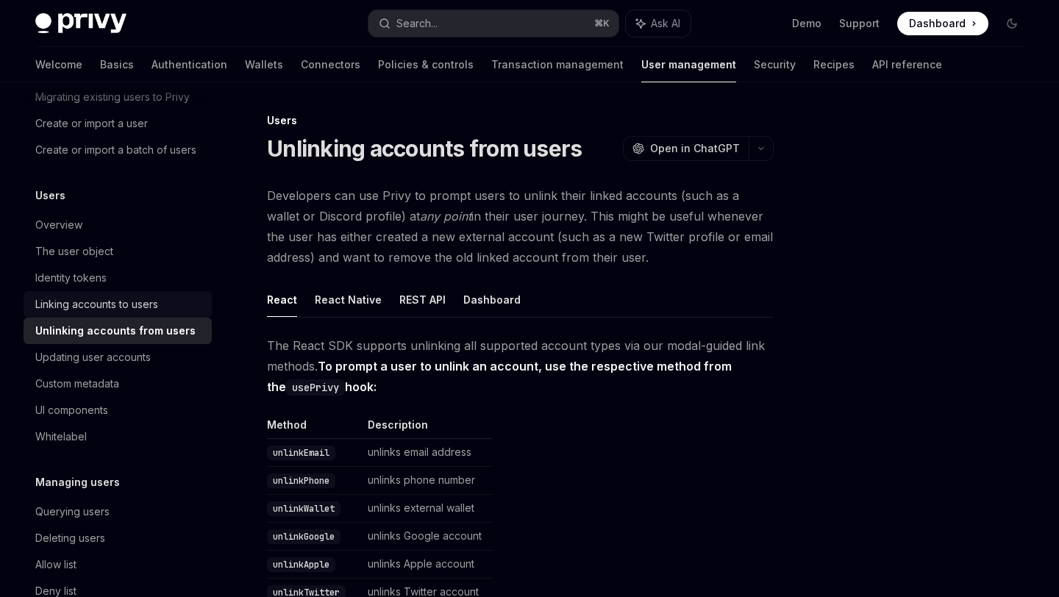
click at [132, 312] on div "Linking accounts to users" at bounding box center [96, 305] width 123 height 18
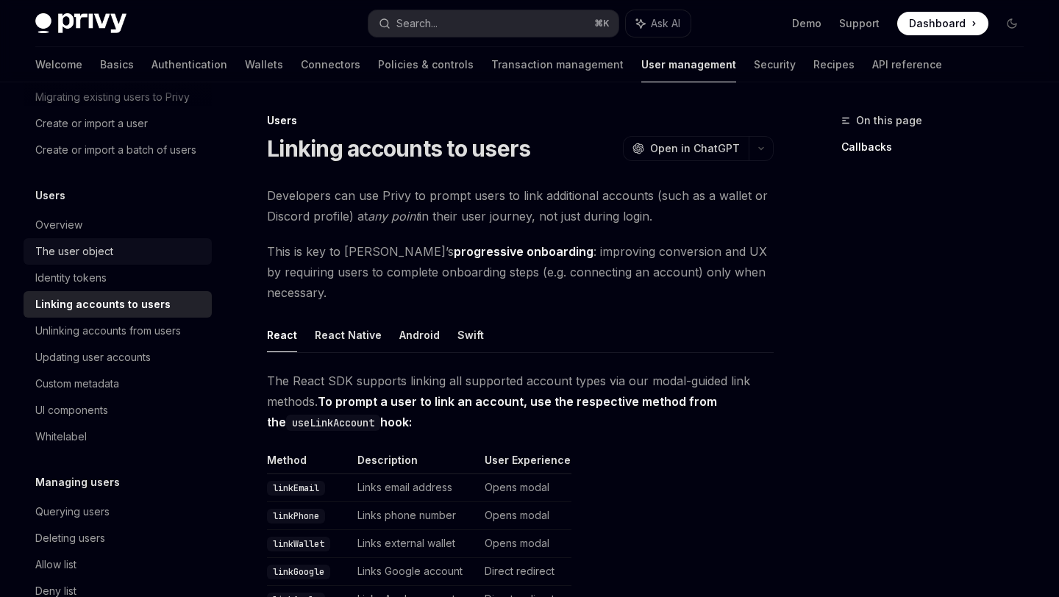
click at [96, 250] on div "The user object" at bounding box center [74, 252] width 78 height 18
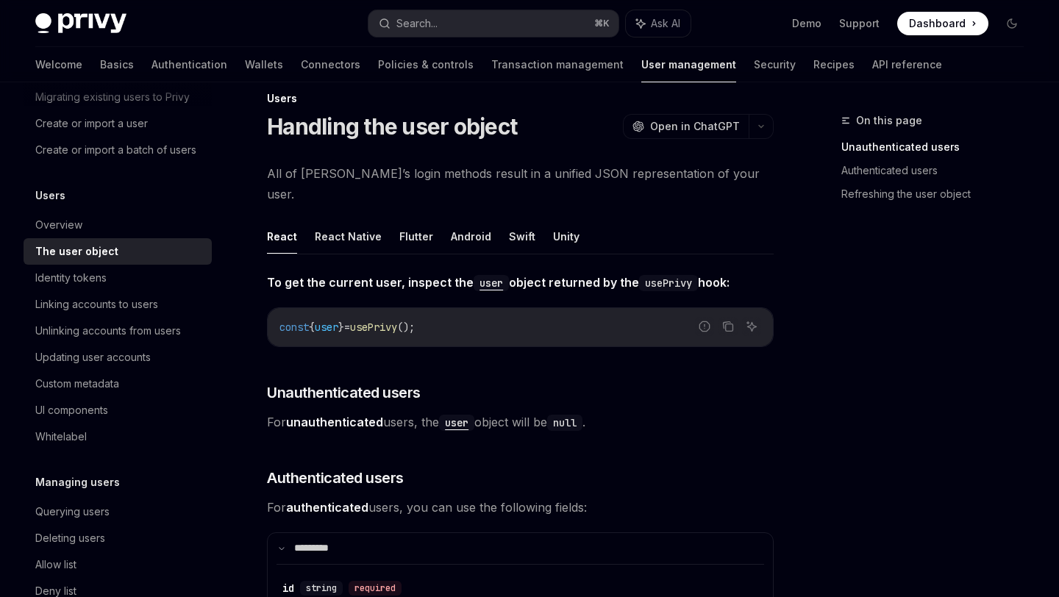
scroll to position [25, 0]
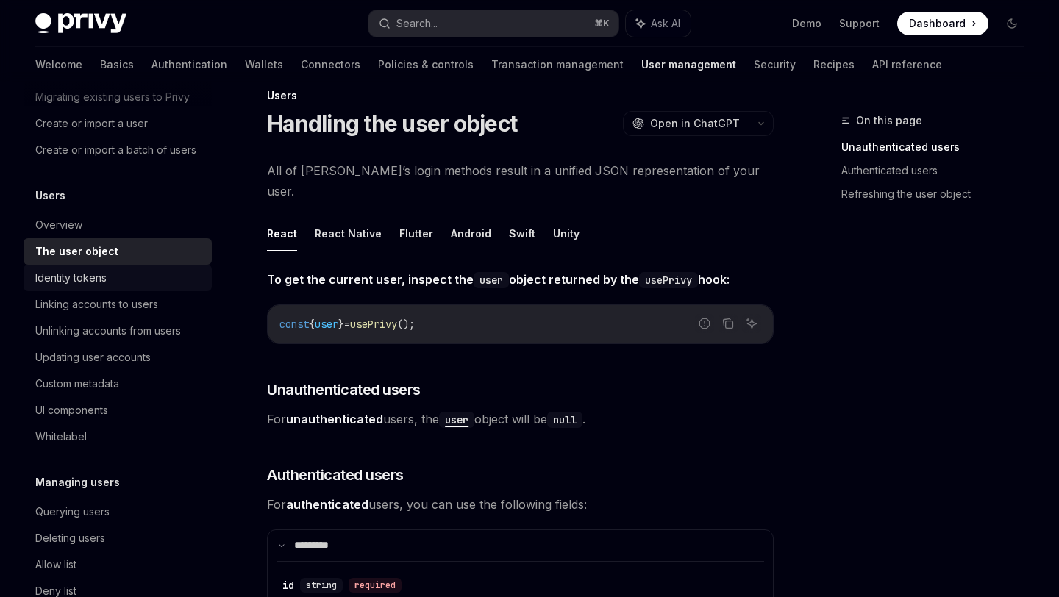
click at [85, 273] on div "Identity tokens" at bounding box center [70, 278] width 71 height 18
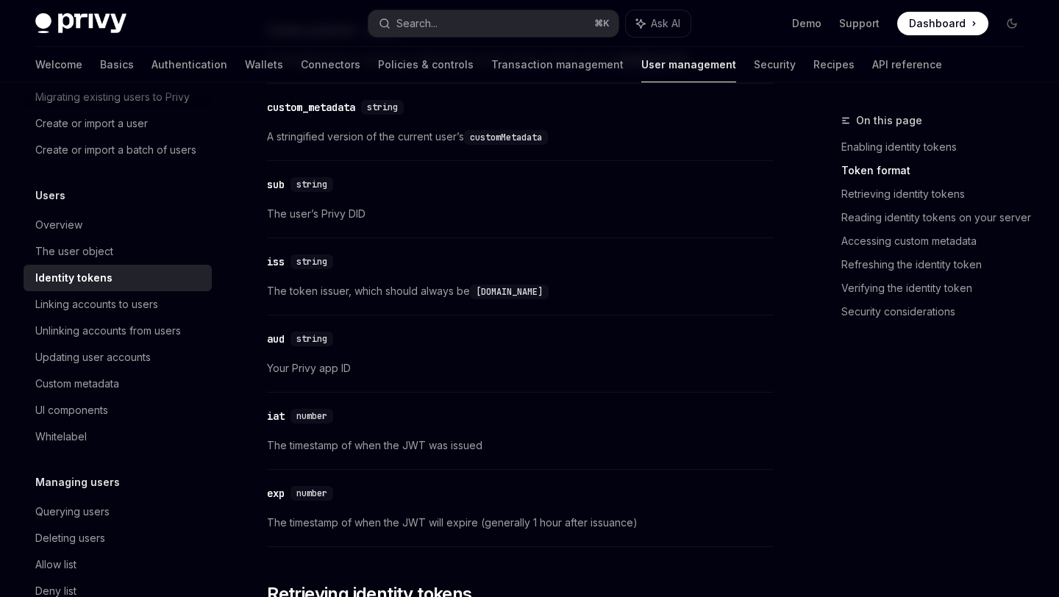
scroll to position [867, 0]
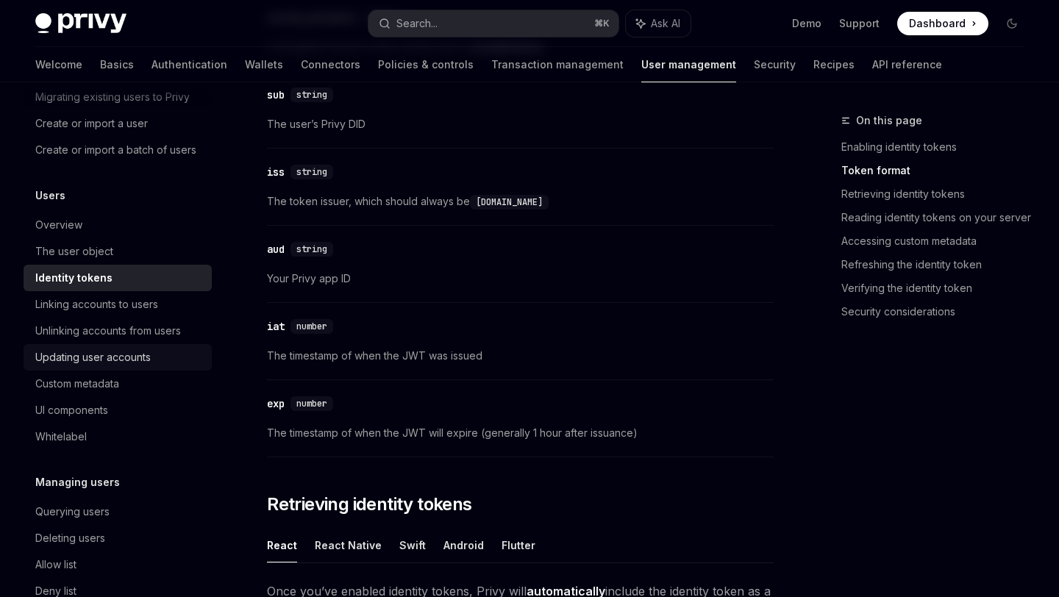
click at [124, 354] on div "Updating user accounts" at bounding box center [92, 357] width 115 height 18
type textarea "*"
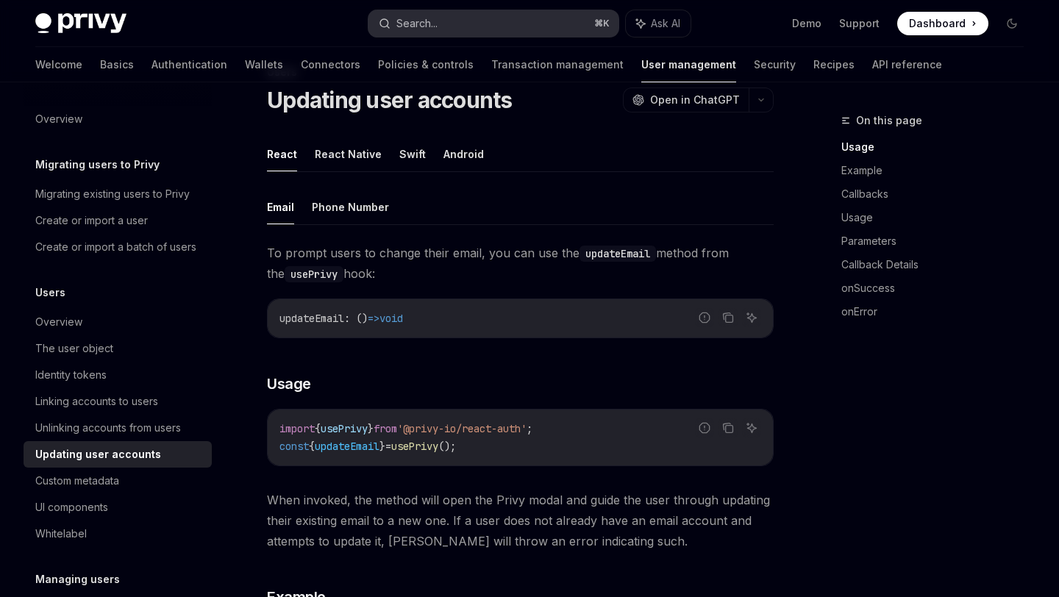
click at [432, 15] on div "Search..." at bounding box center [416, 24] width 41 height 18
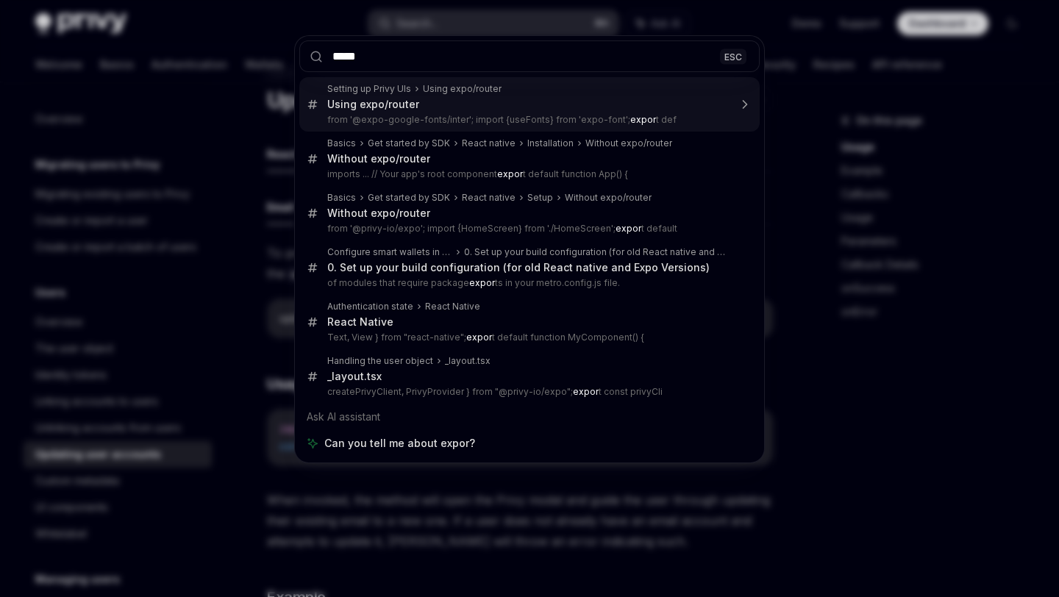
type input "******"
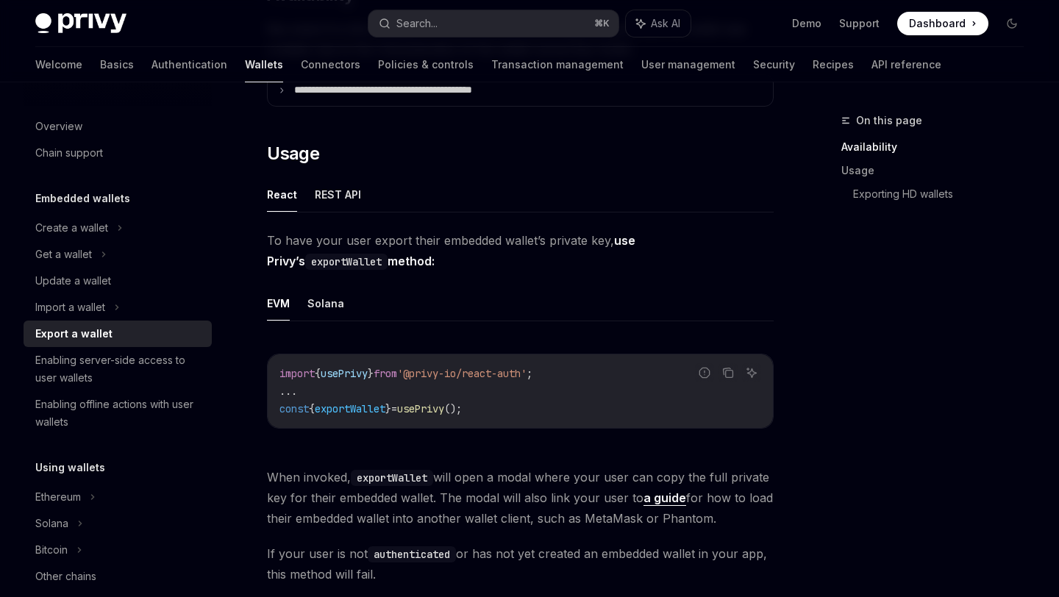
scroll to position [309, 0]
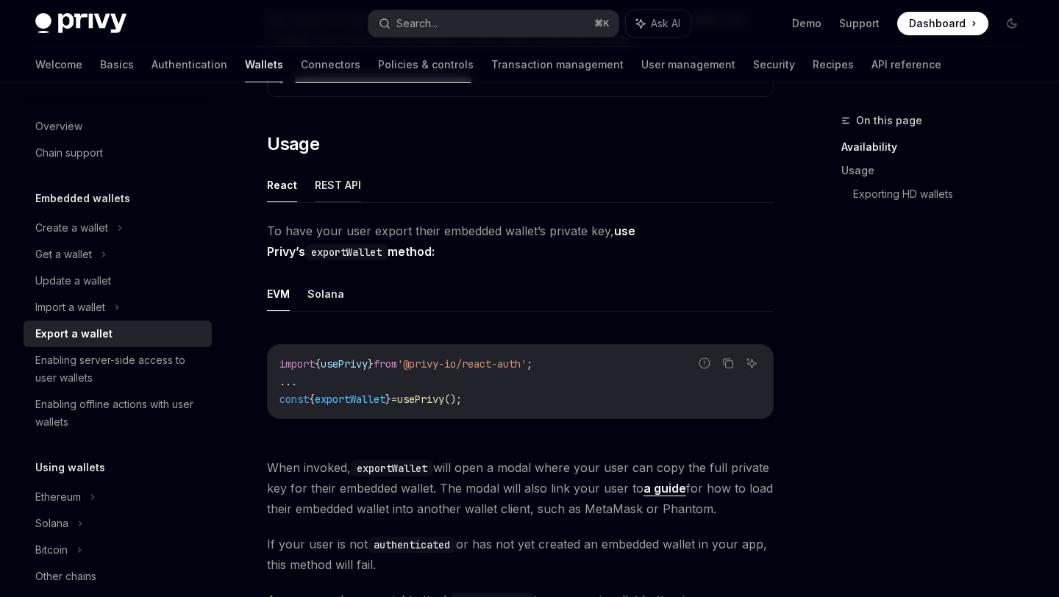
click at [317, 185] on button "REST API" at bounding box center [338, 185] width 46 height 35
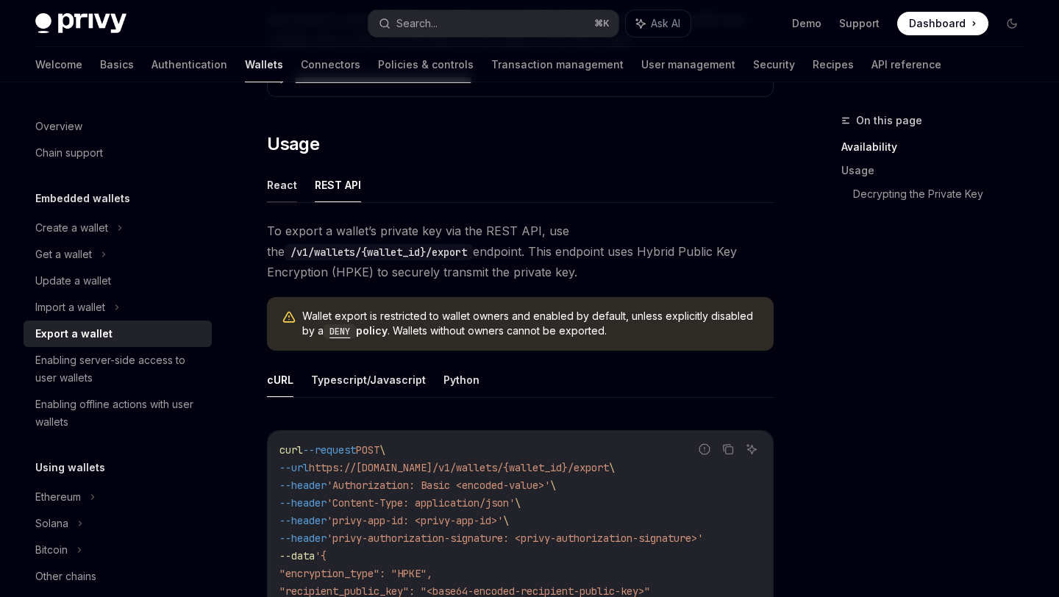
click at [285, 190] on button "React" at bounding box center [282, 185] width 30 height 35
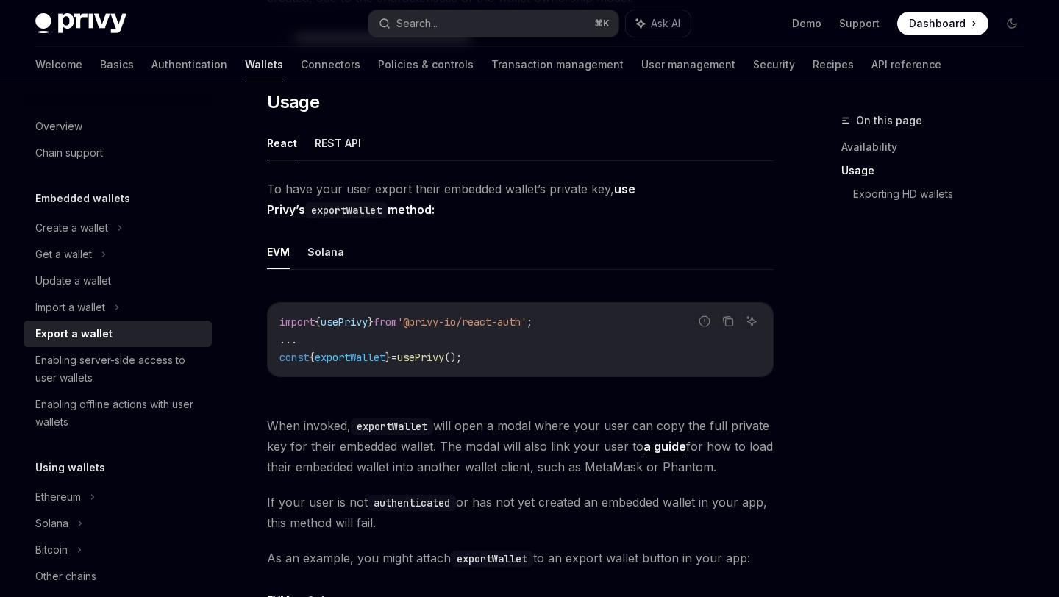
scroll to position [353, 0]
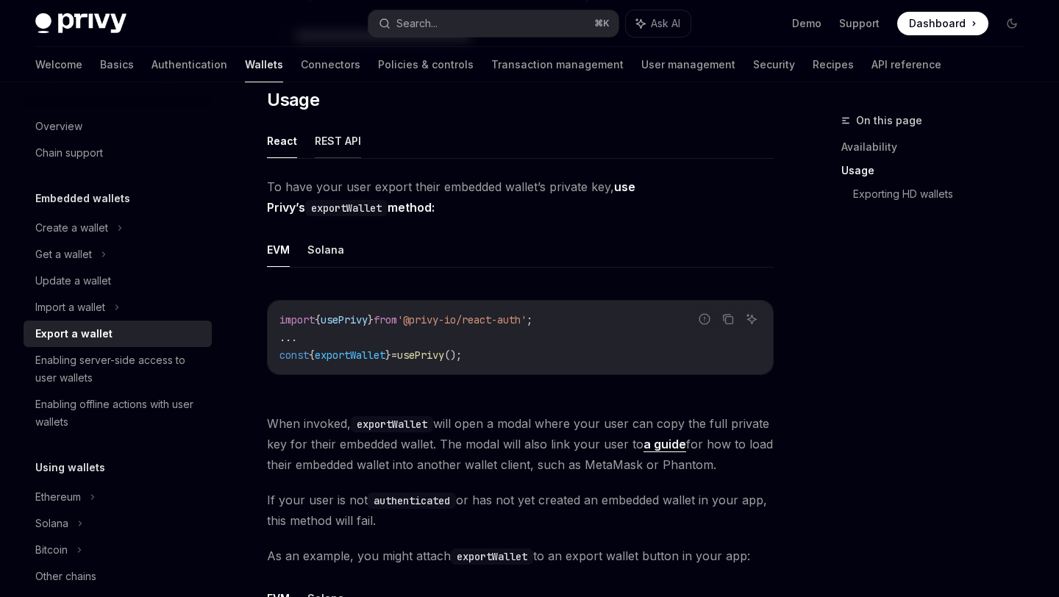
click at [332, 146] on button "REST API" at bounding box center [338, 141] width 46 height 35
type textarea "*"
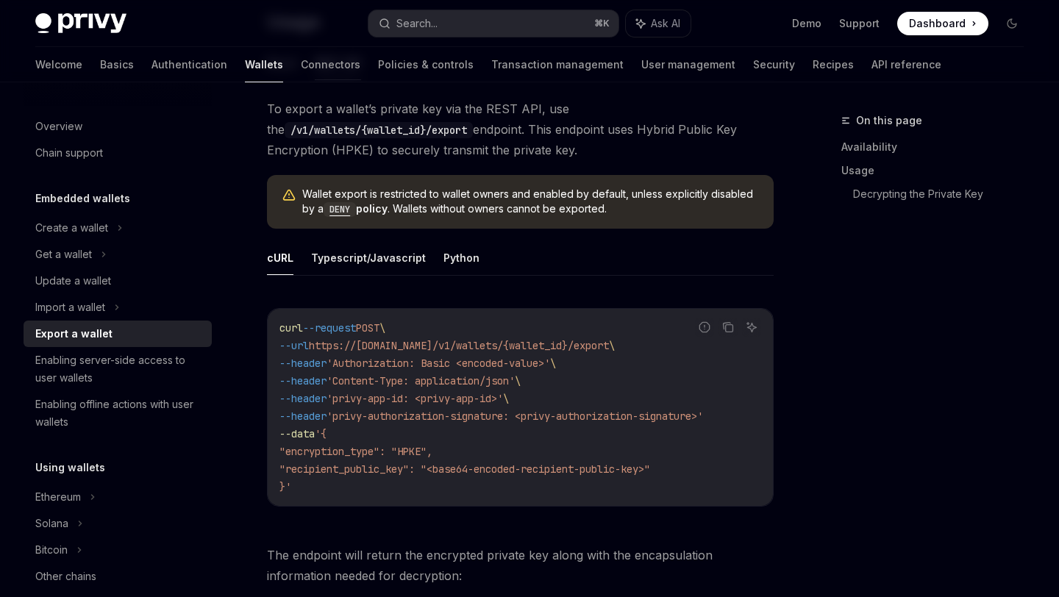
scroll to position [429, 0]
